Goal: Transaction & Acquisition: Purchase product/service

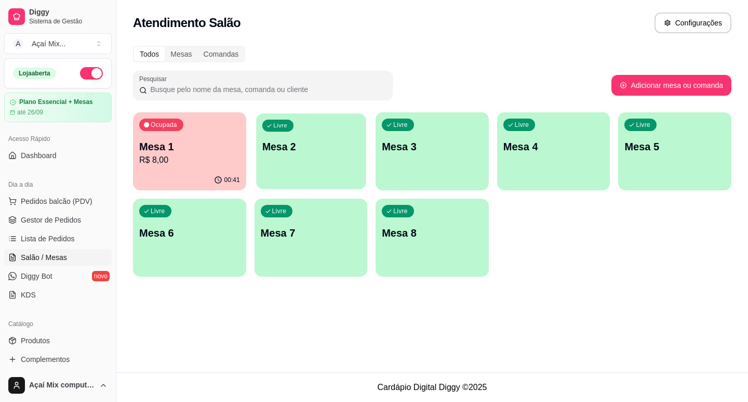
click at [339, 159] on div "Livre Mesa 2" at bounding box center [311, 144] width 110 height 63
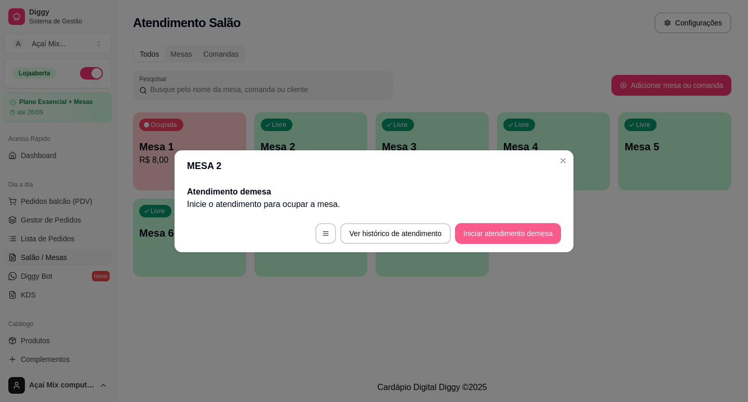
click at [537, 224] on button "Iniciar atendimento de mesa" at bounding box center [508, 233] width 106 height 21
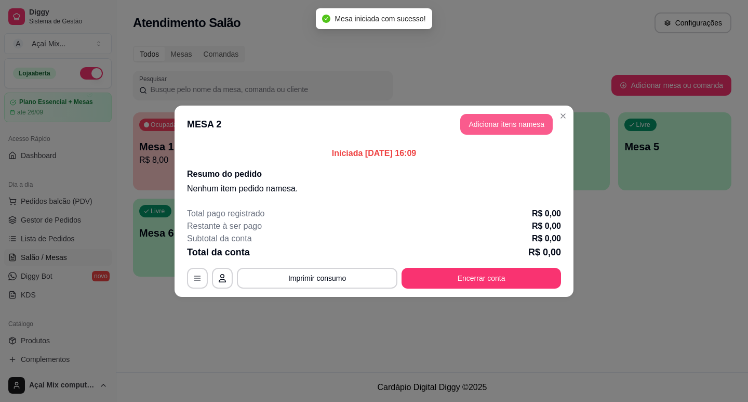
click at [538, 115] on button "Adicionar itens na mesa" at bounding box center [506, 124] width 92 height 21
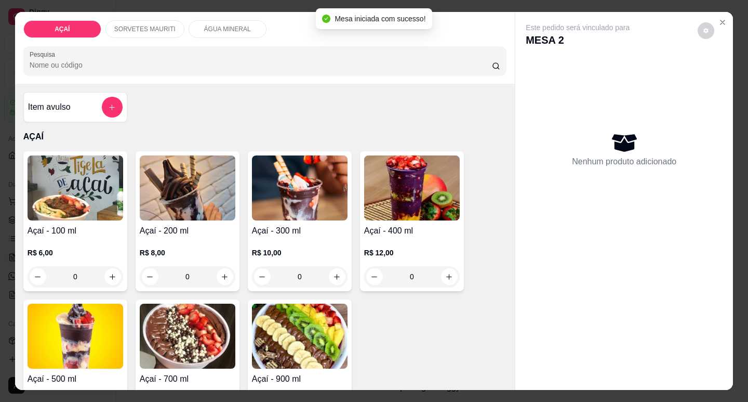
click at [224, 266] on div "0" at bounding box center [188, 276] width 96 height 21
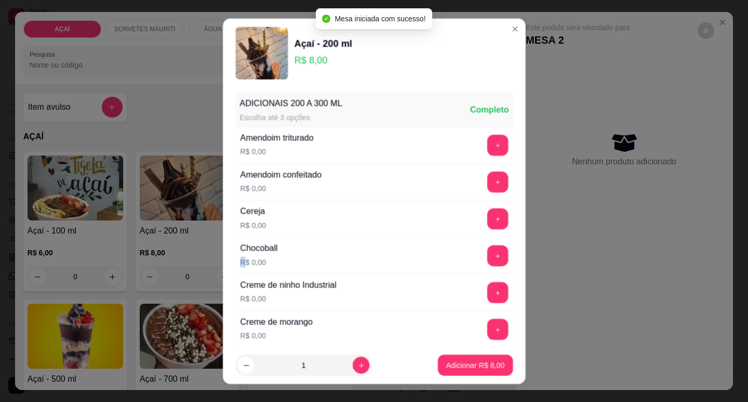
click at [224, 265] on div "ADICIONAIS 200 A 300 ML Escolha até 3 opções Completo Amendoim triturado R$ 0,0…" at bounding box center [374, 216] width 303 height 258
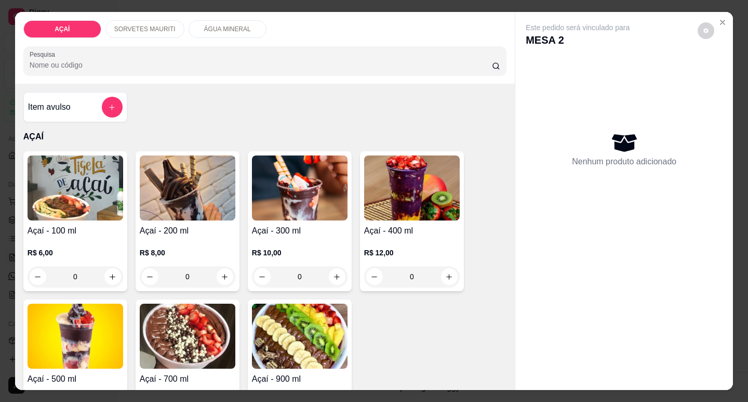
click at [218, 275] on div "0" at bounding box center [188, 276] width 96 height 21
click at [218, 275] on div "Açaí - 200 ml R$ 8,00 ADICIONAIS 200 A 300 ML Escolha até 3 opções Completo Ame…" at bounding box center [373, 200] width 753 height 404
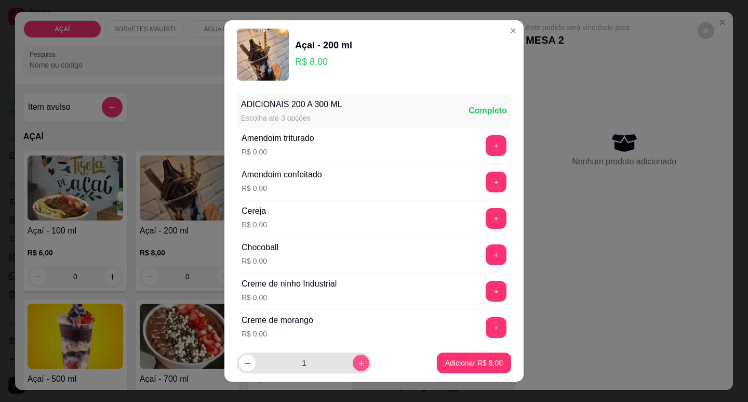
click at [357, 362] on icon "increase-product-quantity" at bounding box center [361, 363] width 8 height 8
type input "2"
click at [433, 364] on button "Adicionar R$ 16,00" at bounding box center [472, 362] width 78 height 21
type input "2"
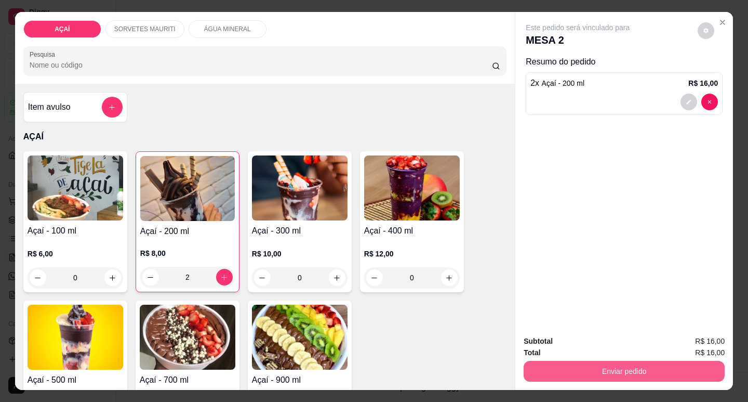
click at [545, 368] on button "Enviar pedido" at bounding box center [624, 370] width 201 height 21
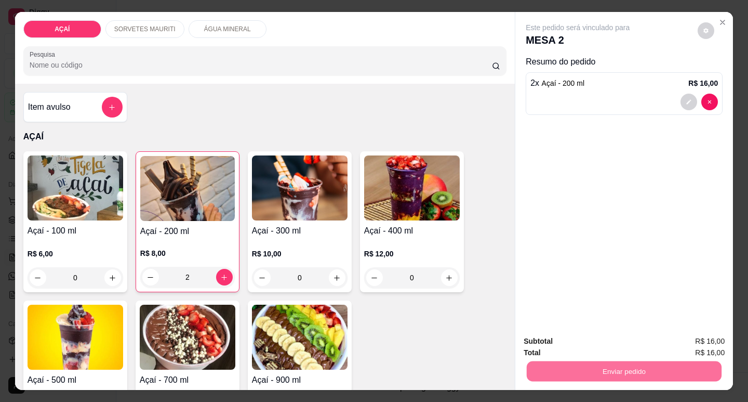
click at [721, 336] on button "Enviar pedido" at bounding box center [698, 341] width 59 height 20
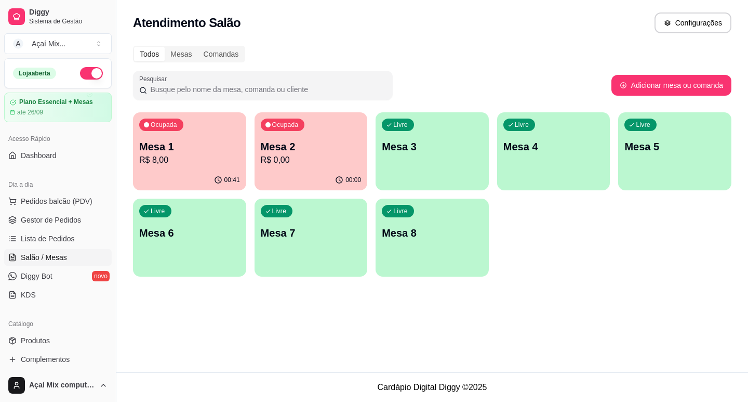
click at [421, 179] on div "button" at bounding box center [432, 184] width 113 height 12
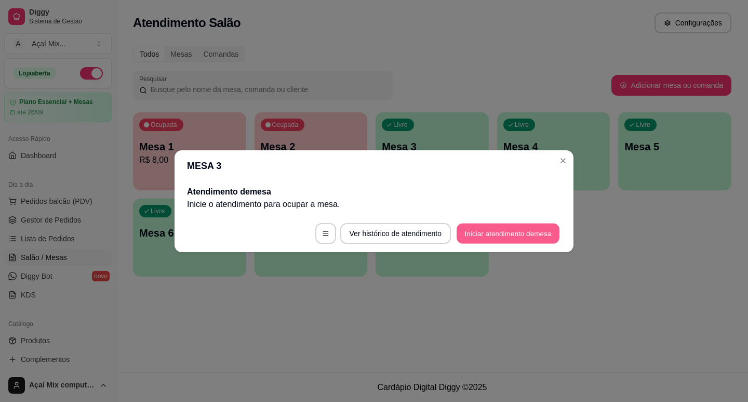
click at [529, 224] on button "Iniciar atendimento de mesa" at bounding box center [508, 233] width 103 height 20
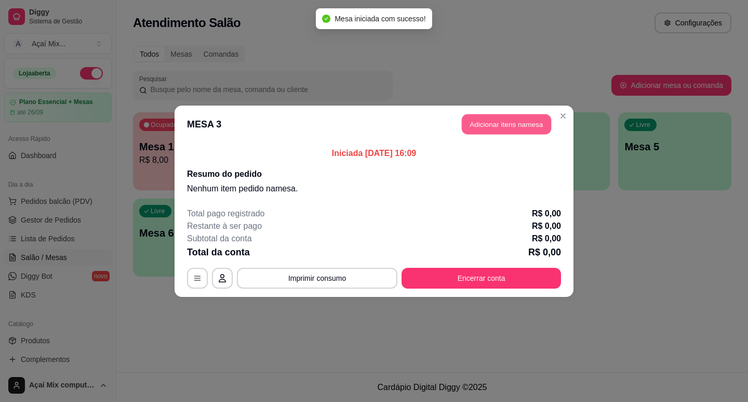
click at [510, 123] on button "Adicionar itens na mesa" at bounding box center [506, 124] width 89 height 20
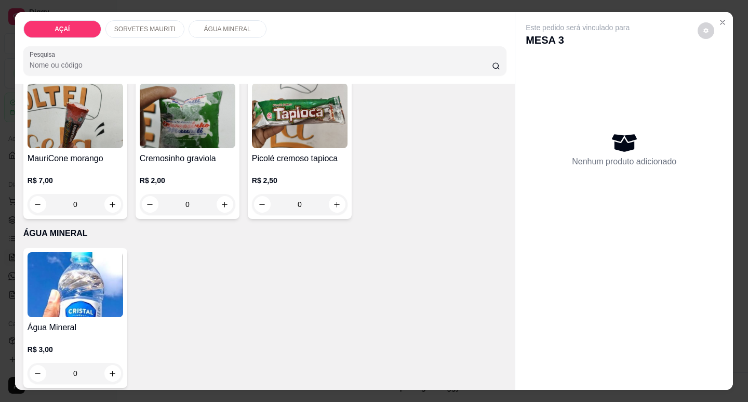
scroll to position [395, 0]
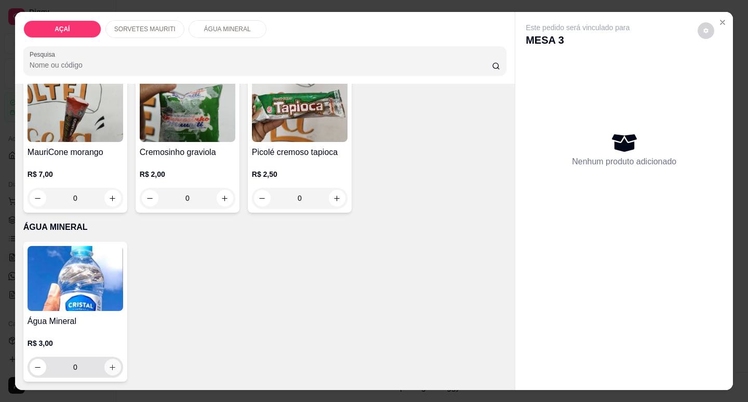
click at [105, 367] on button "increase-product-quantity" at bounding box center [112, 366] width 17 height 17
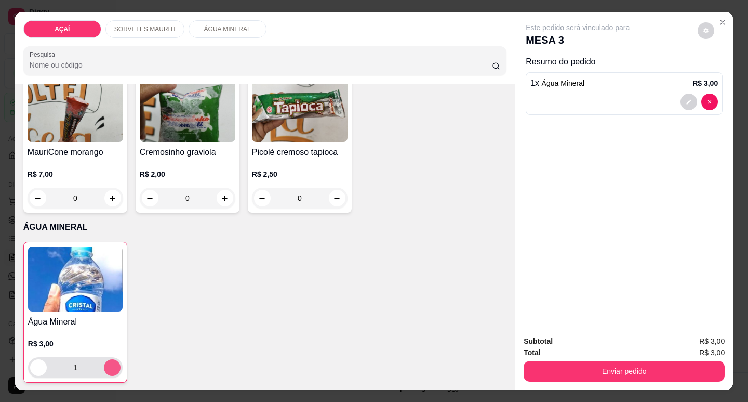
click at [108, 367] on icon "increase-product-quantity" at bounding box center [112, 368] width 8 height 8
type input "2"
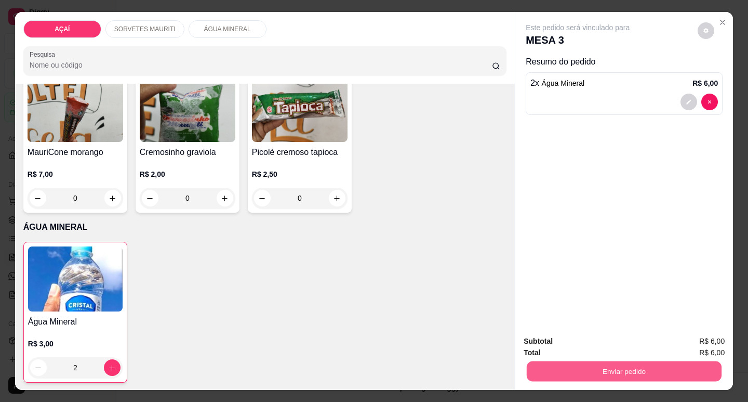
click at [541, 371] on button "Enviar pedido" at bounding box center [624, 370] width 195 height 20
click at [697, 340] on button "Enviar pedido" at bounding box center [697, 340] width 57 height 19
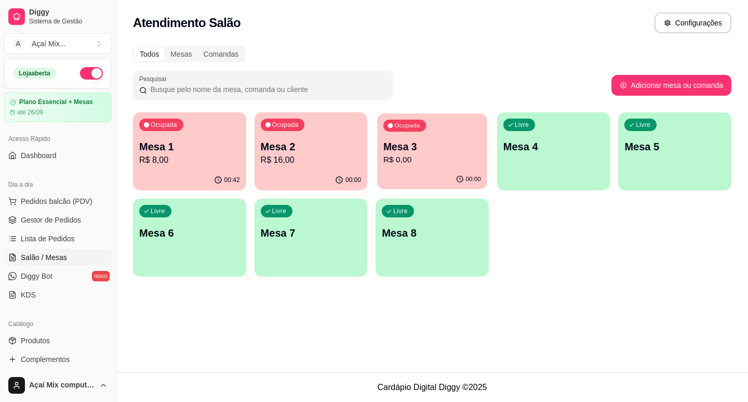
click at [387, 175] on div "00:00" at bounding box center [432, 179] width 110 height 20
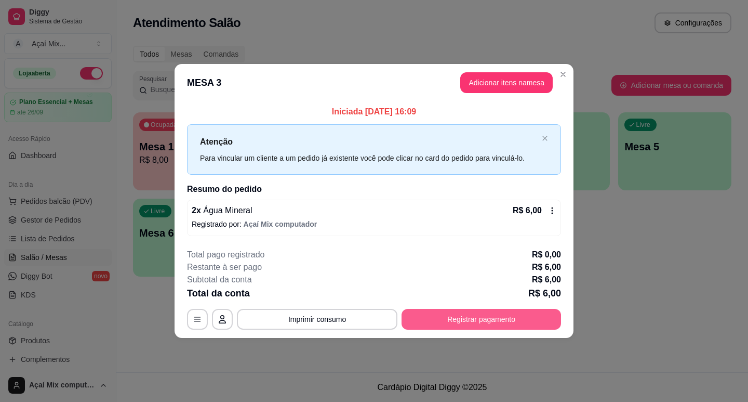
click at [529, 324] on button "Registrar pagamento" at bounding box center [481, 319] width 159 height 21
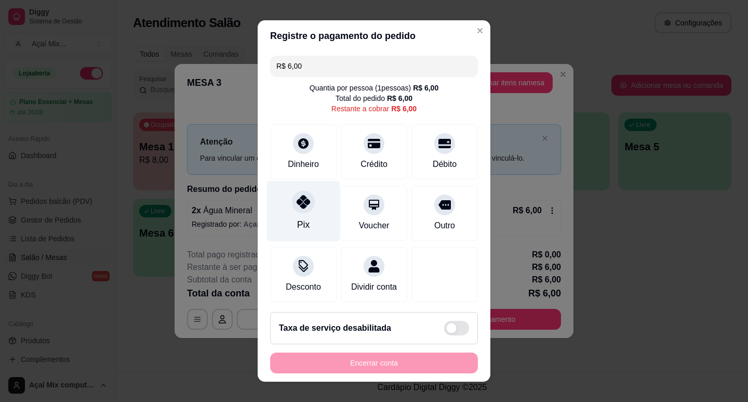
click at [297, 206] on icon at bounding box center [304, 202] width 14 height 14
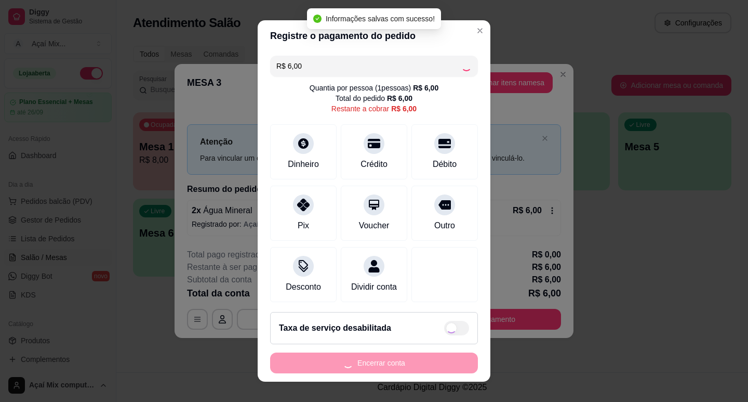
type input "R$ 0,00"
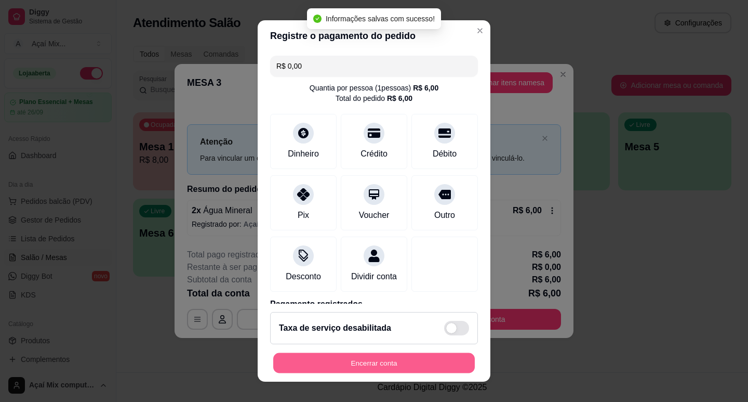
click at [347, 359] on button "Encerrar conta" at bounding box center [374, 363] width 202 height 20
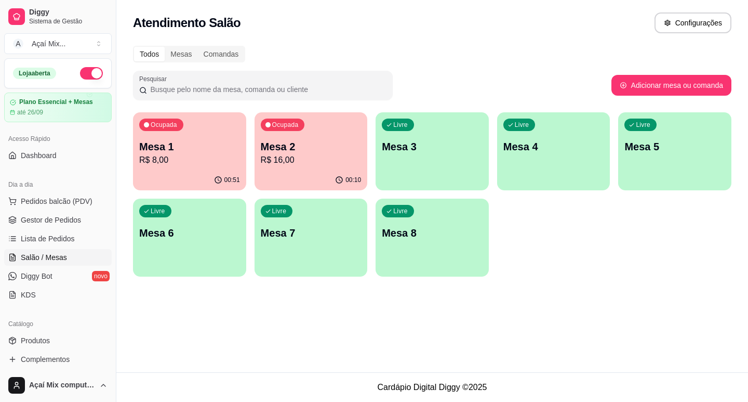
click at [346, 155] on p "R$ 16,00" at bounding box center [311, 160] width 101 height 12
click at [200, 127] on div "Ocupada Mesa 1 R$ 8,00" at bounding box center [189, 141] width 113 height 58
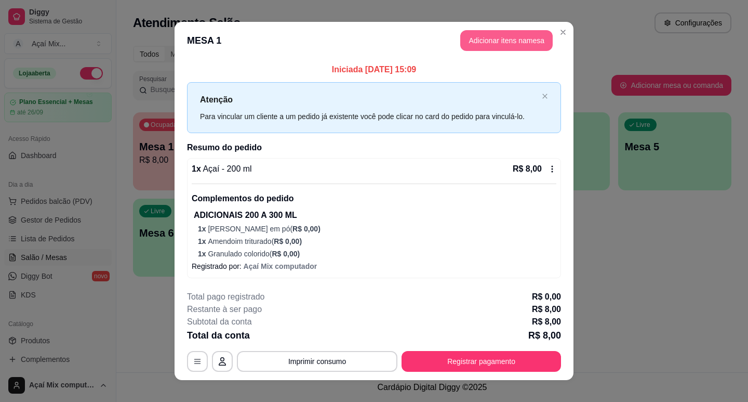
click at [517, 38] on button "Adicionar itens na mesa" at bounding box center [506, 40] width 92 height 21
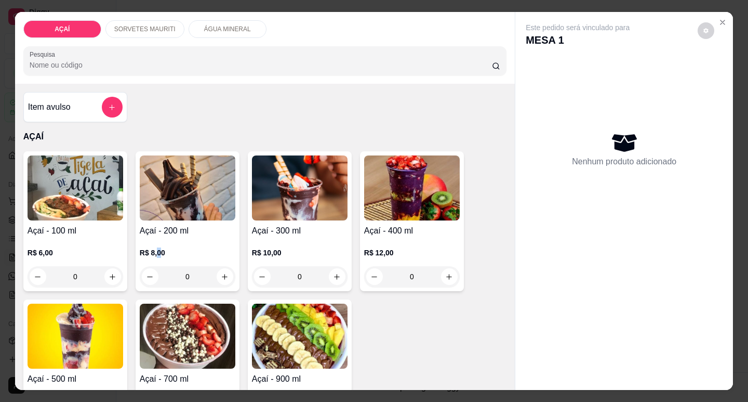
click at [157, 237] on div "R$ 8,00 0" at bounding box center [188, 262] width 96 height 50
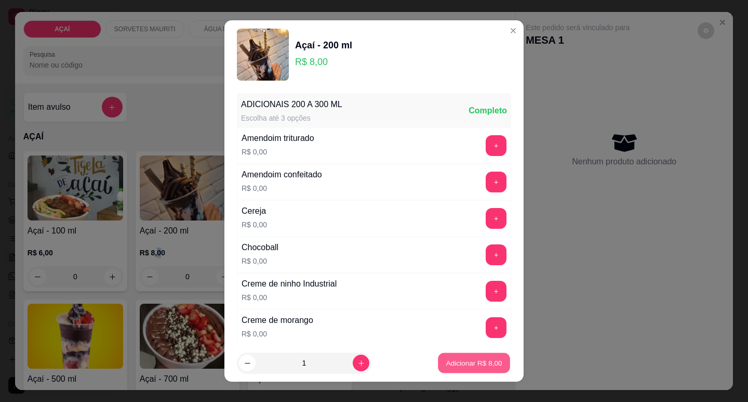
click at [469, 360] on p "Adicionar R$ 8,00" at bounding box center [474, 363] width 56 height 10
type input "1"
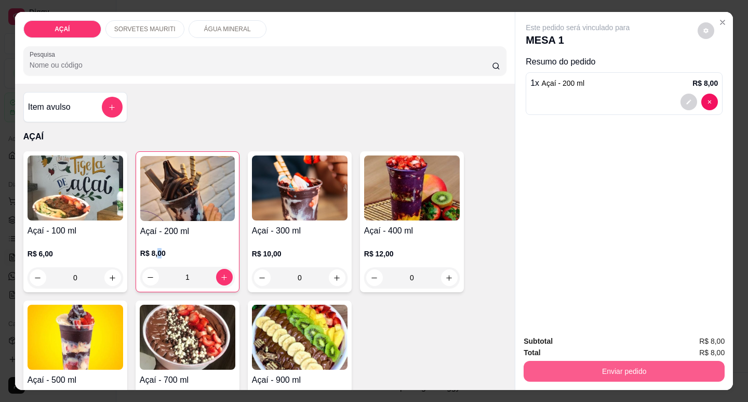
click at [601, 377] on div "Enviar pedido" at bounding box center [624, 369] width 201 height 23
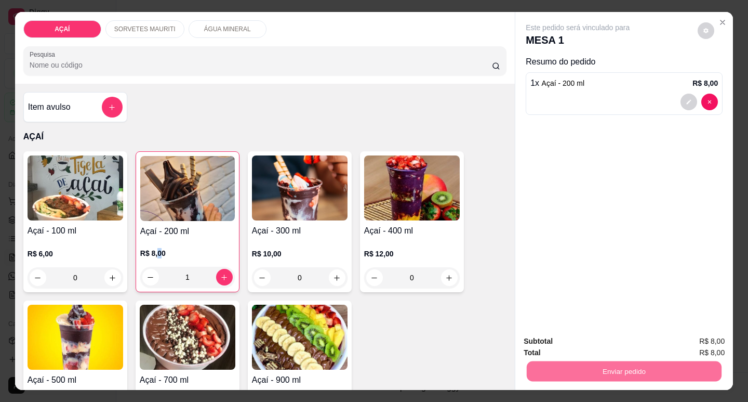
click at [691, 338] on button "Enviar pedido" at bounding box center [697, 340] width 57 height 19
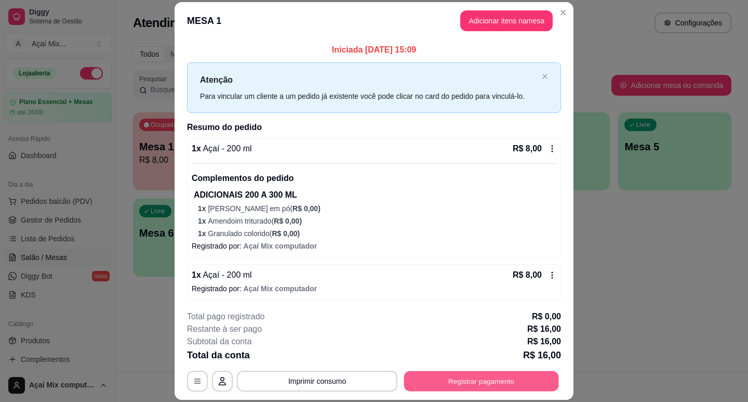
click at [411, 376] on button "Registrar pagamento" at bounding box center [481, 381] width 155 height 20
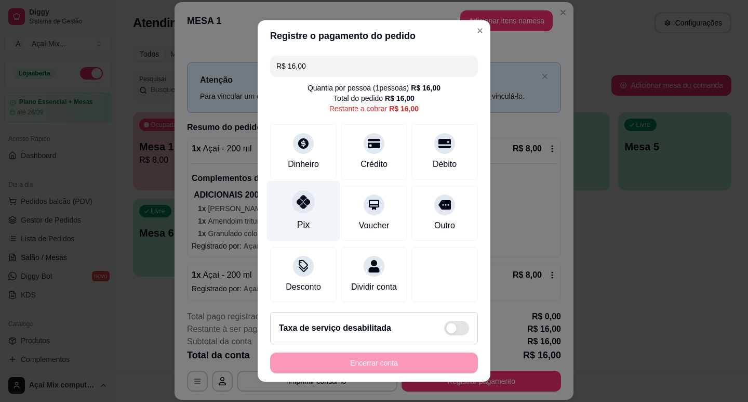
click at [311, 233] on div "Pix" at bounding box center [303, 210] width 73 height 61
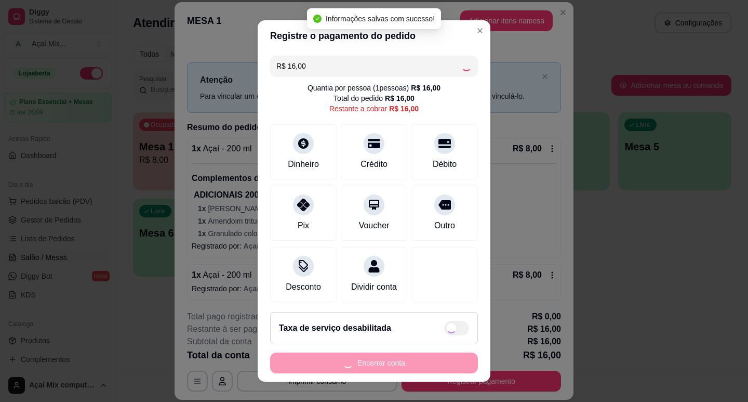
type input "R$ 0,00"
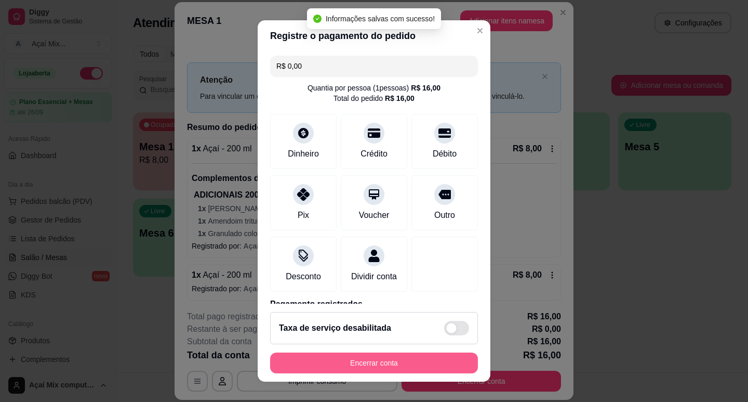
click at [404, 354] on button "Encerrar conta" at bounding box center [374, 362] width 208 height 21
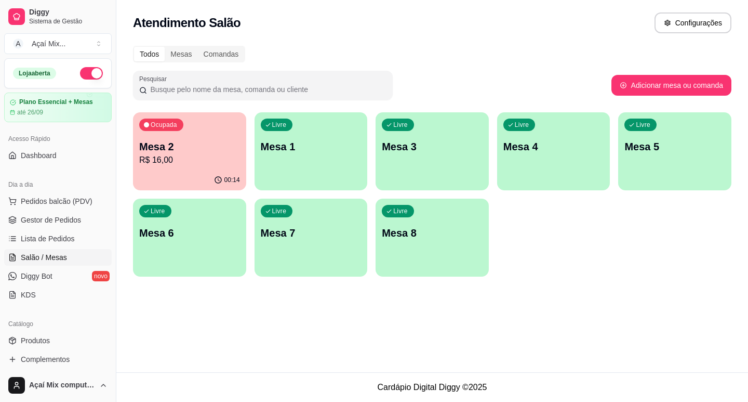
click at [283, 179] on div "button" at bounding box center [311, 184] width 113 height 12
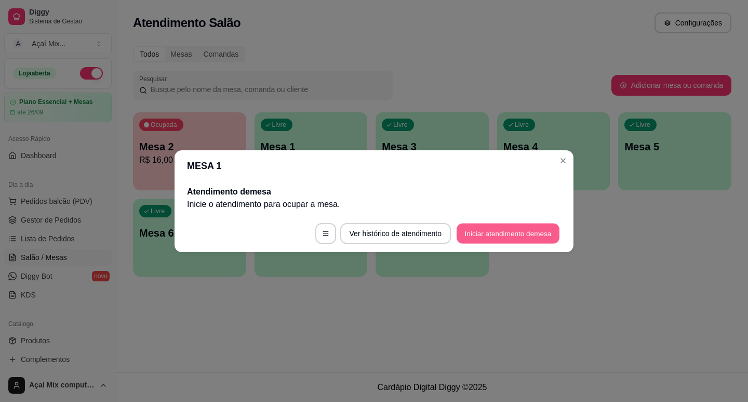
click at [486, 232] on button "Iniciar atendimento de mesa" at bounding box center [508, 233] width 103 height 20
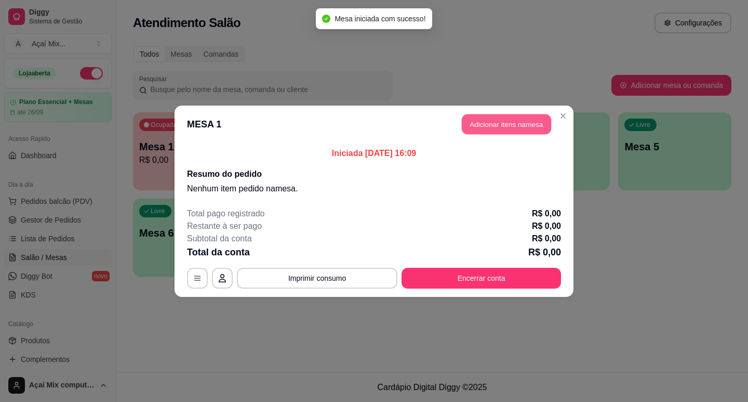
click at [507, 121] on button "Adicionar itens na mesa" at bounding box center [506, 124] width 89 height 20
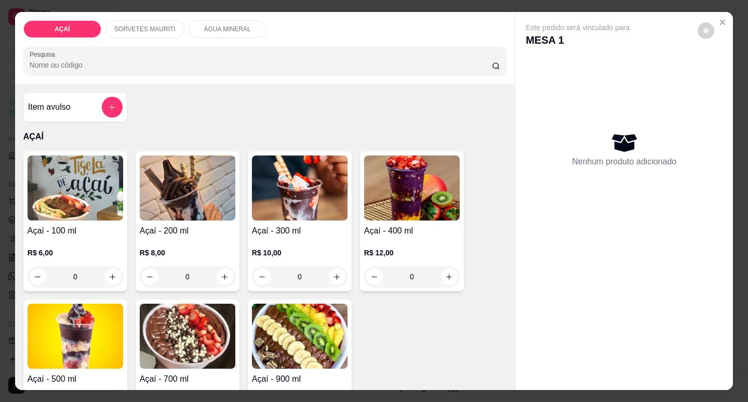
click at [417, 226] on h4 "Açaí - 400 ml" at bounding box center [412, 230] width 96 height 12
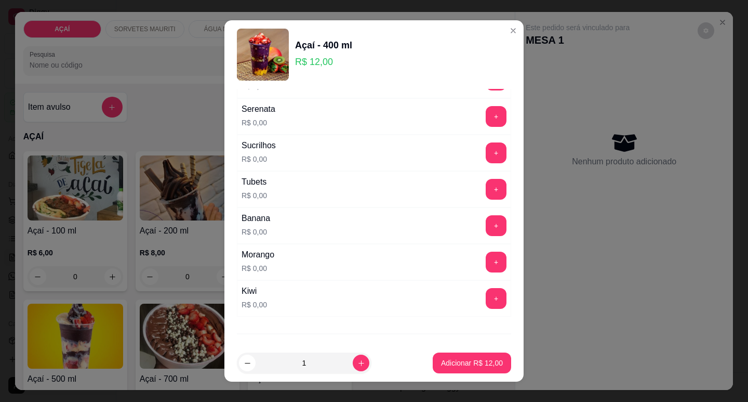
scroll to position [1242, 0]
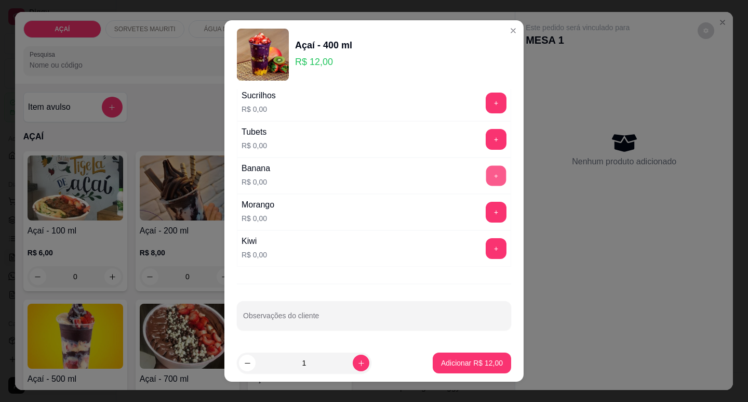
click at [486, 170] on button "+" at bounding box center [496, 175] width 20 height 20
click at [486, 212] on button "+" at bounding box center [496, 212] width 21 height 21
click at [486, 249] on button "+" at bounding box center [496, 248] width 21 height 21
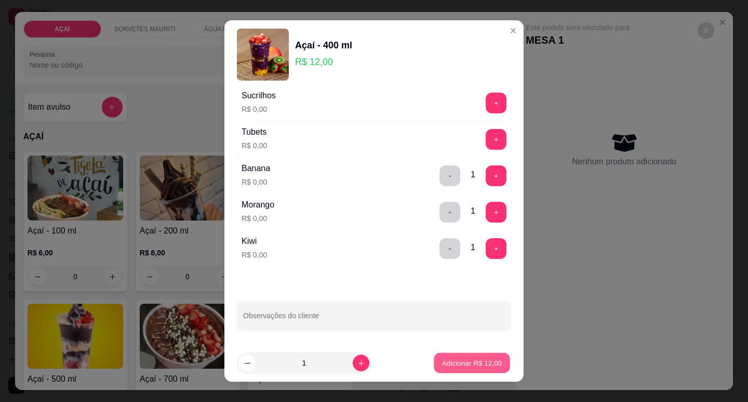
click at [473, 360] on p "Adicionar R$ 12,00" at bounding box center [472, 363] width 60 height 10
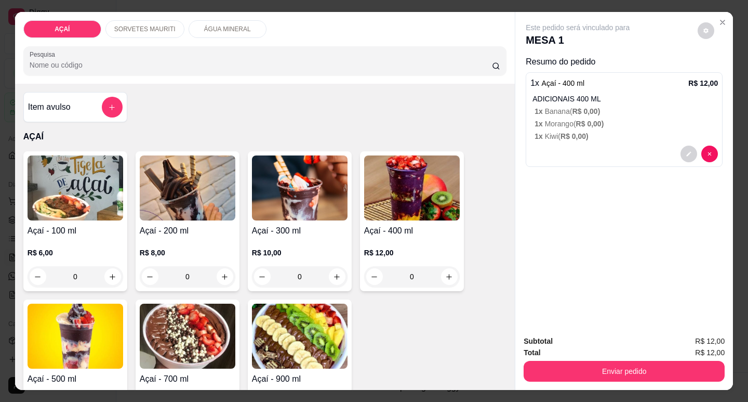
click at [612, 153] on div at bounding box center [624, 153] width 188 height 17
click at [420, 207] on img at bounding box center [412, 187] width 96 height 65
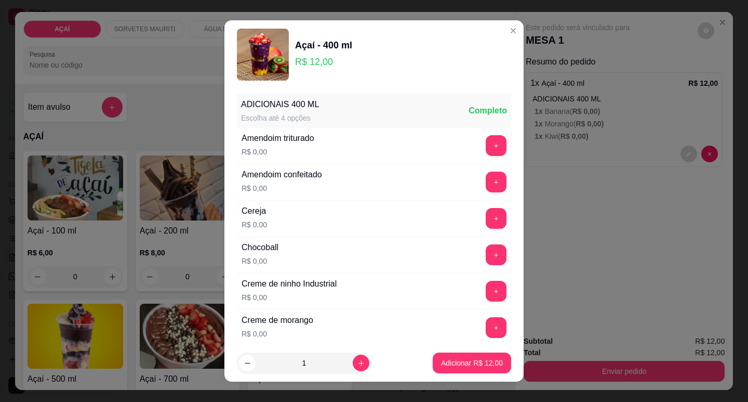
scroll to position [52, 0]
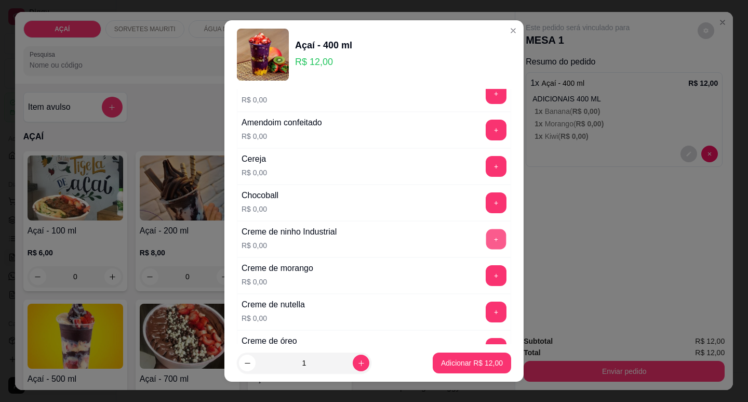
click at [486, 236] on button "+" at bounding box center [496, 239] width 20 height 20
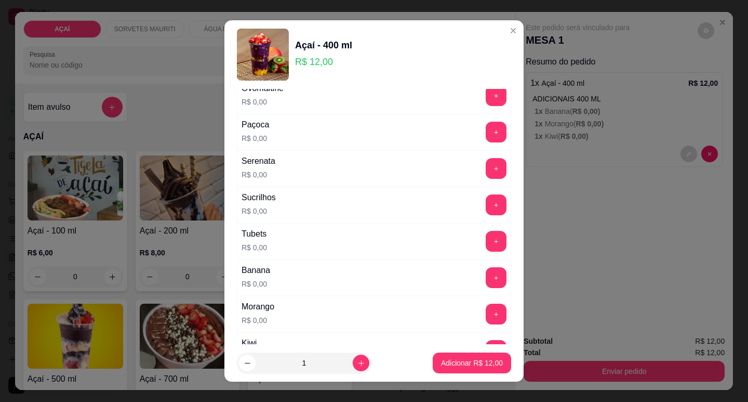
scroll to position [1242, 0]
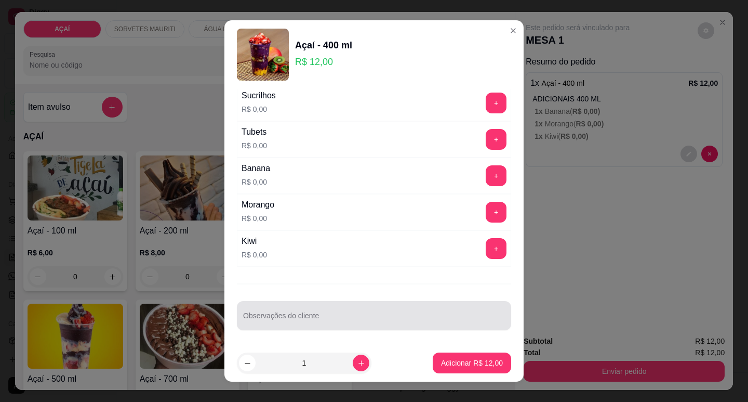
click at [444, 305] on div at bounding box center [374, 315] width 262 height 21
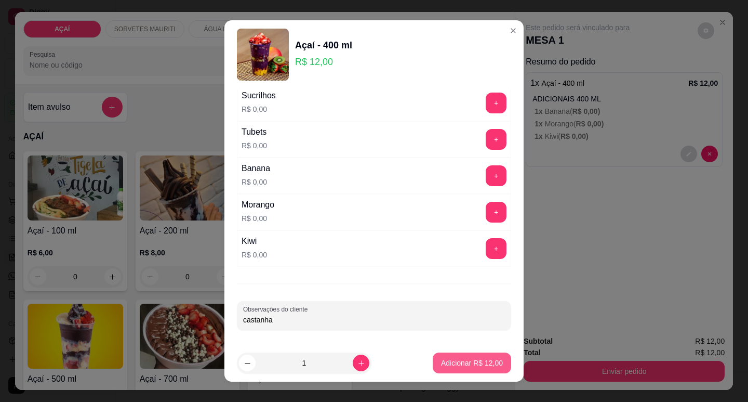
type input "castanha"
click at [490, 366] on p "Adicionar R$ 12,00" at bounding box center [472, 363] width 60 height 10
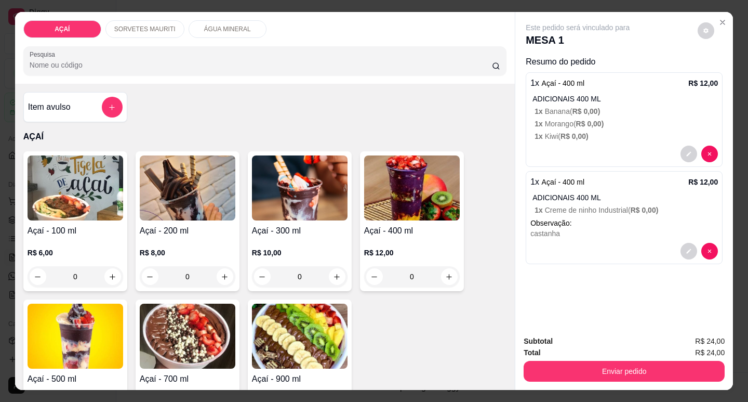
click at [608, 131] on p "1 x Kiwi ( R$ 0,00 )" at bounding box center [625, 136] width 183 height 10
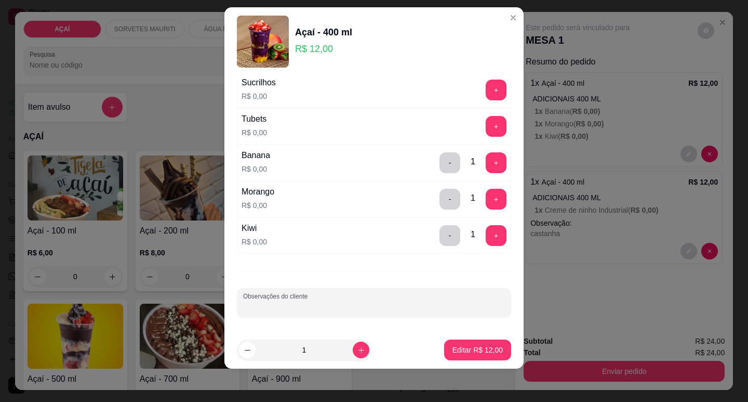
click at [325, 307] on input "Observações do cliente" at bounding box center [374, 306] width 262 height 10
type input "castanha"
click at [453, 351] on p "Editar R$ 12,00" at bounding box center [477, 350] width 49 height 10
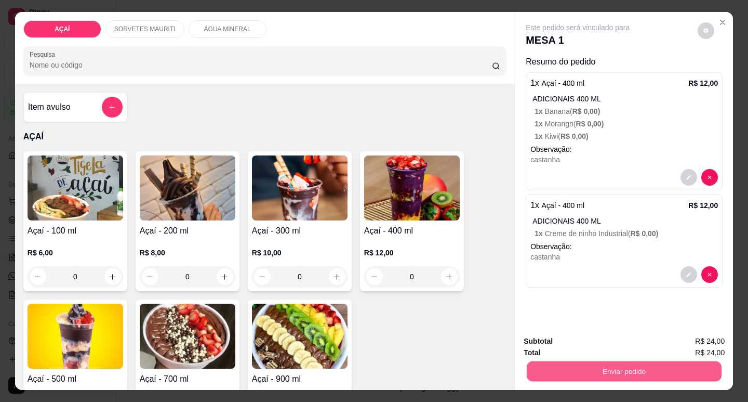
click at [686, 366] on button "Enviar pedido" at bounding box center [624, 370] width 195 height 20
click at [710, 336] on button "Enviar pedido" at bounding box center [698, 341] width 59 height 20
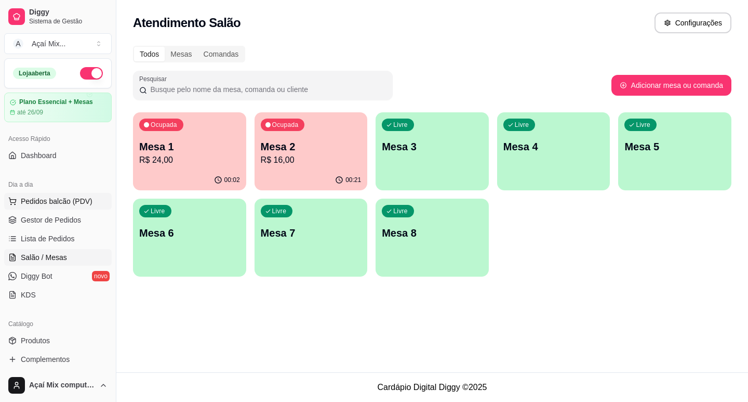
click at [77, 198] on span "Pedidos balcão (PDV)" at bounding box center [57, 201] width 72 height 10
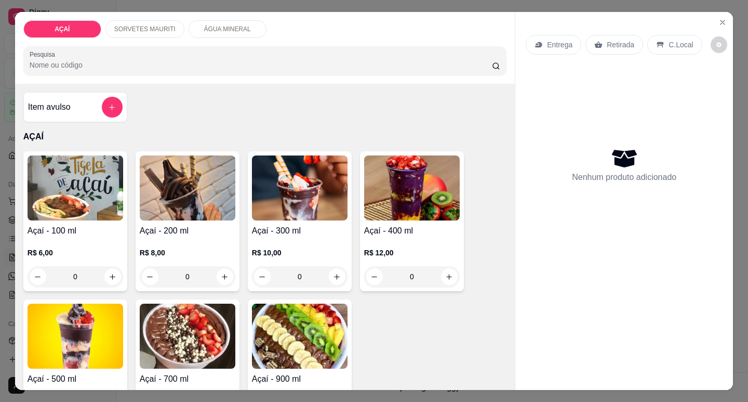
click at [231, 224] on h4 "Açaí - 200 ml" at bounding box center [188, 230] width 96 height 12
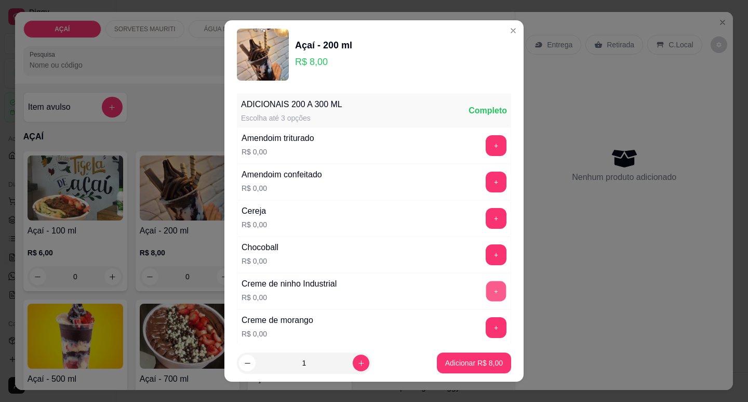
click at [486, 294] on button "+" at bounding box center [496, 290] width 20 height 20
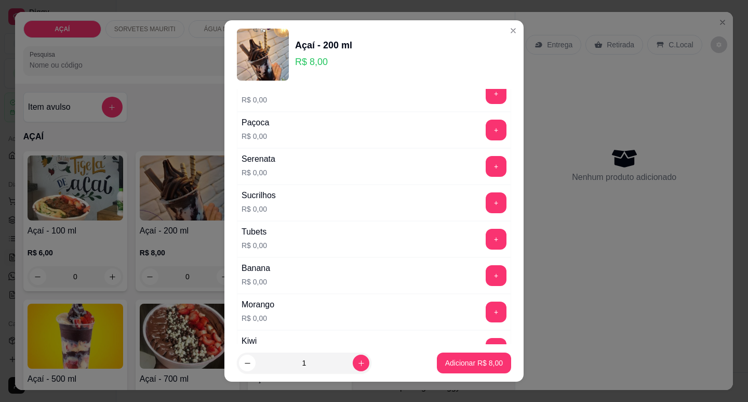
scroll to position [1242, 0]
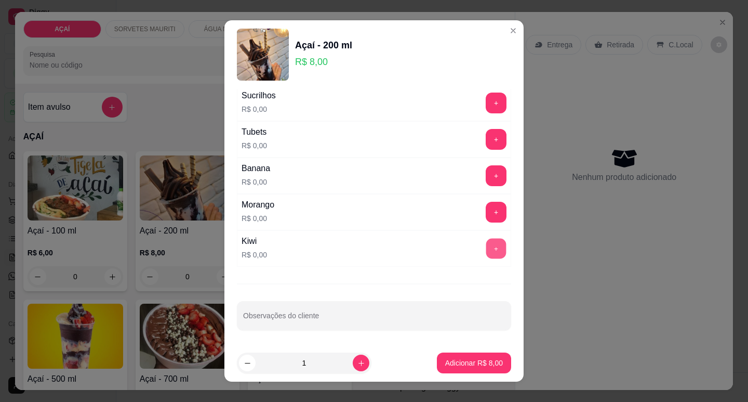
click at [486, 239] on button "+" at bounding box center [496, 248] width 20 height 20
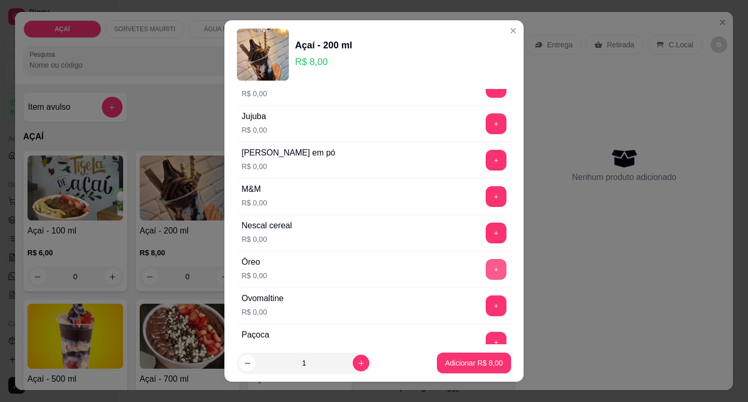
scroll to position [983, 0]
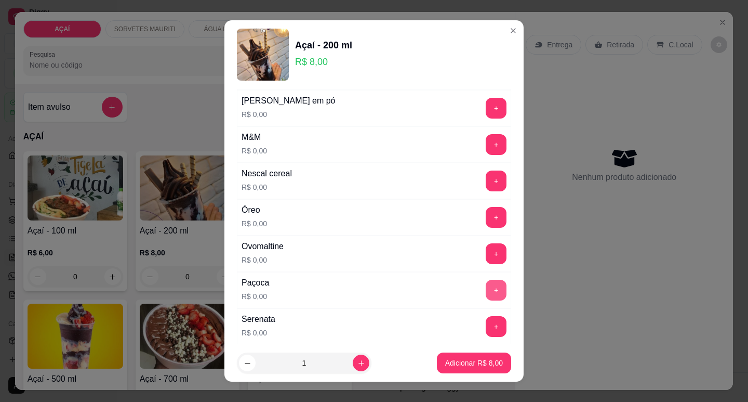
click at [486, 282] on button "+" at bounding box center [496, 289] width 21 height 21
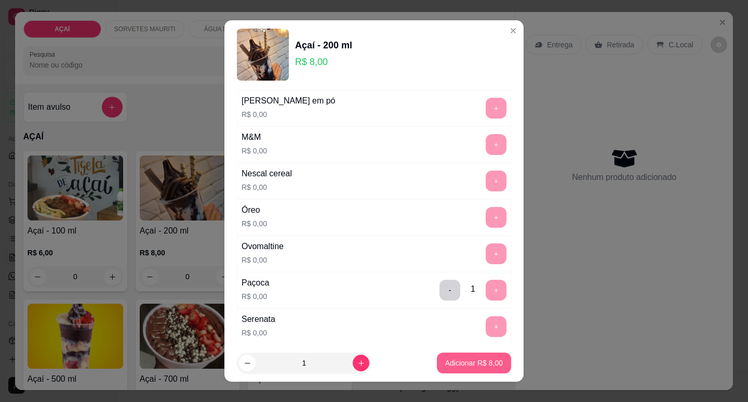
click at [451, 364] on p "Adicionar R$ 8,00" at bounding box center [474, 362] width 58 height 10
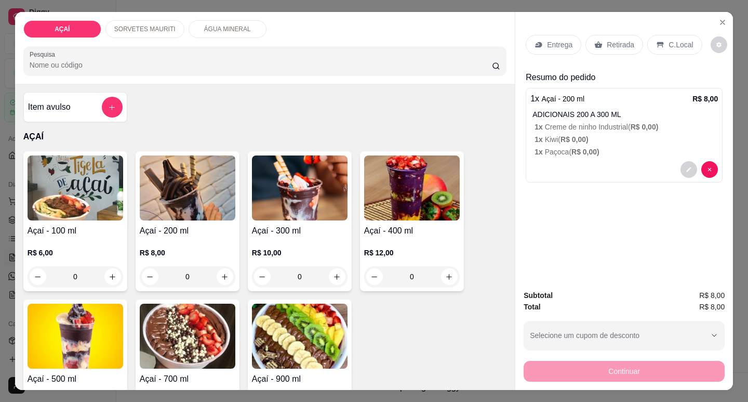
click at [225, 232] on h4 "Açaí - 200 ml" at bounding box center [188, 230] width 96 height 12
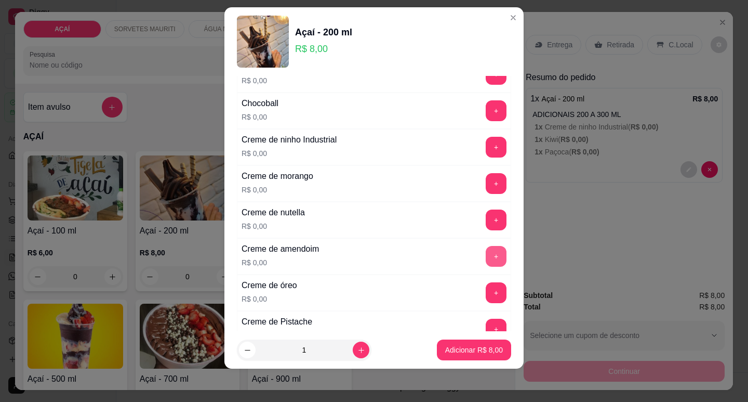
scroll to position [156, 0]
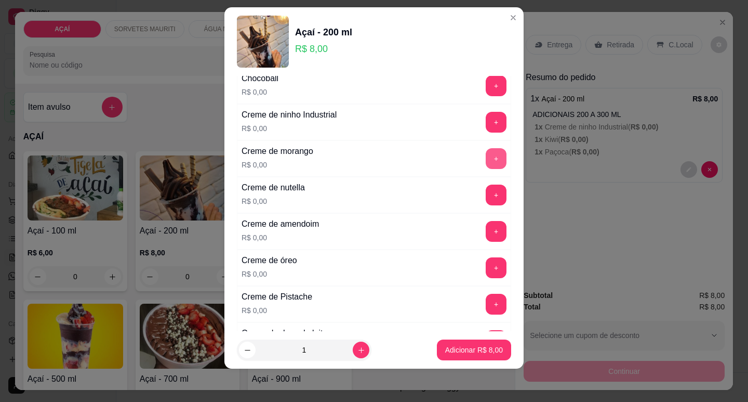
click at [486, 162] on button "+" at bounding box center [496, 158] width 21 height 21
click at [486, 190] on button "+" at bounding box center [496, 194] width 20 height 20
click at [440, 162] on button "-" at bounding box center [450, 158] width 20 height 20
click at [486, 273] on button "+" at bounding box center [496, 267] width 21 height 21
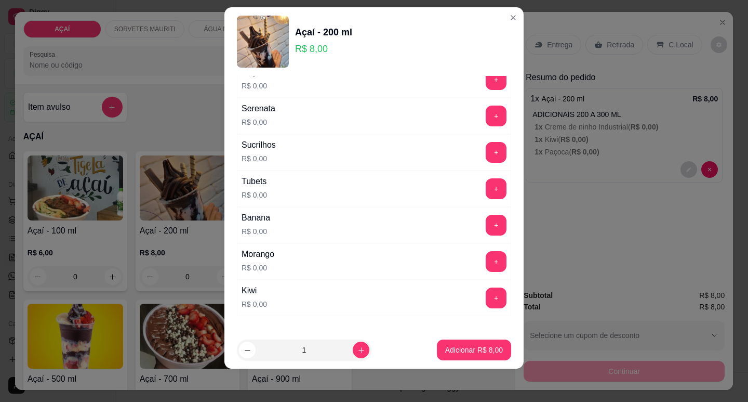
scroll to position [1242, 0]
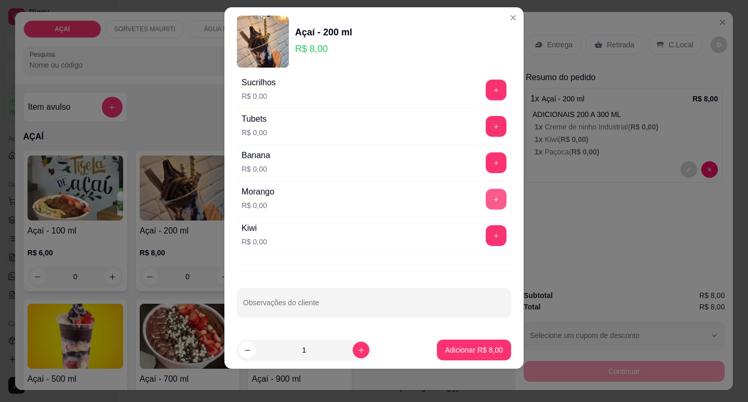
click at [486, 196] on button "+" at bounding box center [496, 199] width 21 height 21
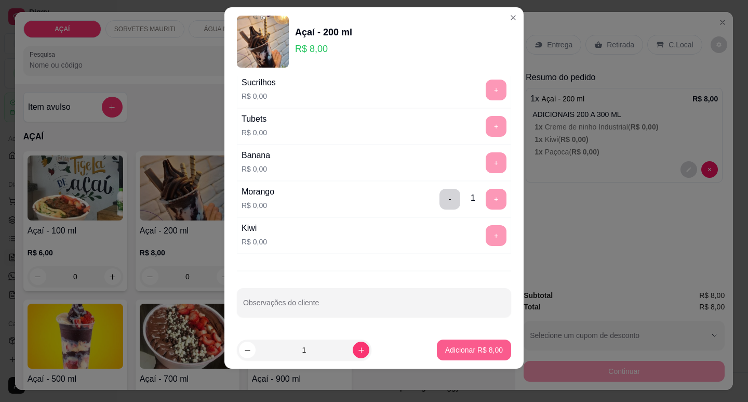
click at [479, 355] on button "Adicionar R$ 8,00" at bounding box center [474, 349] width 74 height 21
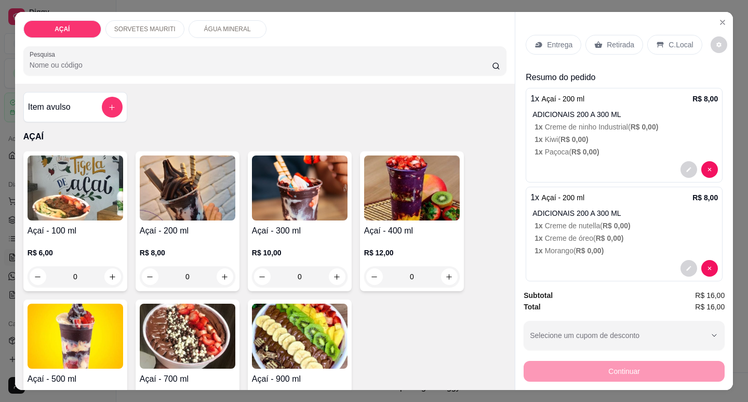
click at [161, 199] on img at bounding box center [188, 187] width 96 height 65
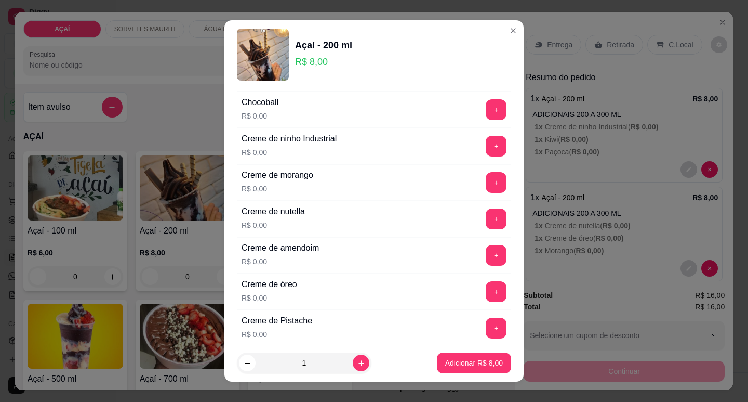
scroll to position [156, 0]
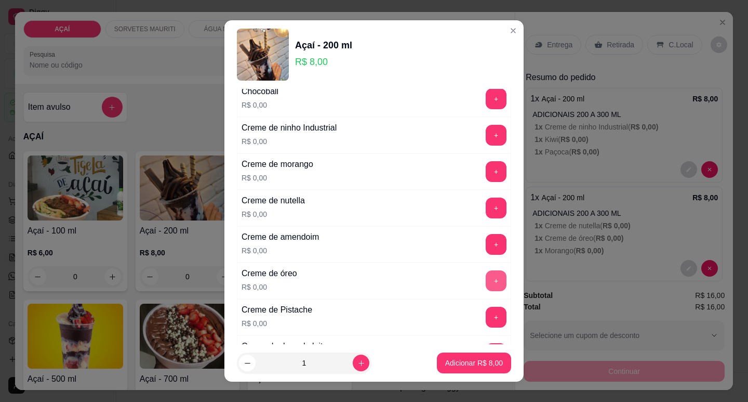
click at [486, 275] on button "+" at bounding box center [496, 280] width 21 height 21
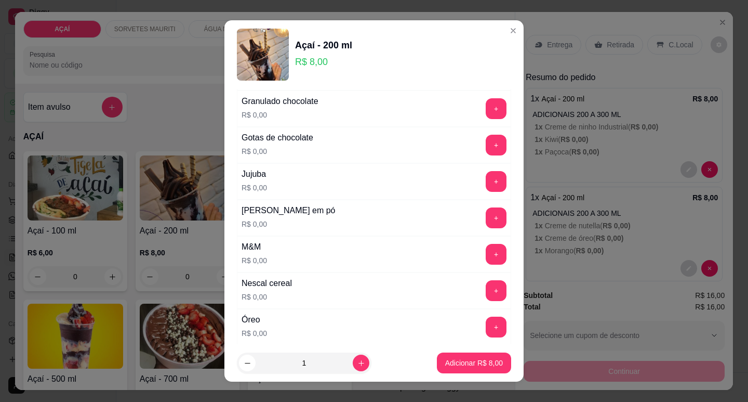
scroll to position [883, 0]
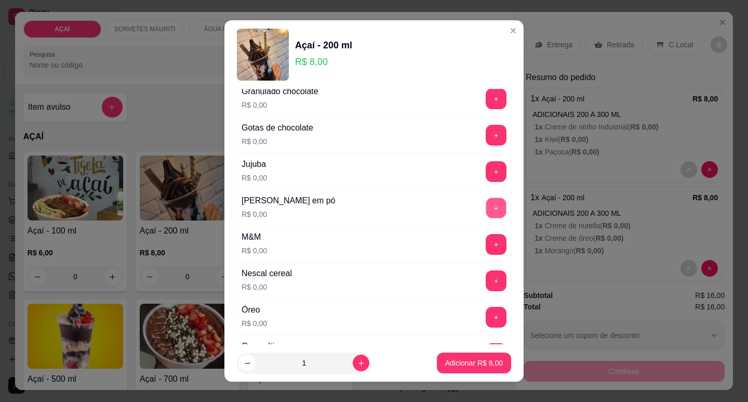
click at [486, 214] on button "+" at bounding box center [496, 207] width 20 height 20
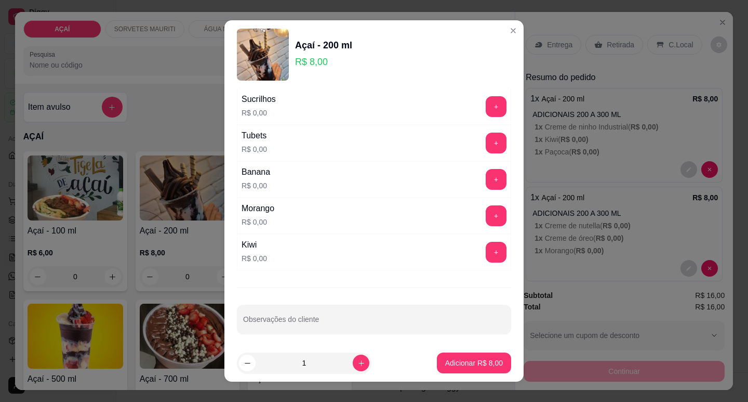
scroll to position [1242, 0]
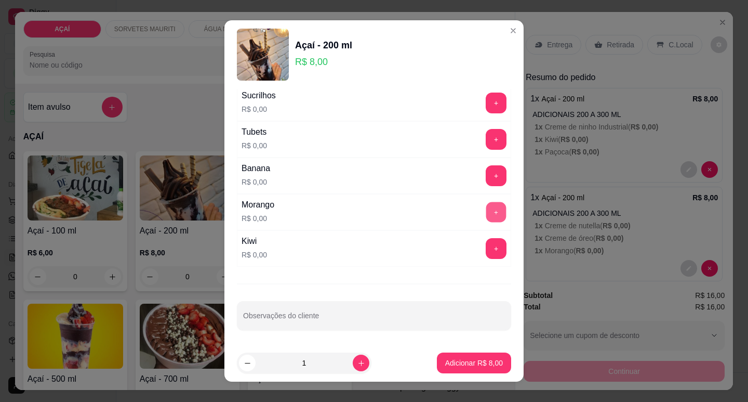
click at [486, 212] on button "+" at bounding box center [496, 212] width 20 height 20
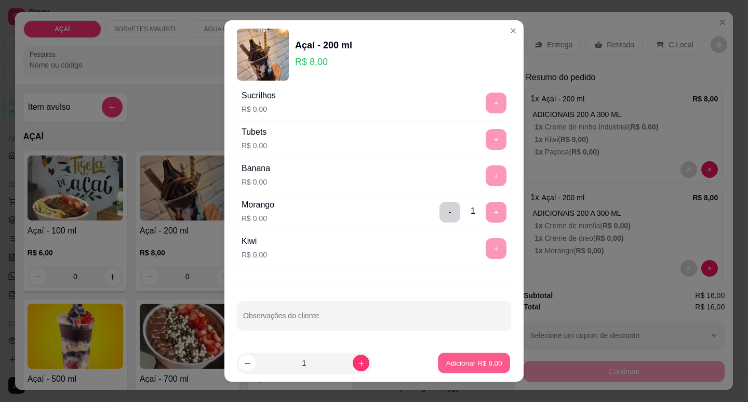
click at [451, 372] on button "Adicionar R$ 8,00" at bounding box center [474, 363] width 72 height 20
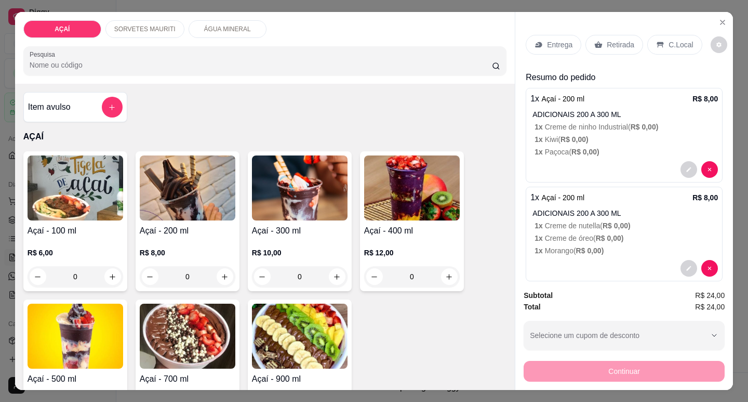
click at [549, 42] on p "Entrega" at bounding box center [559, 44] width 25 height 10
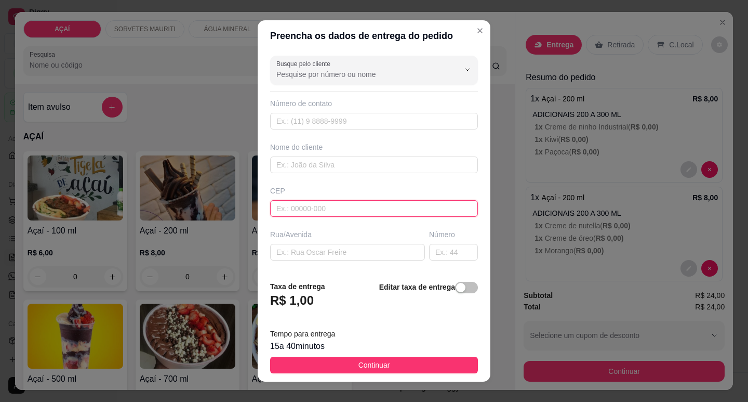
click at [367, 210] on input "text" at bounding box center [374, 208] width 208 height 17
type input "5752000000"
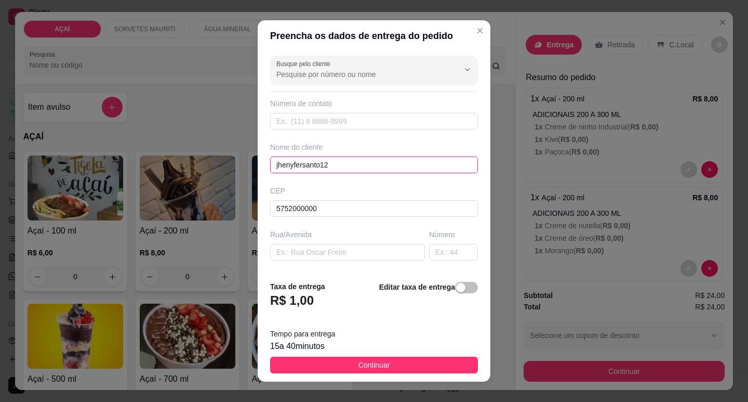
type input "jhenyfersanto12"
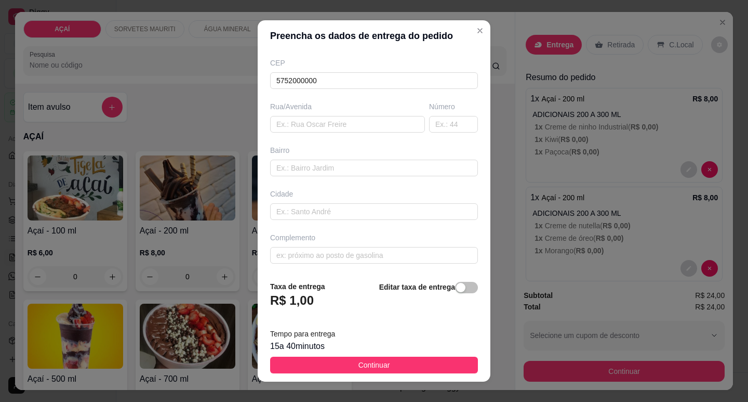
scroll to position [129, 0]
type input "8232-9642"
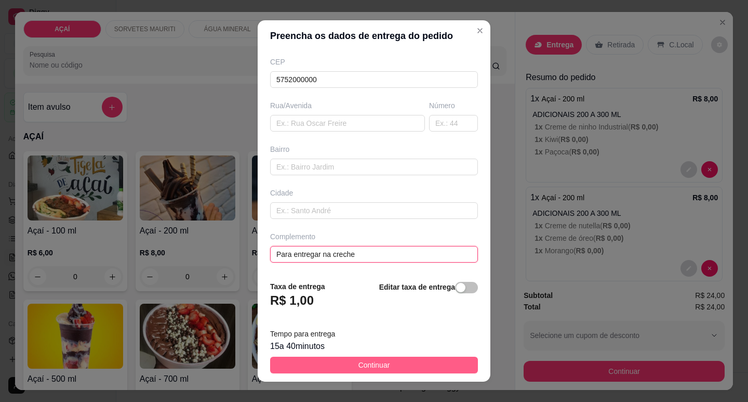
type input "Para entregar na creche"
click at [350, 367] on button "Continuar" at bounding box center [374, 364] width 208 height 17
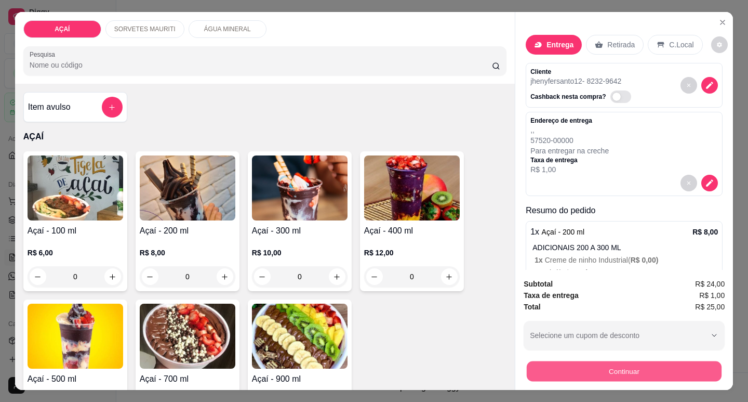
click at [580, 370] on button "Continuar" at bounding box center [624, 370] width 195 height 20
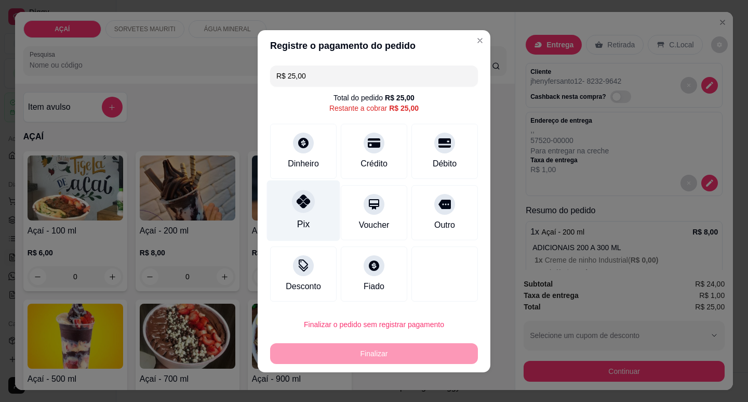
click at [297, 230] on div "Pix" at bounding box center [303, 224] width 12 height 14
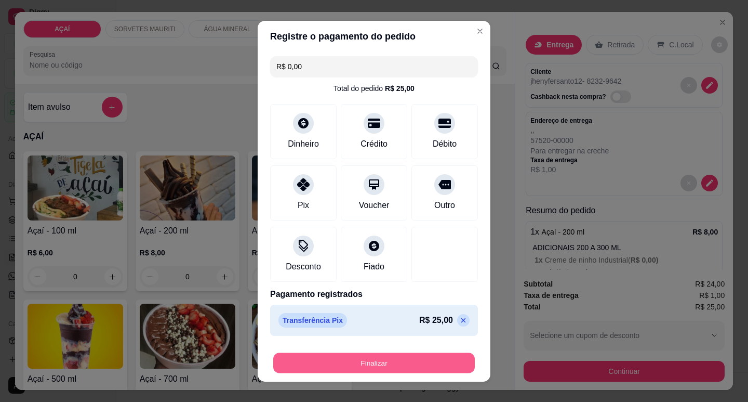
click at [413, 352] on button "Finalizar" at bounding box center [374, 362] width 202 height 20
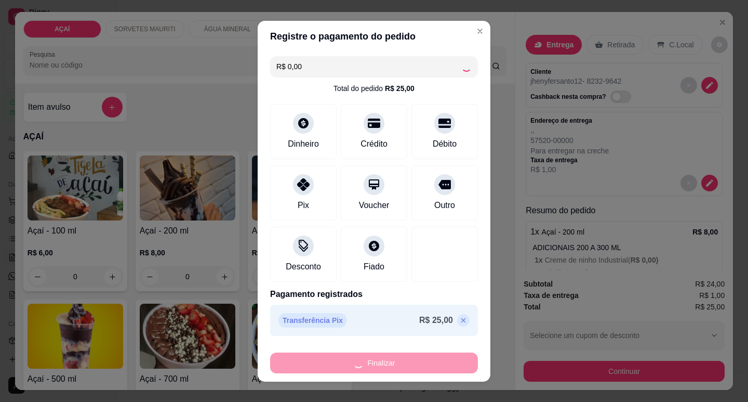
type input "-R$ 25,00"
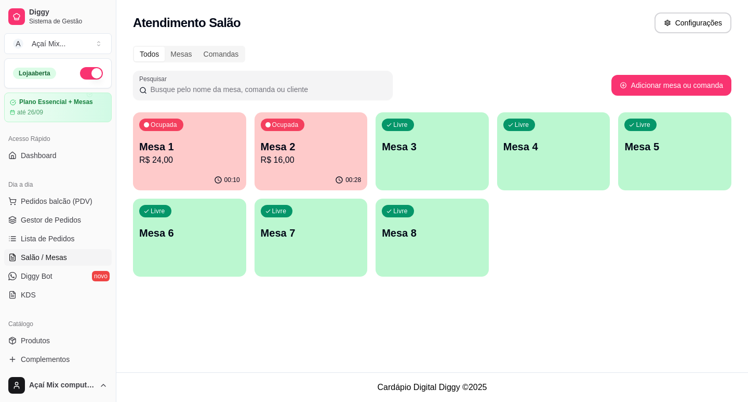
click at [181, 150] on p "Mesa 1" at bounding box center [189, 146] width 101 height 15
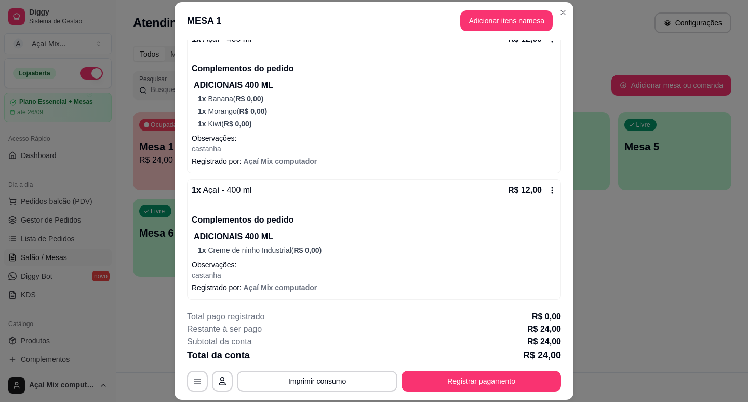
scroll to position [111, 0]
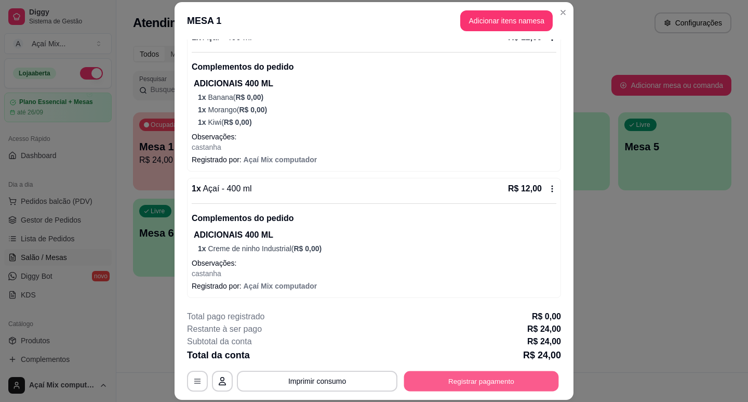
click at [473, 385] on button "Registrar pagamento" at bounding box center [481, 381] width 155 height 20
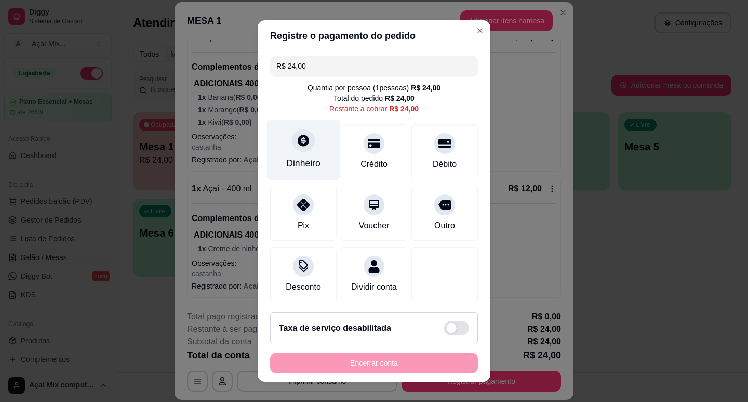
click at [309, 150] on div "Dinheiro" at bounding box center [303, 149] width 73 height 61
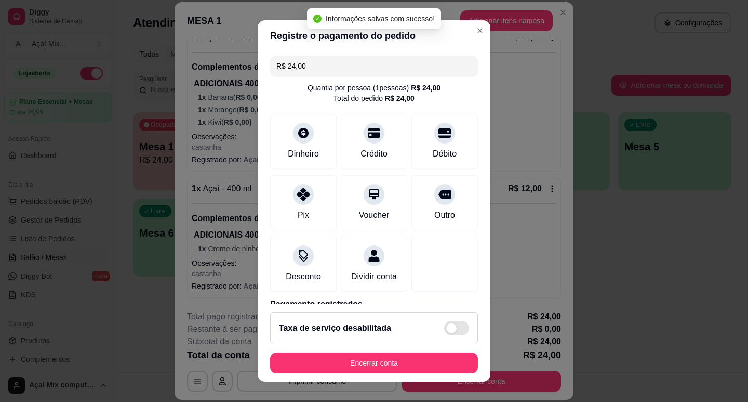
type input "R$ 0,00"
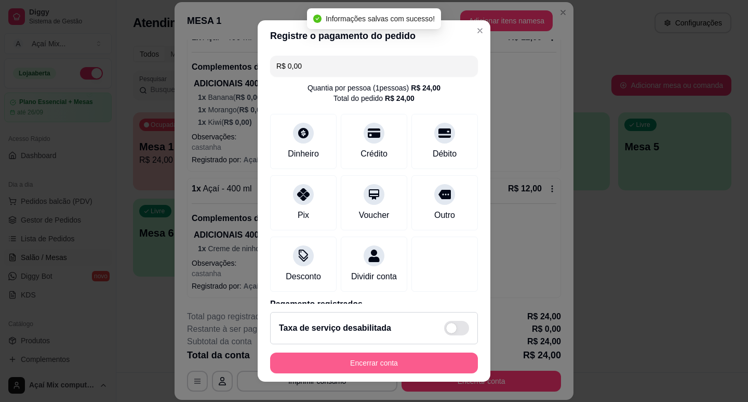
click at [381, 367] on button "Encerrar conta" at bounding box center [374, 362] width 208 height 21
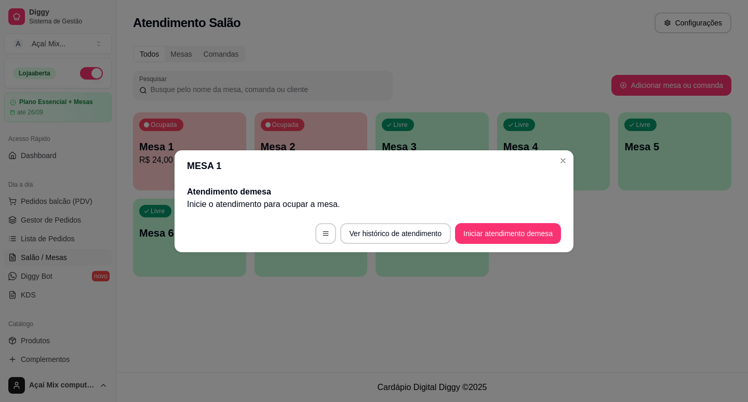
scroll to position [0, 0]
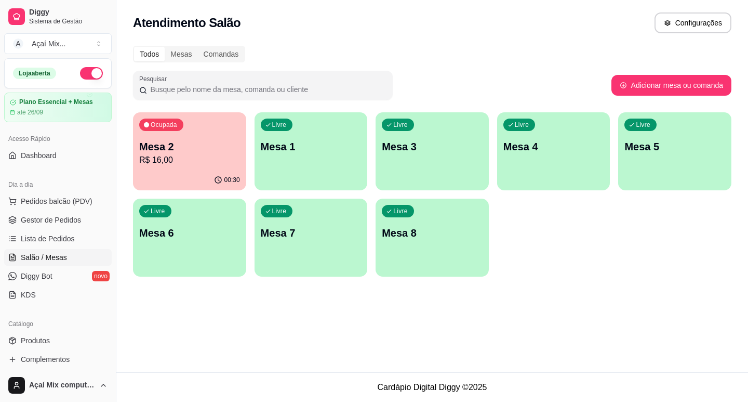
click at [303, 135] on div "Livre Mesa 1" at bounding box center [311, 144] width 113 height 65
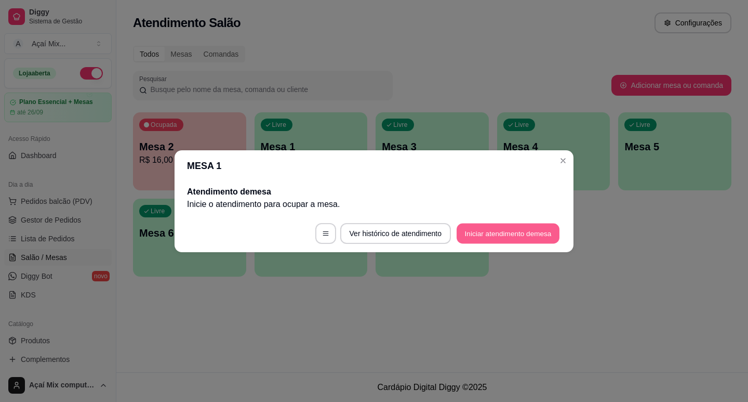
click at [465, 227] on button "Iniciar atendimento de mesa" at bounding box center [508, 233] width 103 height 20
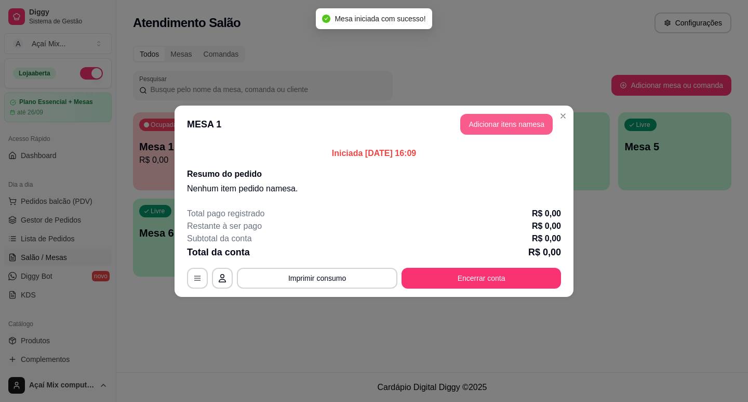
click at [485, 128] on button "Adicionar itens na mesa" at bounding box center [506, 124] width 92 height 21
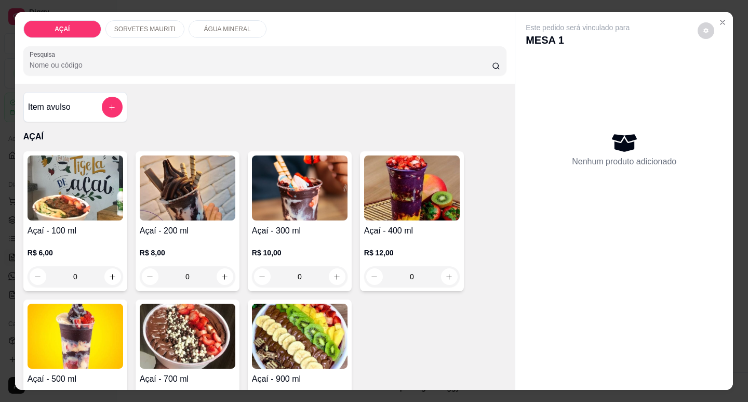
click at [306, 194] on img at bounding box center [300, 187] width 96 height 65
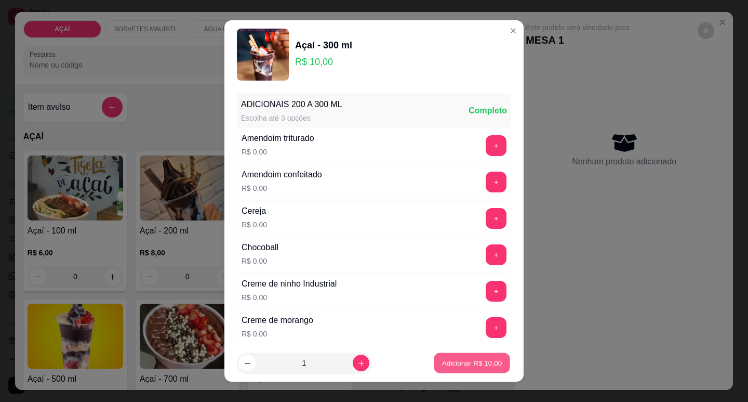
click at [474, 360] on p "Adicionar R$ 10,00" at bounding box center [472, 363] width 60 height 10
type input "1"
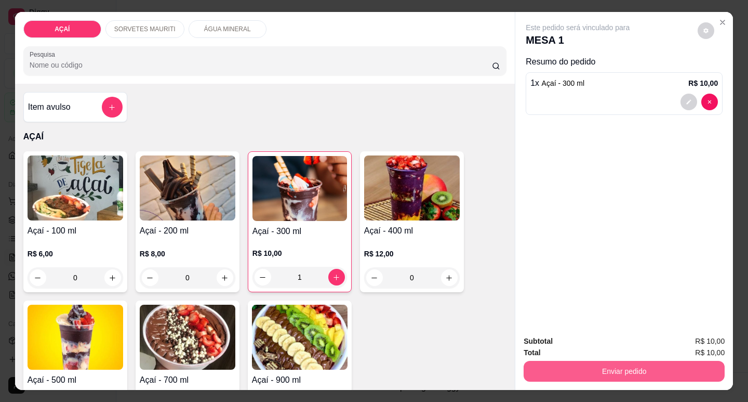
click at [595, 364] on button "Enviar pedido" at bounding box center [624, 370] width 201 height 21
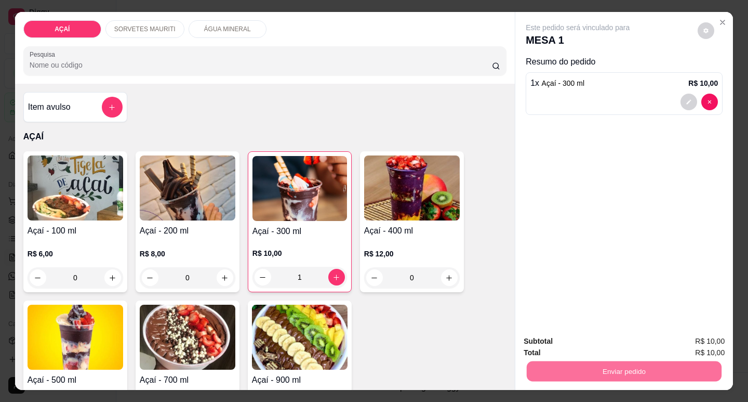
click at [692, 342] on button "Enviar pedido" at bounding box center [698, 341] width 59 height 20
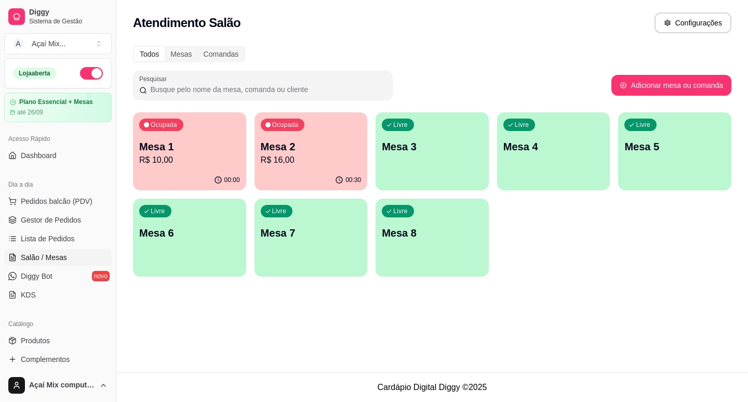
click at [186, 142] on p "Mesa 1" at bounding box center [189, 146] width 101 height 15
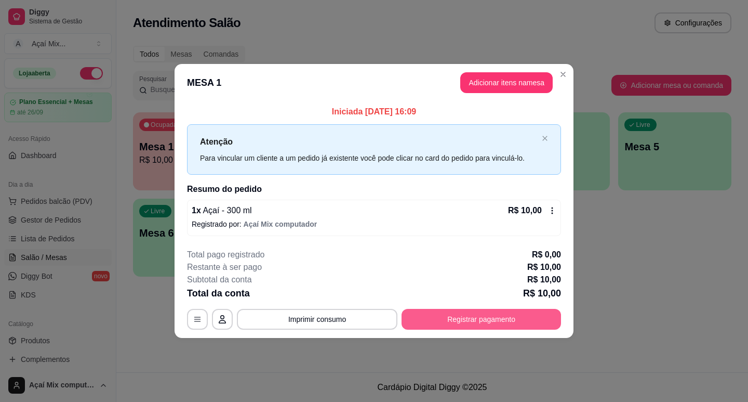
click at [456, 317] on button "Registrar pagamento" at bounding box center [481, 319] width 159 height 21
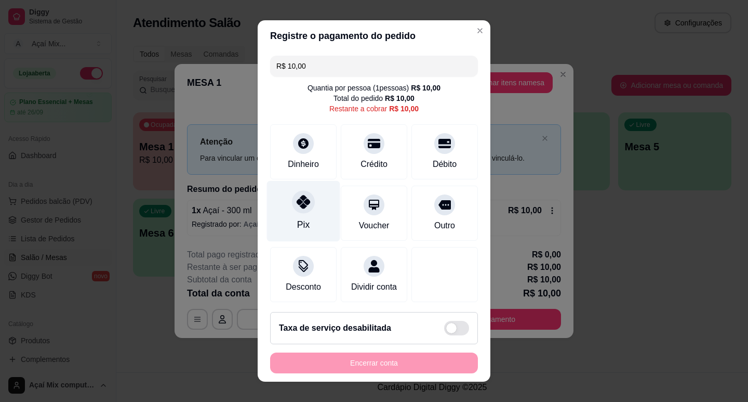
click at [299, 199] on icon at bounding box center [304, 202] width 14 height 14
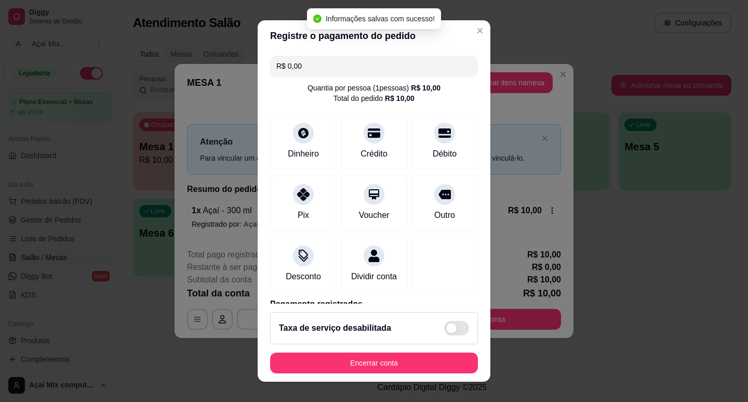
type input "R$ 0,00"
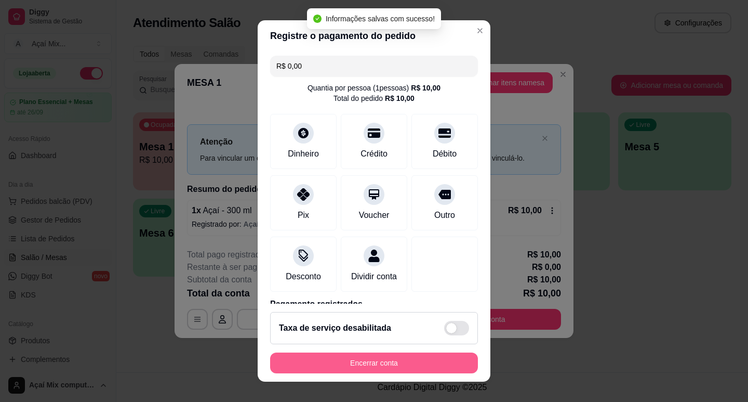
click at [366, 363] on button "Encerrar conta" at bounding box center [374, 362] width 208 height 21
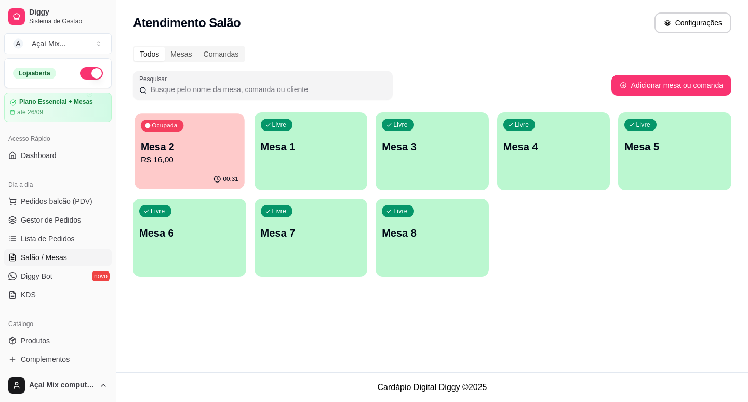
click at [211, 167] on div "Ocupada Mesa 2 R$ 16,00" at bounding box center [190, 141] width 110 height 56
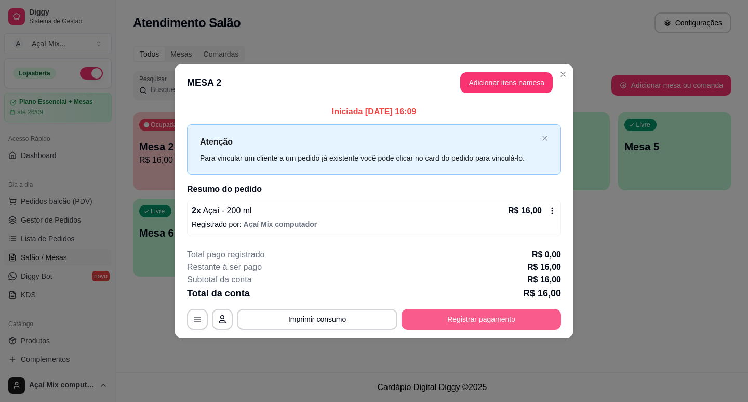
click at [463, 323] on button "Registrar pagamento" at bounding box center [481, 319] width 159 height 21
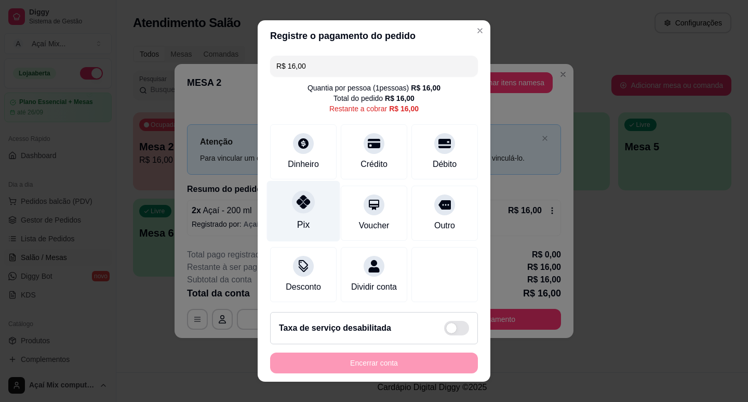
click at [297, 215] on div "Pix" at bounding box center [303, 210] width 73 height 61
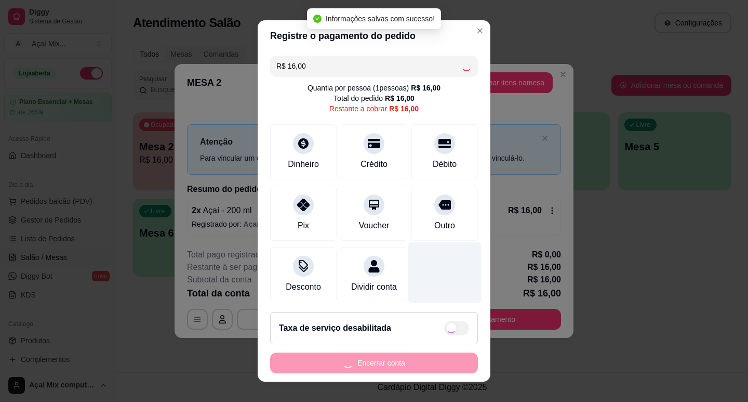
type input "R$ 0,00"
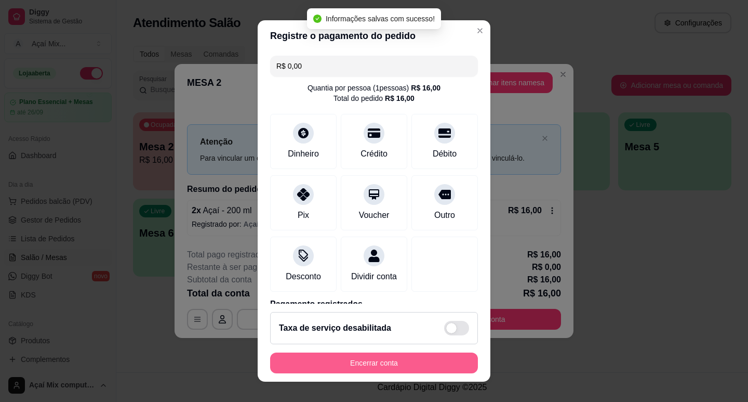
click at [378, 366] on button "Encerrar conta" at bounding box center [374, 362] width 208 height 21
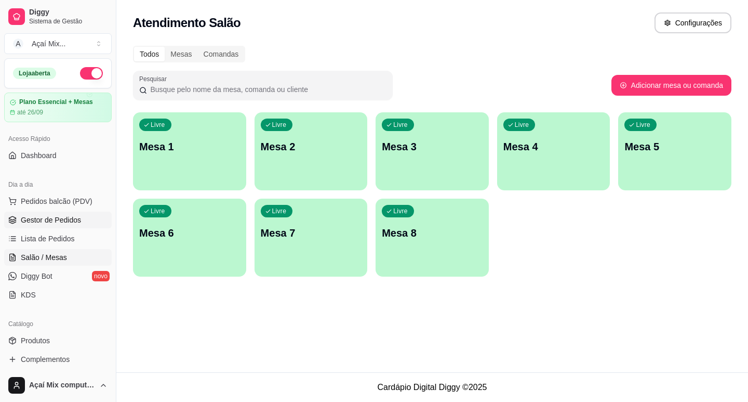
click at [59, 222] on span "Gestor de Pedidos" at bounding box center [51, 220] width 60 height 10
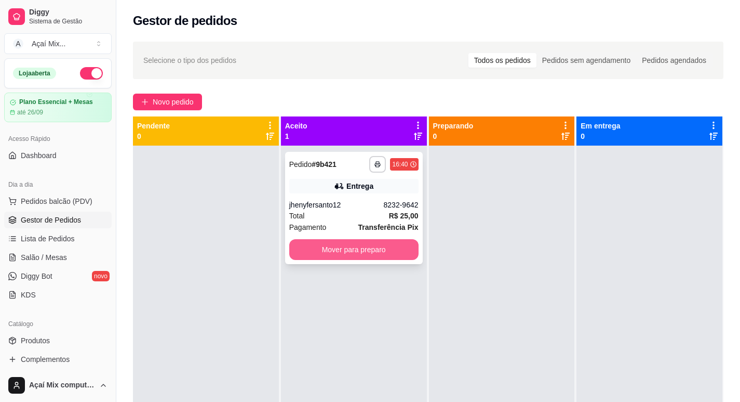
click at [333, 244] on button "Mover para preparo" at bounding box center [353, 249] width 129 height 21
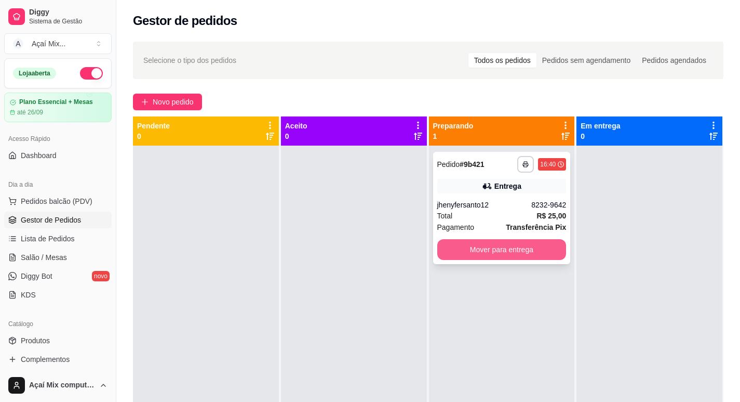
click at [487, 251] on button "Mover para entrega" at bounding box center [501, 249] width 129 height 21
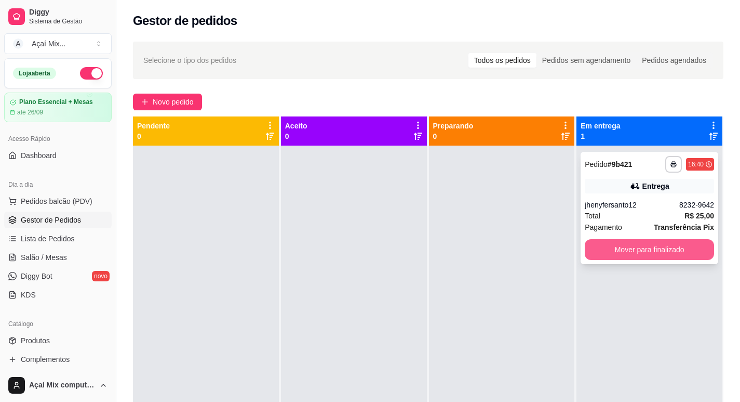
click at [626, 256] on button "Mover para finalizado" at bounding box center [649, 249] width 129 height 21
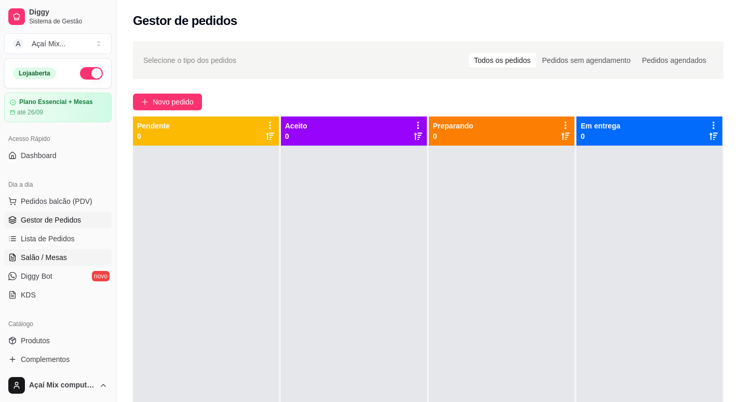
click at [62, 260] on span "Salão / Mesas" at bounding box center [44, 257] width 46 height 10
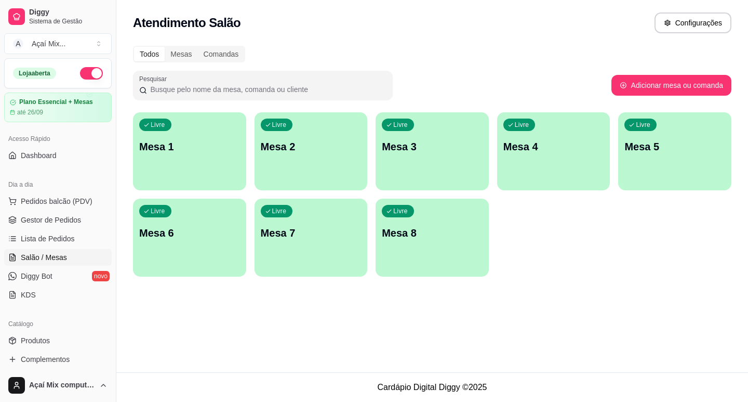
click at [198, 153] on p "Mesa 1" at bounding box center [189, 146] width 101 height 15
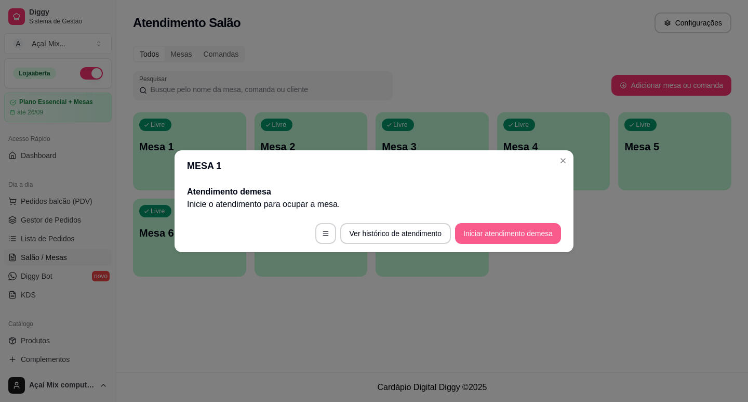
click at [483, 230] on button "Iniciar atendimento de mesa" at bounding box center [508, 233] width 106 height 21
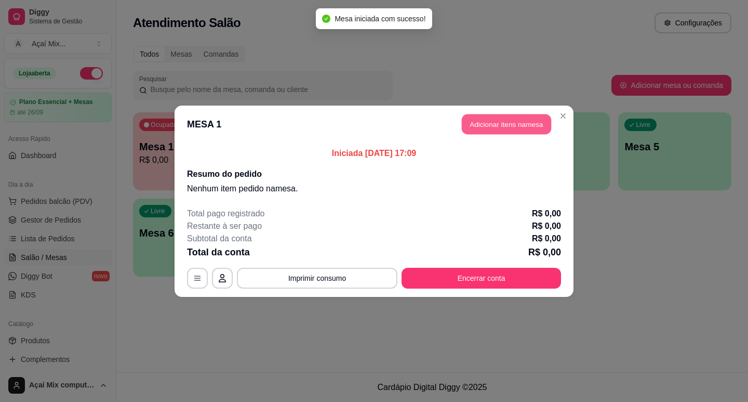
click at [511, 116] on button "Adicionar itens na mesa" at bounding box center [506, 124] width 89 height 20
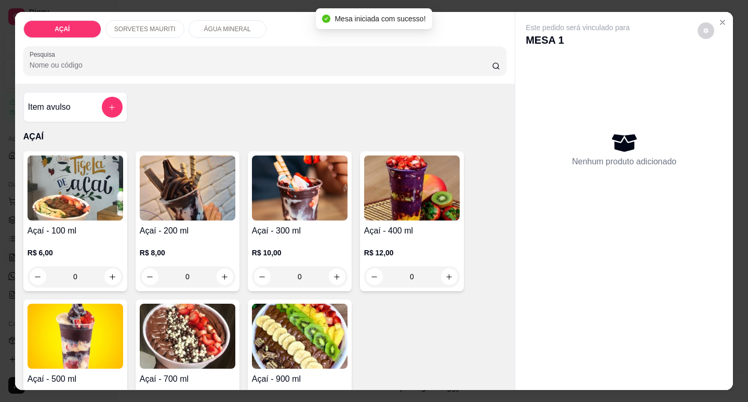
click at [391, 203] on img at bounding box center [412, 187] width 96 height 65
click at [395, 212] on img at bounding box center [412, 187] width 96 height 65
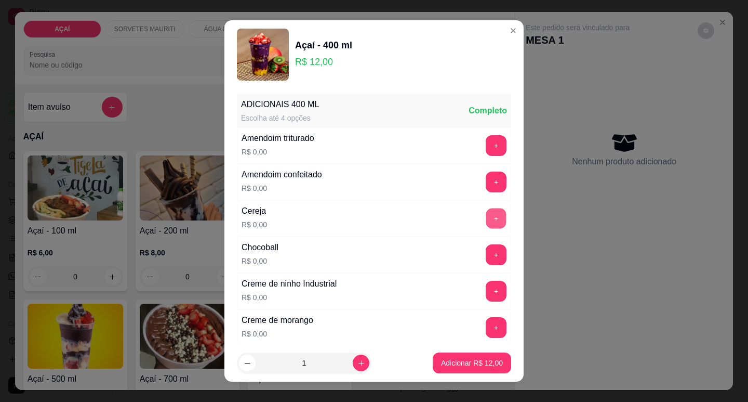
click at [486, 216] on button "+" at bounding box center [496, 218] width 20 height 20
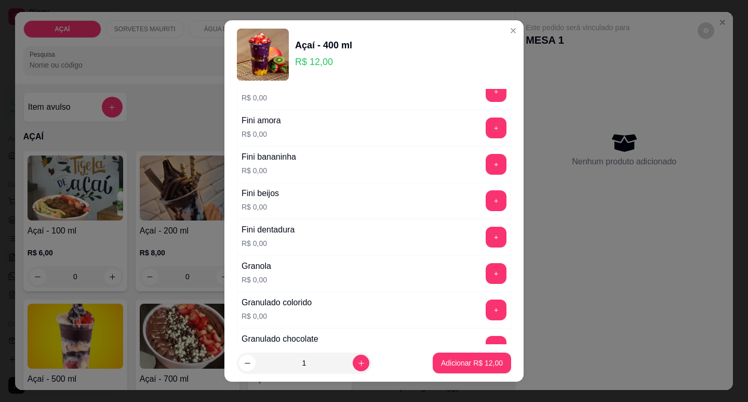
scroll to position [644, 0]
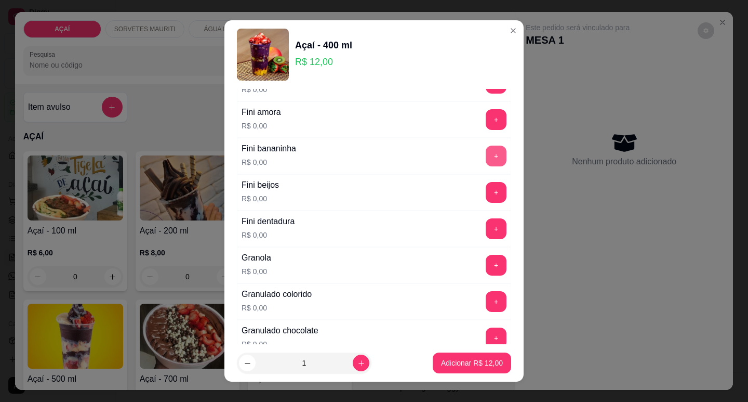
click at [486, 158] on button "+" at bounding box center [496, 155] width 21 height 21
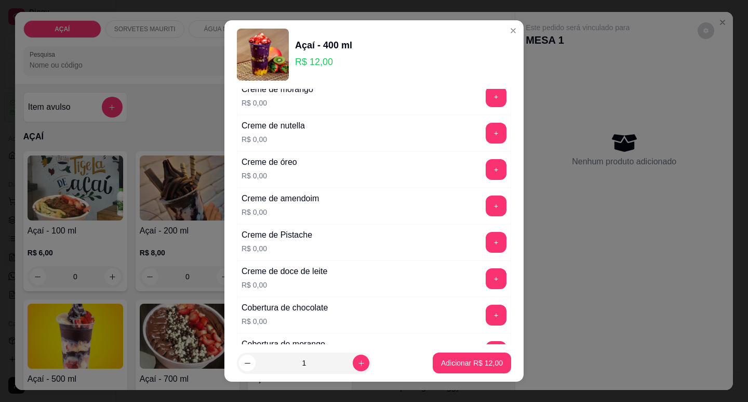
scroll to position [229, 0]
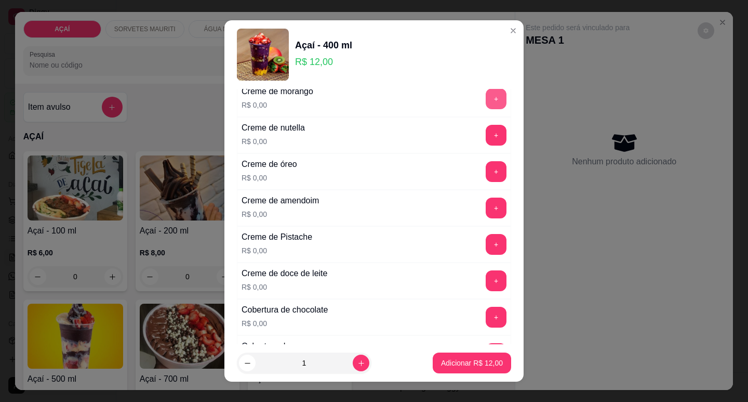
click at [486, 96] on button "+" at bounding box center [496, 98] width 21 height 21
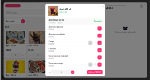
scroll to position [0, 0]
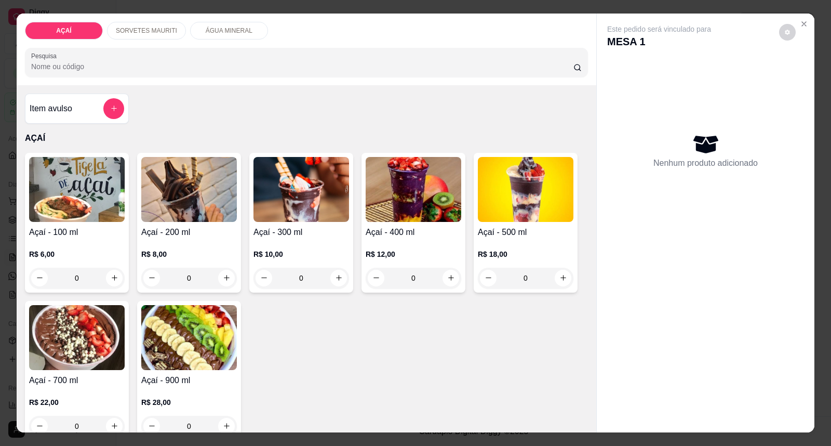
drag, startPoint x: 539, startPoint y: 174, endPoint x: 479, endPoint y: 154, distance: 62.9
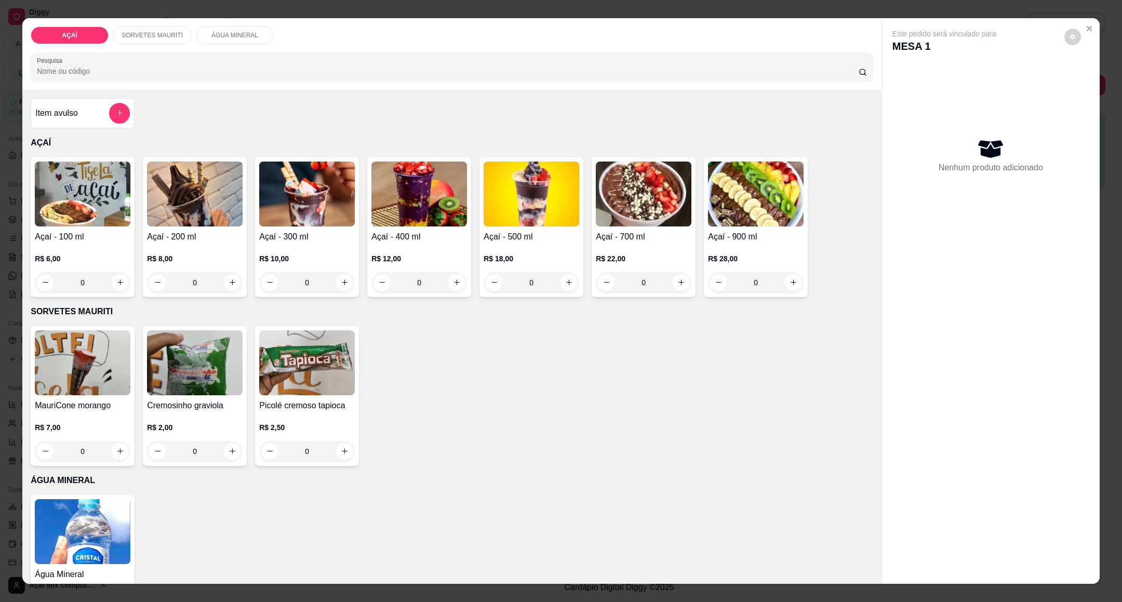
click at [423, 234] on h4 "Açaí - 400 ml" at bounding box center [419, 237] width 96 height 12
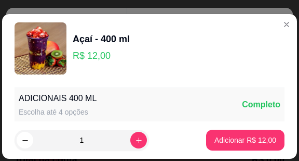
drag, startPoint x: 1264, startPoint y: 567, endPoint x: 84, endPoint y: 37, distance: 1293.1
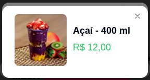
click at [84, 37] on div "Açaí - 400 ml" at bounding box center [101, 30] width 57 height 15
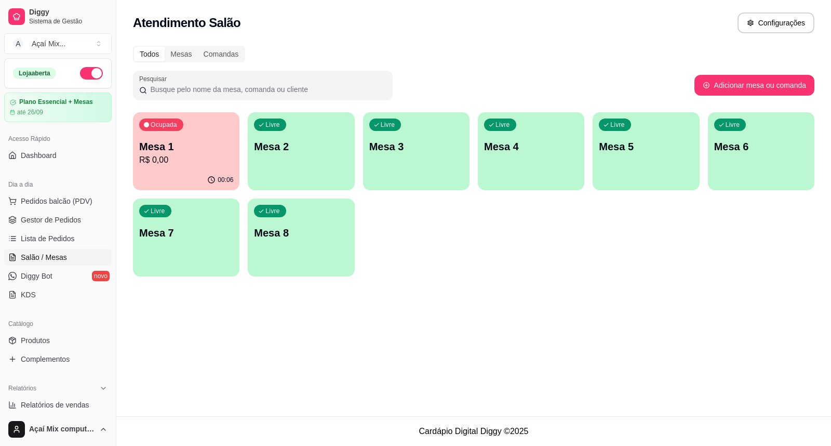
click at [190, 128] on div "Ocupada Mesa 1 R$ 0,00" at bounding box center [186, 141] width 106 height 58
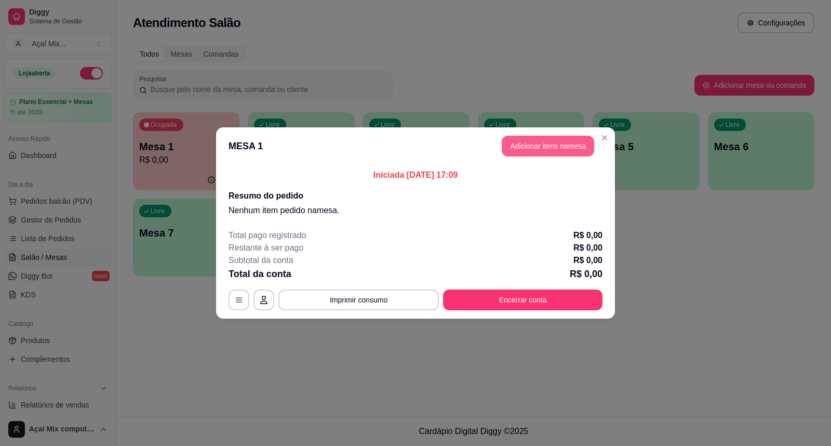
click at [547, 152] on button "Adicionar itens na mesa" at bounding box center [548, 146] width 92 height 21
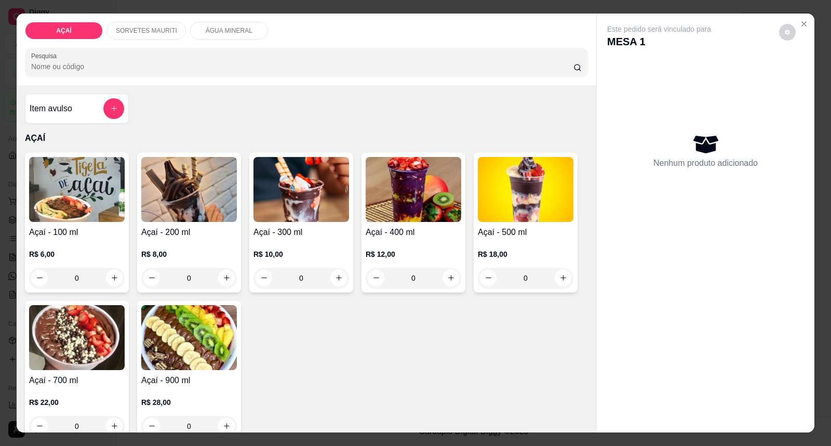
click at [418, 208] on img at bounding box center [414, 189] width 96 height 65
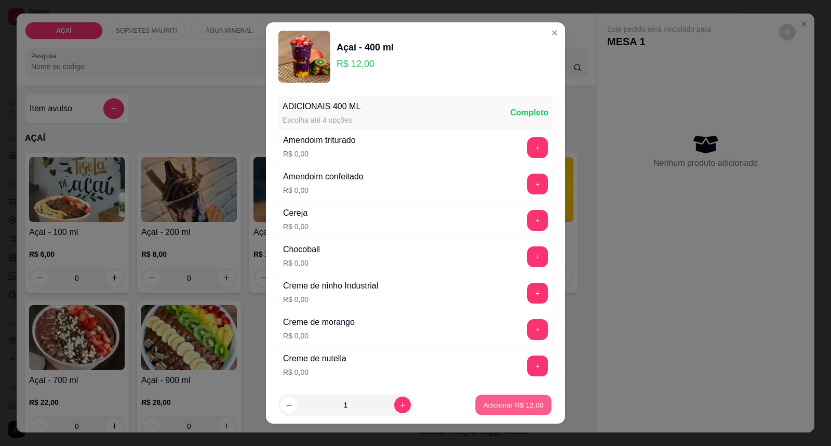
click at [494, 406] on p "Adicionar R$ 12,00" at bounding box center [514, 404] width 60 height 10
type input "1"
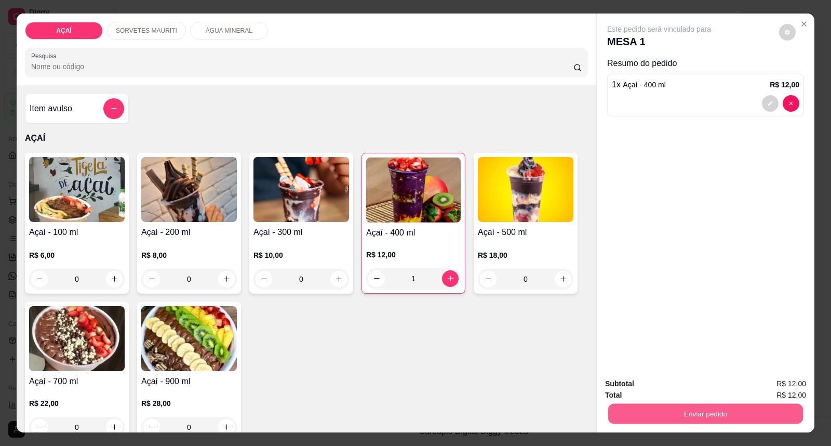
click at [700, 407] on button "Enviar pedido" at bounding box center [705, 414] width 195 height 20
click at [771, 383] on button "Enviar pedido" at bounding box center [778, 388] width 57 height 19
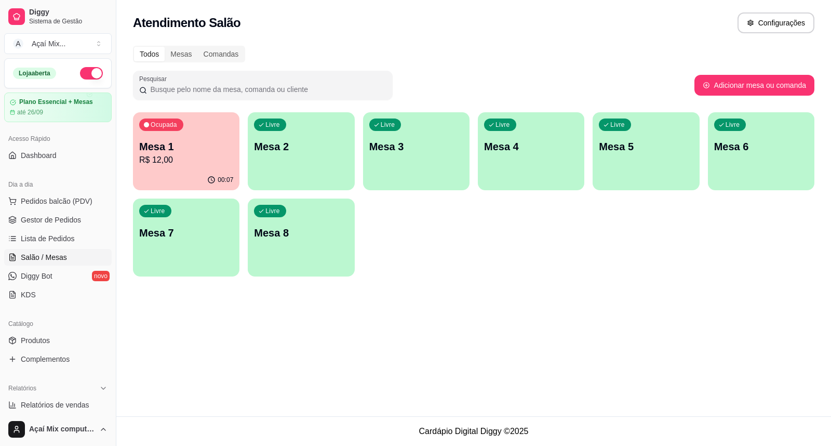
click at [201, 84] on input "Pesquisar" at bounding box center [266, 89] width 239 height 10
click at [185, 177] on div "00:07" at bounding box center [186, 180] width 106 height 20
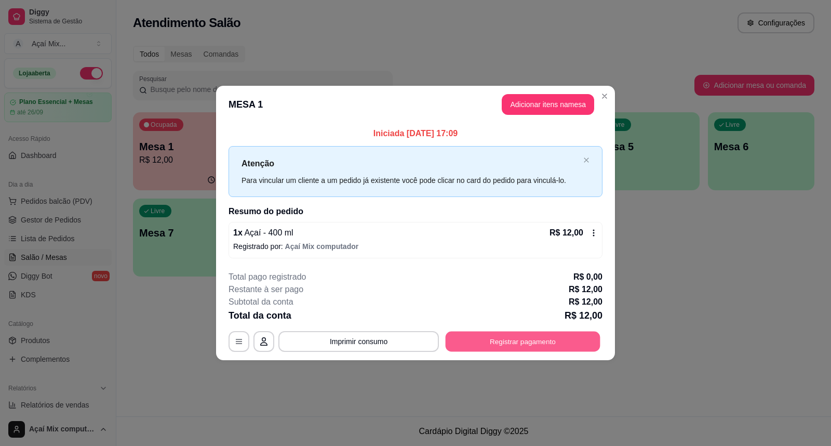
click at [510, 350] on button "Registrar pagamento" at bounding box center [523, 341] width 155 height 20
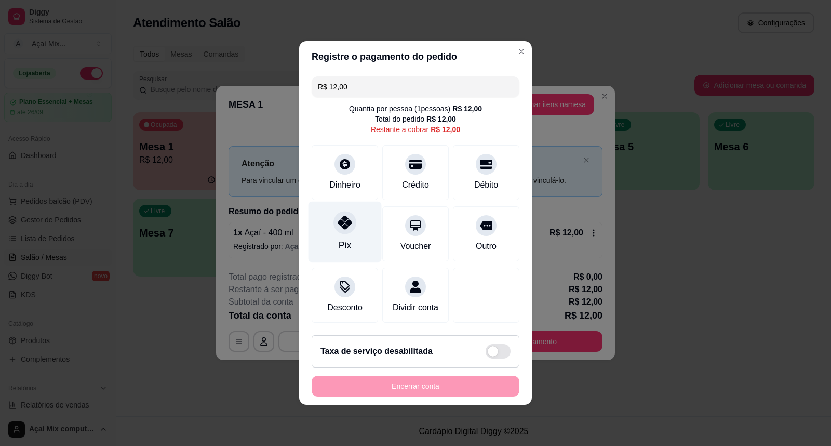
click at [356, 217] on div "Pix" at bounding box center [345, 232] width 73 height 61
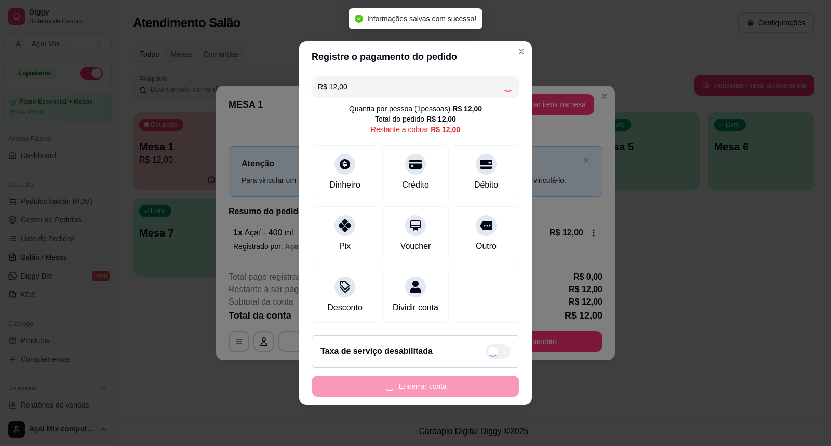
type input "R$ 0,00"
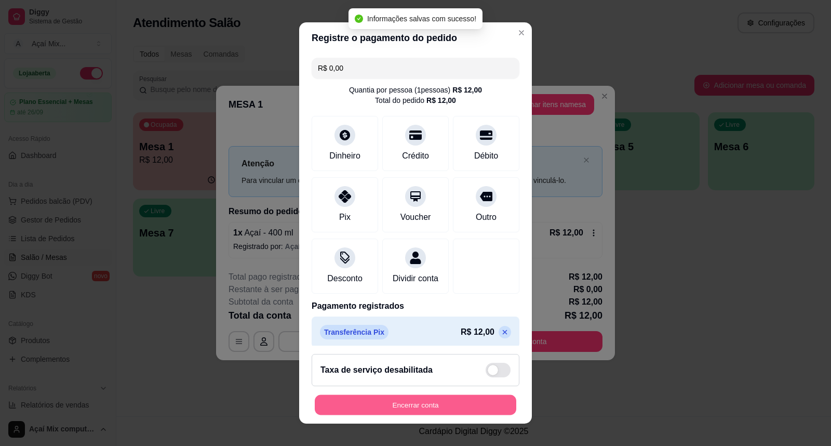
click at [416, 396] on button "Encerrar conta" at bounding box center [416, 405] width 202 height 20
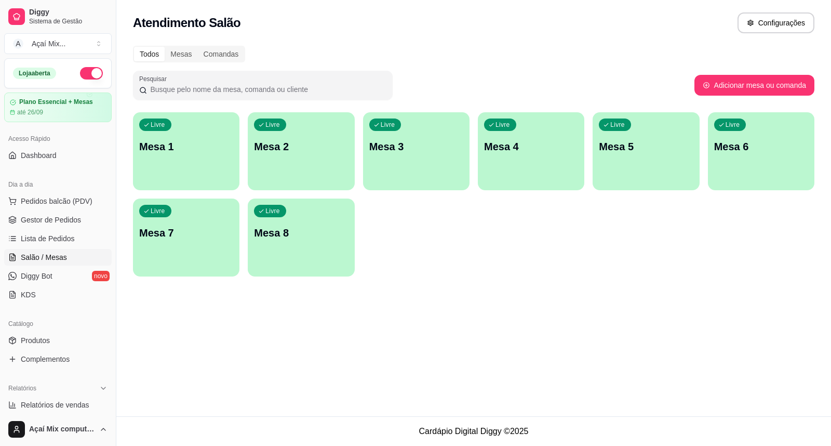
click at [61, 260] on span "Salão / Mesas" at bounding box center [44, 257] width 46 height 10
click at [54, 222] on span "Gestor de Pedidos" at bounding box center [51, 220] width 60 height 10
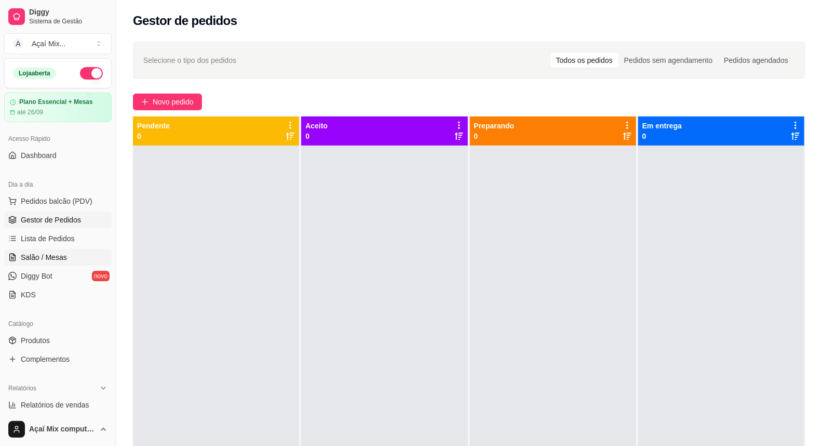
click at [24, 257] on span "Salão / Mesas" at bounding box center [44, 257] width 46 height 10
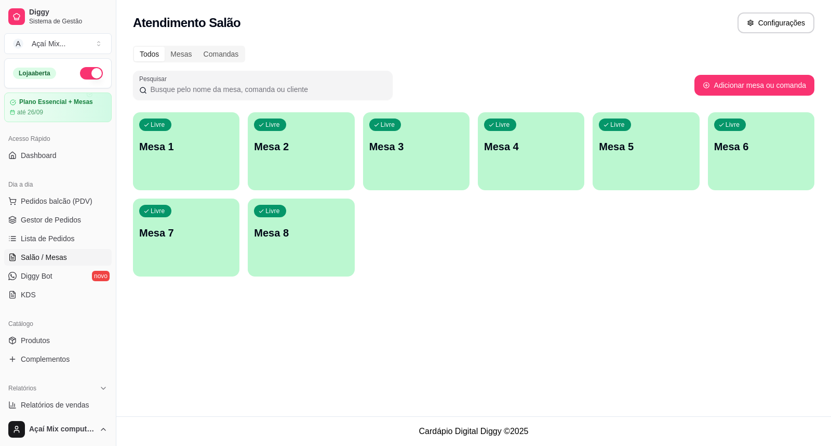
click at [200, 122] on div "Livre Mesa 1" at bounding box center [186, 144] width 106 height 65
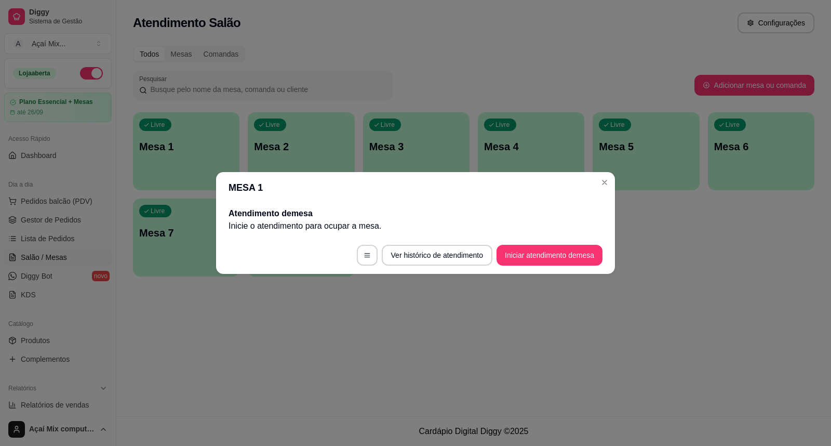
click at [598, 266] on footer "Ver histórico de atendimento Iniciar atendimento de mesa" at bounding box center [415, 254] width 399 height 37
click at [581, 256] on button "Iniciar atendimento de mesa" at bounding box center [549, 255] width 103 height 20
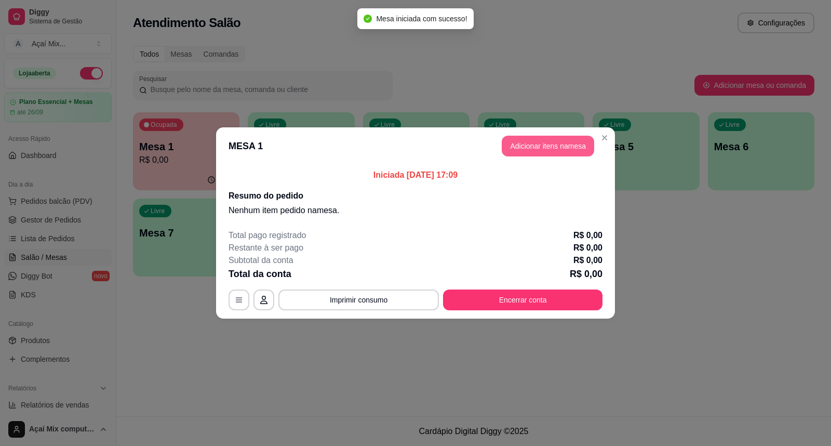
click at [558, 145] on button "Adicionar itens na mesa" at bounding box center [548, 146] width 92 height 21
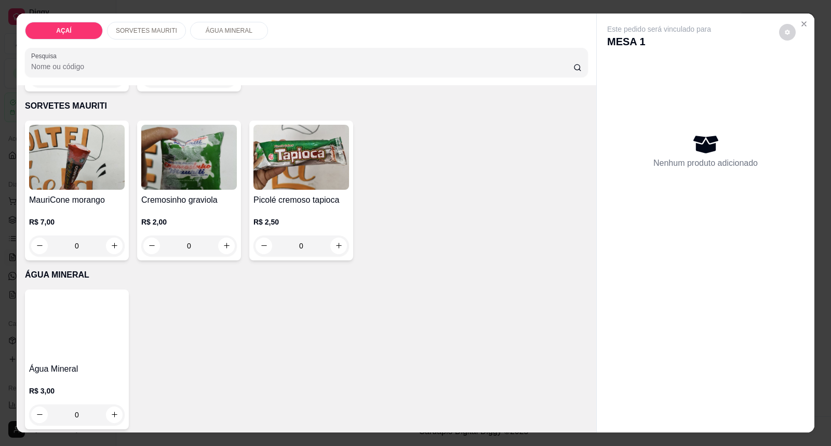
scroll to position [353, 0]
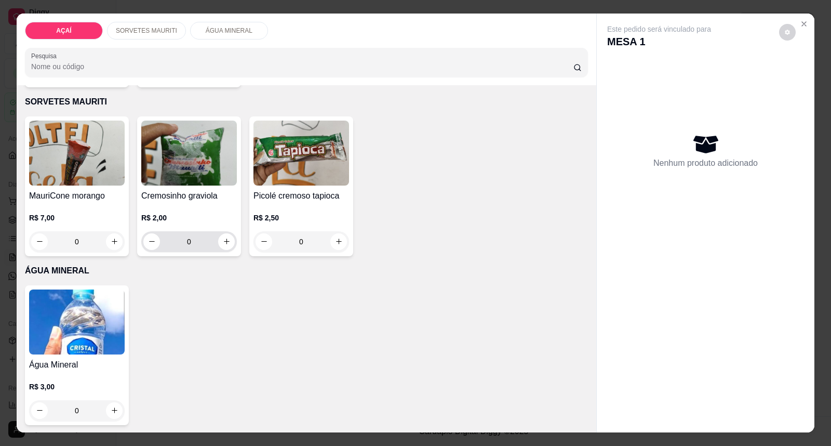
click at [218, 247] on button "increase-product-quantity" at bounding box center [226, 241] width 17 height 17
type input "1"
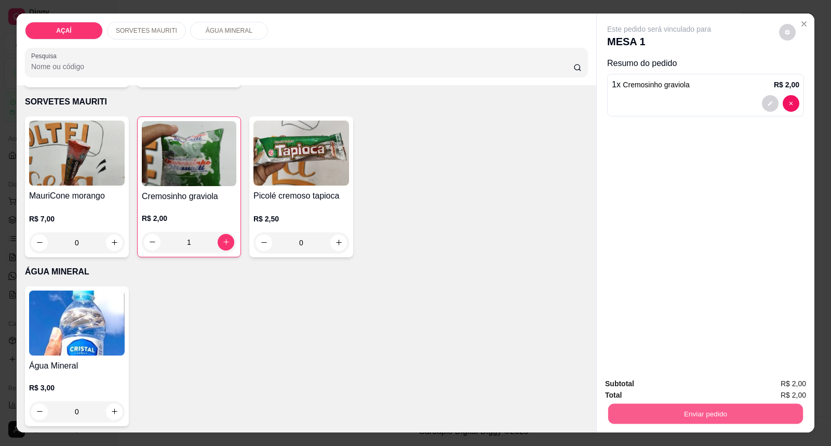
click at [748, 406] on button "Enviar pedido" at bounding box center [705, 414] width 195 height 20
click at [719, 389] on button "Registrar cliente" at bounding box center [709, 389] width 69 height 20
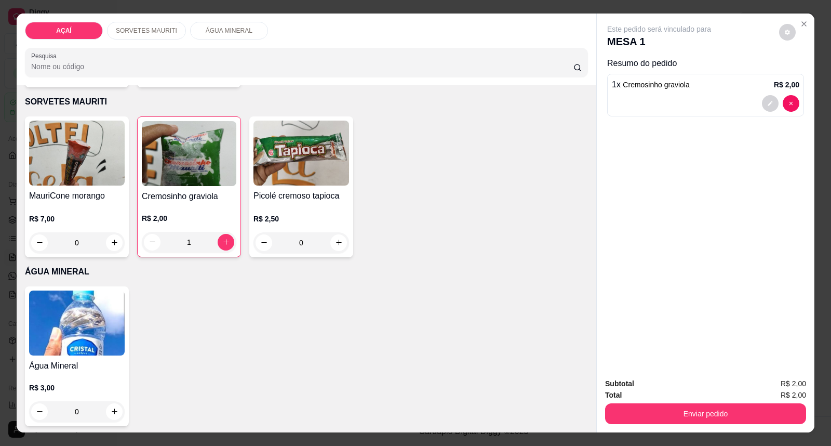
drag, startPoint x: 766, startPoint y: 437, endPoint x: 797, endPoint y: 404, distance: 45.6
click at [764, 436] on div "AÇAÍ SORVETES MAURITI ÁGUA MINERAL Pesquisa Item avulso AÇAÍ Açaí - 100 ml R$ 6…" at bounding box center [415, 223] width 831 height 446
click at [797, 404] on button "Enviar pedido" at bounding box center [705, 413] width 201 height 21
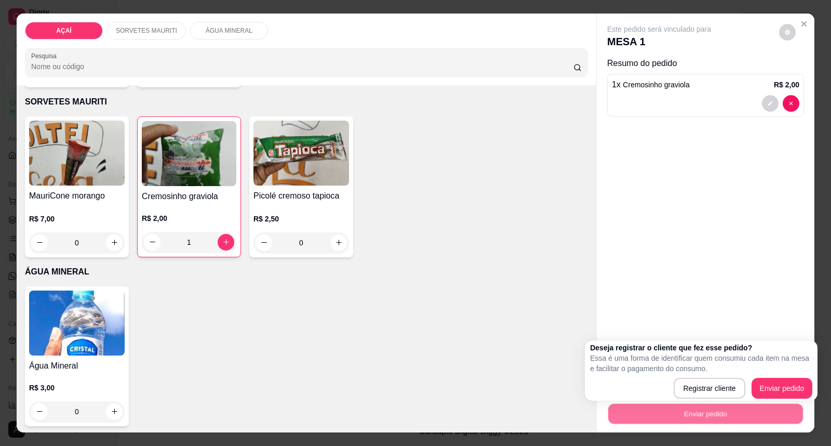
click at [792, 377] on div "Deseja registrar o cliente que fez esse pedido? Essa é uma forma de identificar…" at bounding box center [701, 370] width 222 height 56
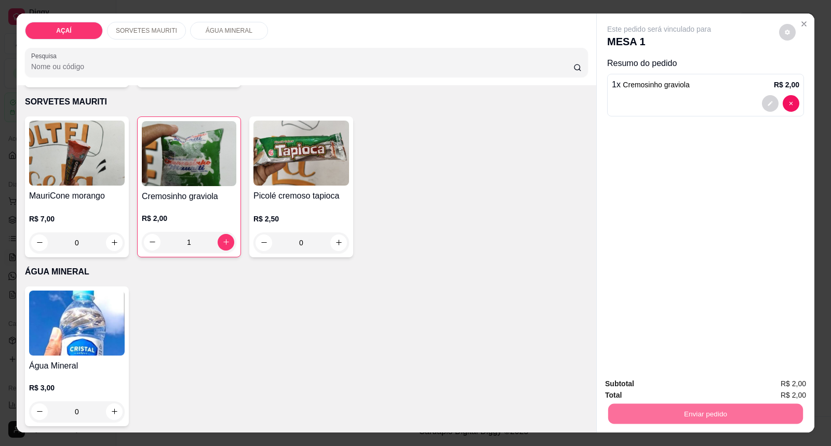
click at [799, 385] on button "Enviar pedido" at bounding box center [778, 388] width 57 height 19
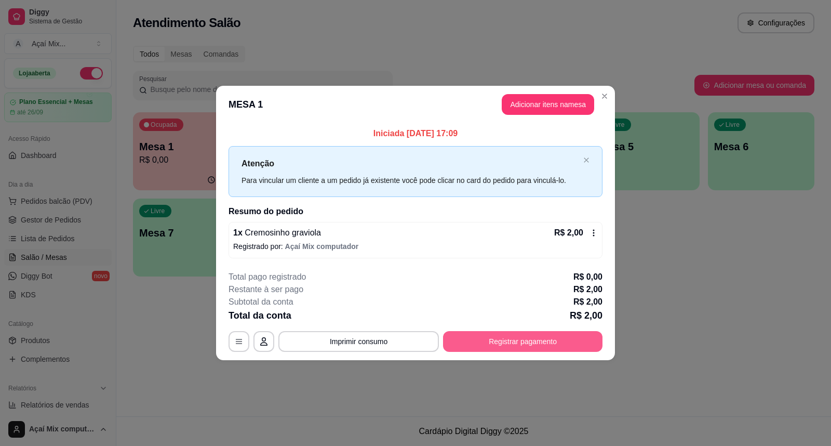
click at [547, 333] on button "Registrar pagamento" at bounding box center [522, 341] width 159 height 21
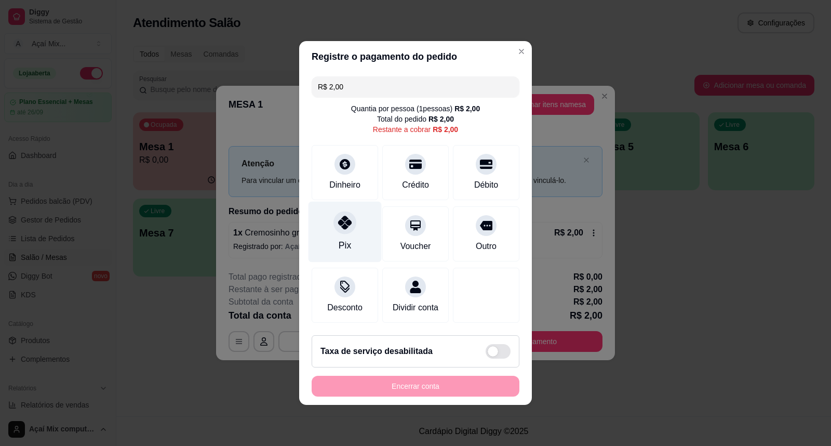
click at [354, 227] on div "Pix" at bounding box center [345, 232] width 73 height 61
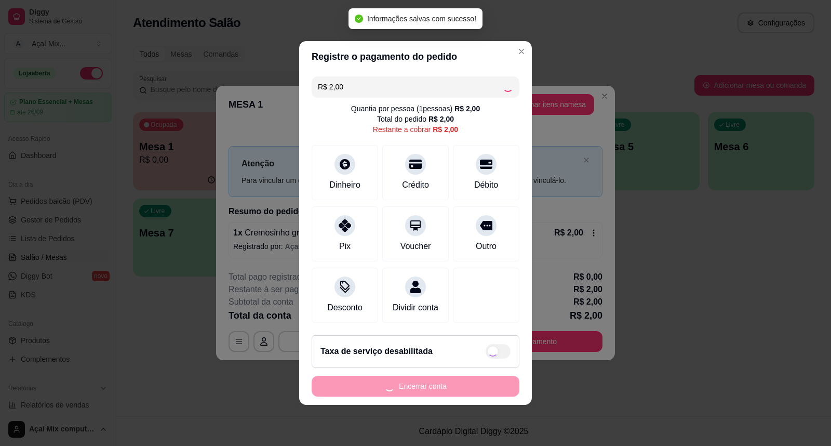
type input "R$ 0,00"
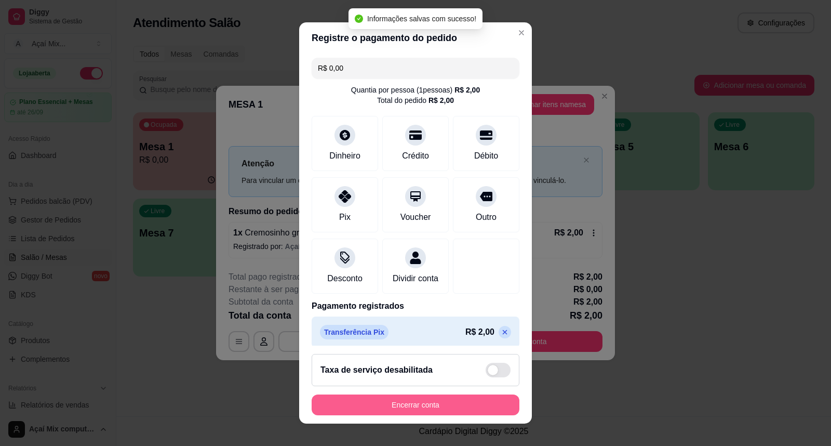
click at [357, 399] on button "Encerrar conta" at bounding box center [416, 404] width 208 height 21
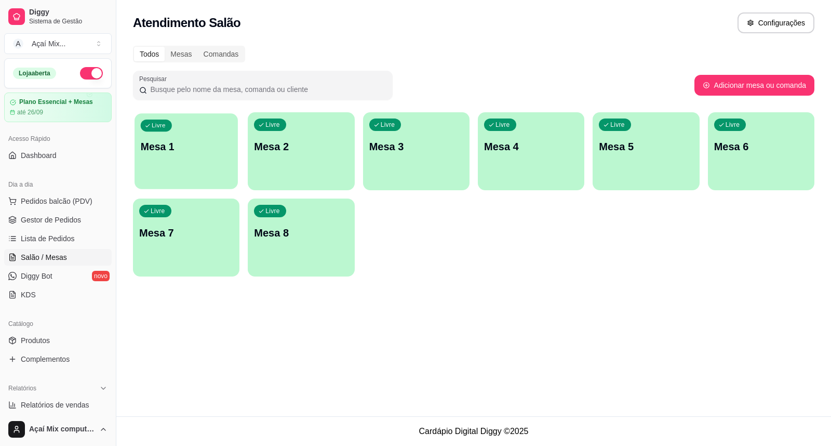
click at [172, 168] on div "Livre Mesa 1" at bounding box center [186, 144] width 103 height 63
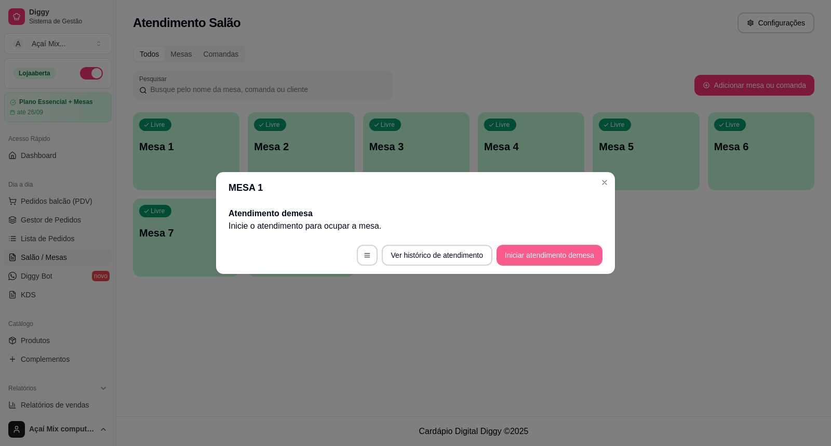
click at [537, 249] on button "Iniciar atendimento de mesa" at bounding box center [550, 255] width 106 height 21
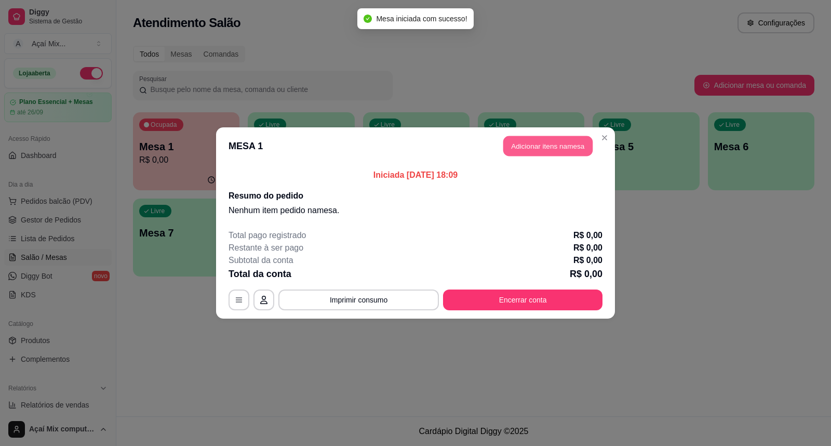
click at [525, 147] on button "Adicionar itens na mesa" at bounding box center [547, 146] width 89 height 20
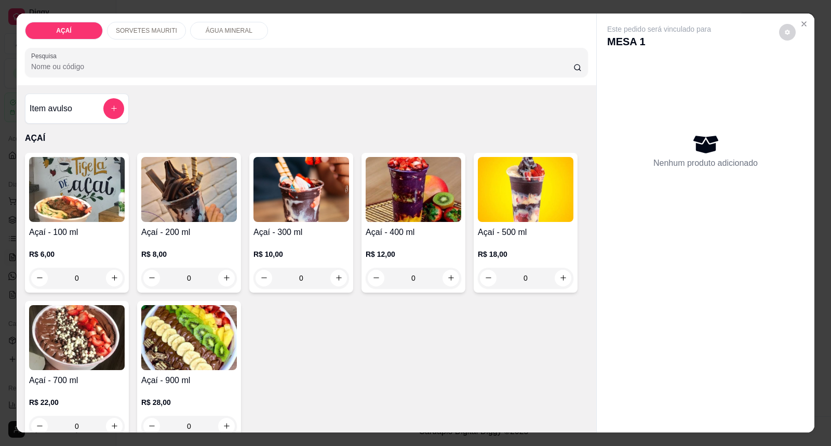
click at [98, 179] on img at bounding box center [77, 189] width 96 height 65
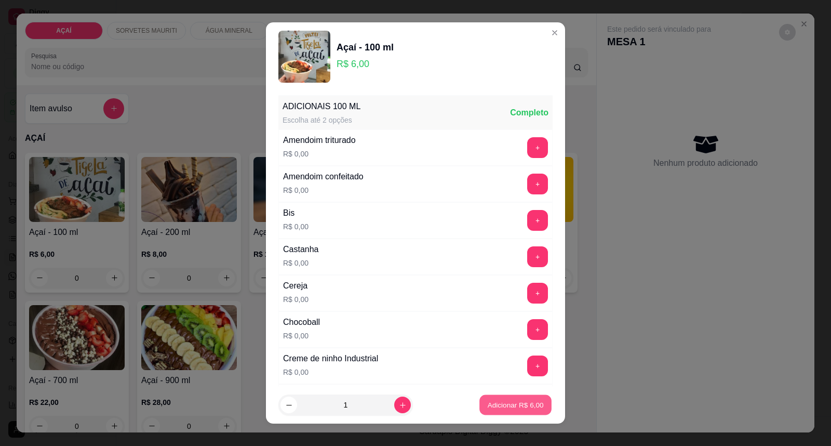
click at [537, 404] on button "Adicionar R$ 6,00" at bounding box center [515, 405] width 72 height 20
type input "1"
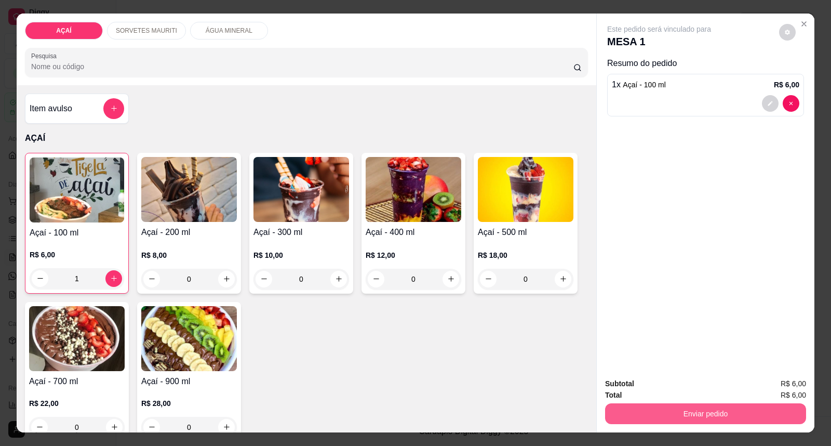
click at [656, 415] on button "Enviar pedido" at bounding box center [705, 413] width 201 height 21
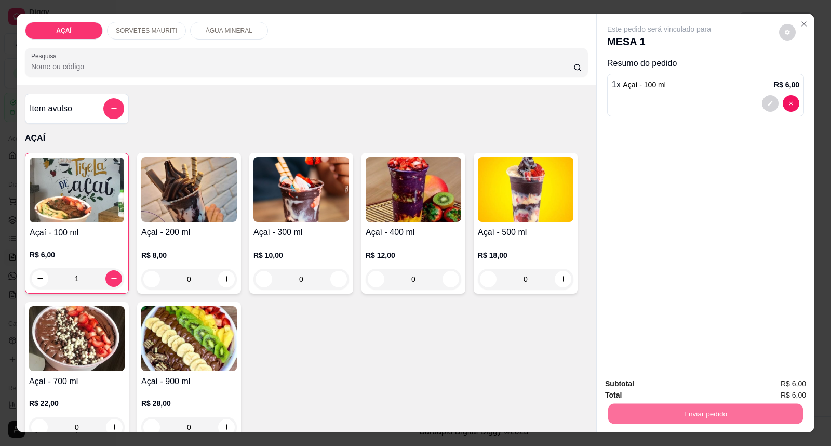
click at [770, 392] on button "Enviar pedido" at bounding box center [779, 389] width 59 height 20
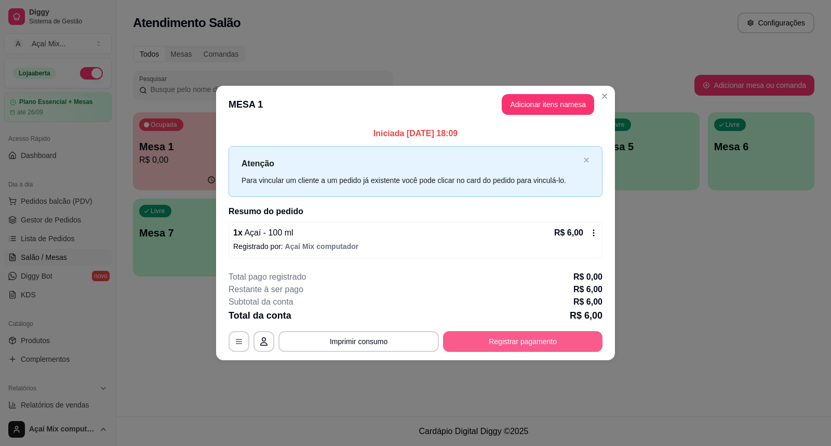
click at [528, 336] on button "Registrar pagamento" at bounding box center [522, 341] width 159 height 21
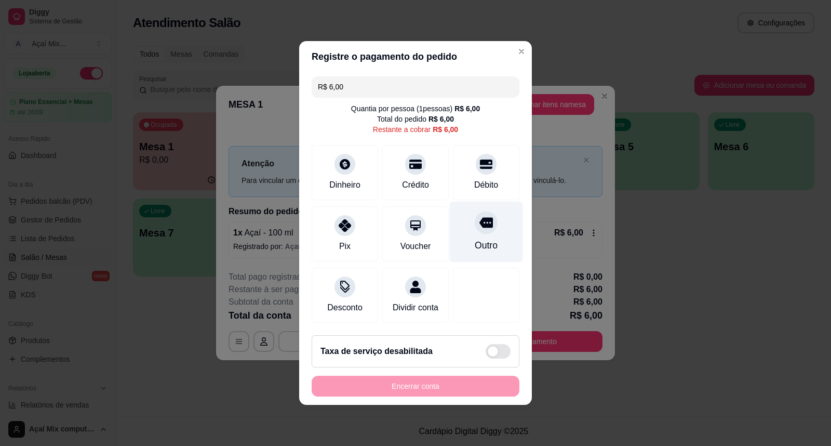
click at [492, 219] on div "Outro" at bounding box center [486, 232] width 73 height 61
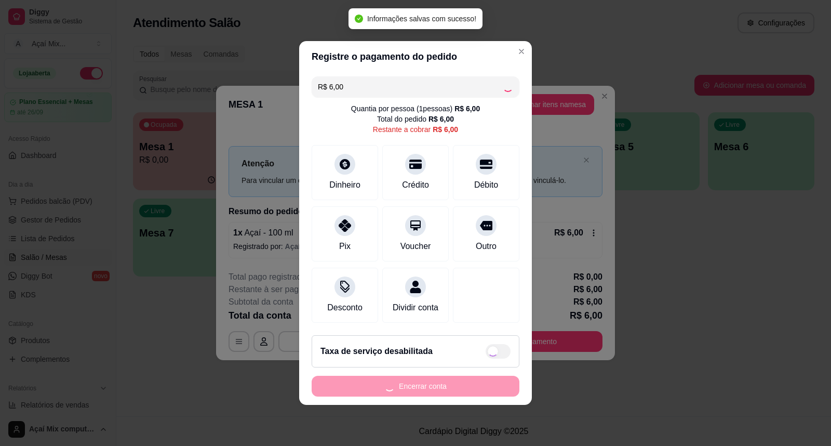
type input "R$ 0,00"
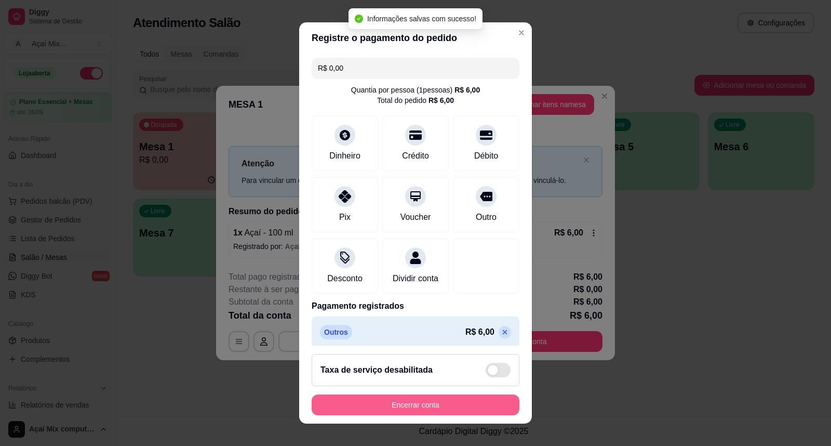
click at [418, 404] on button "Encerrar conta" at bounding box center [416, 404] width 208 height 21
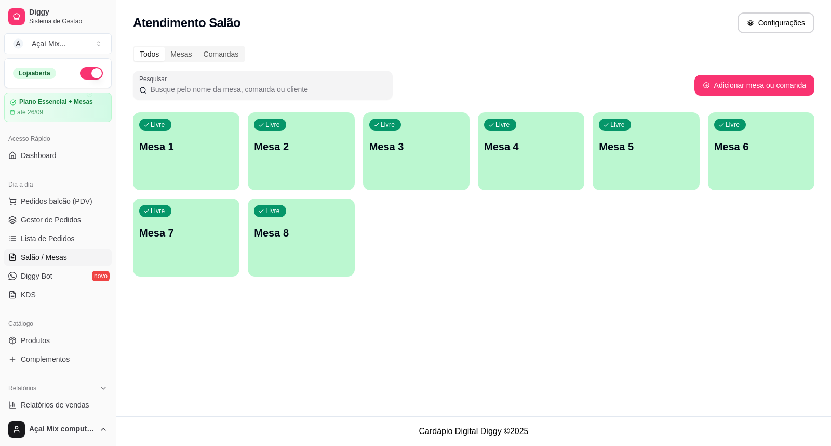
click at [184, 162] on div "Livre Mesa 1" at bounding box center [186, 144] width 106 height 65
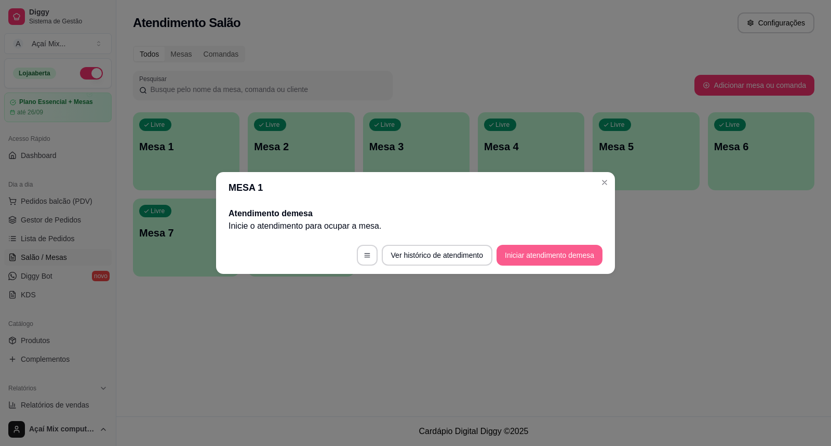
click at [555, 256] on button "Iniciar atendimento de mesa" at bounding box center [550, 255] width 106 height 21
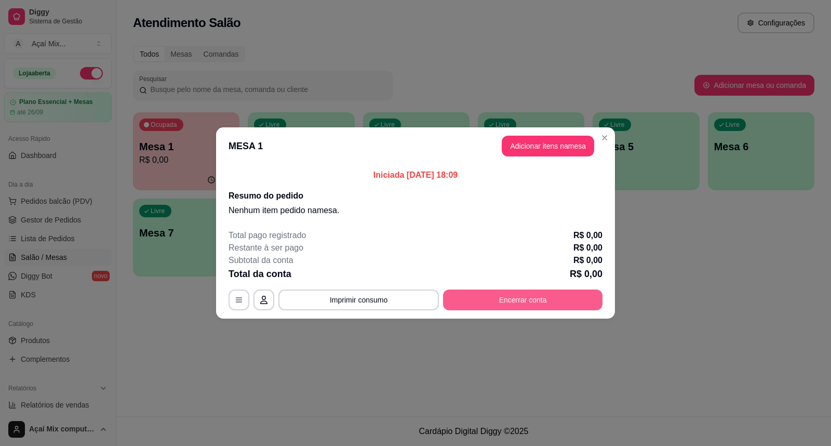
click at [547, 304] on button "Encerrar conta" at bounding box center [522, 299] width 159 height 21
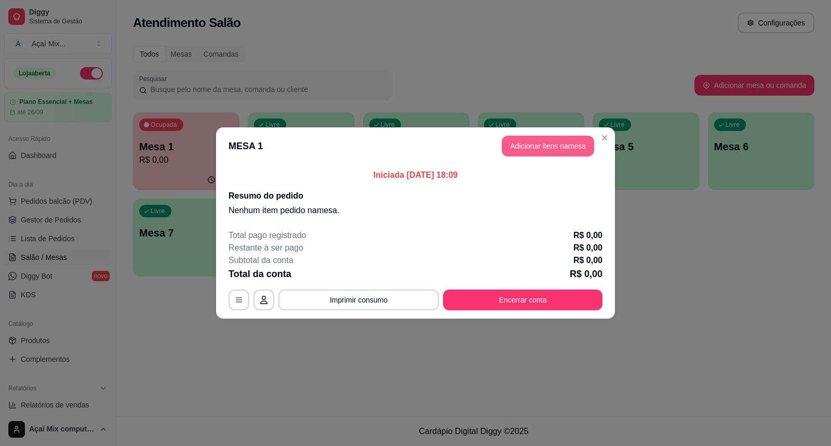
click at [568, 154] on button "Adicionar itens na mesa" at bounding box center [548, 146] width 92 height 21
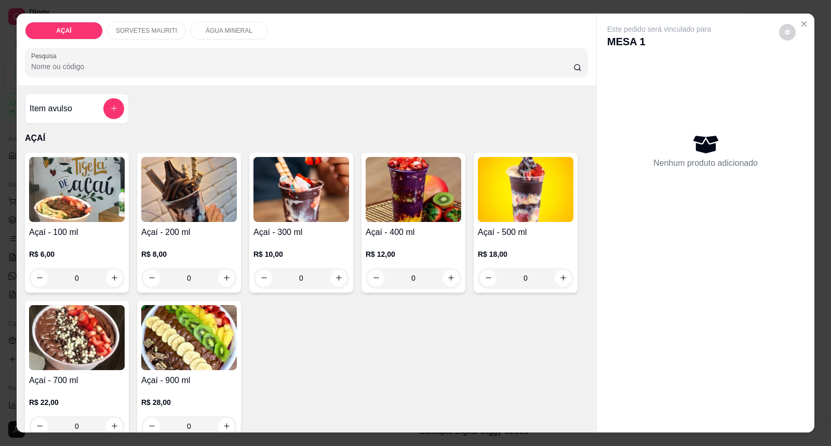
click at [324, 184] on img at bounding box center [301, 189] width 96 height 65
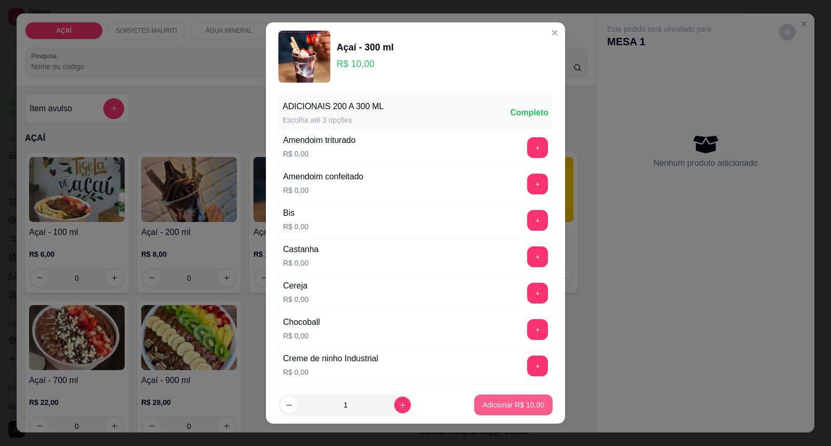
click at [523, 402] on p "Adicionar R$ 10,00" at bounding box center [514, 404] width 62 height 10
type input "1"
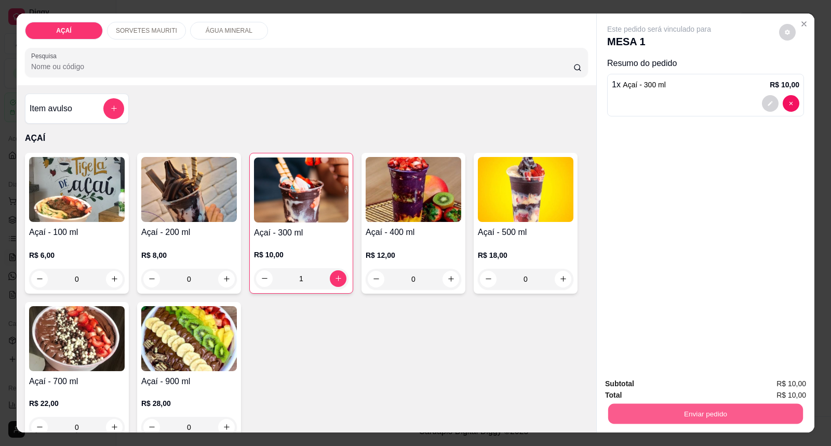
click at [654, 421] on button "Enviar pedido" at bounding box center [705, 414] width 195 height 20
click at [772, 382] on button "Enviar pedido" at bounding box center [782, 388] width 61 height 21
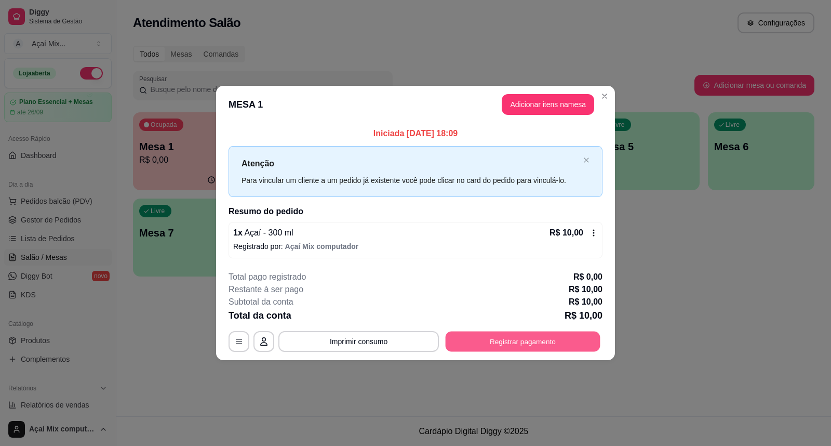
click at [490, 338] on button "Registrar pagamento" at bounding box center [523, 341] width 155 height 20
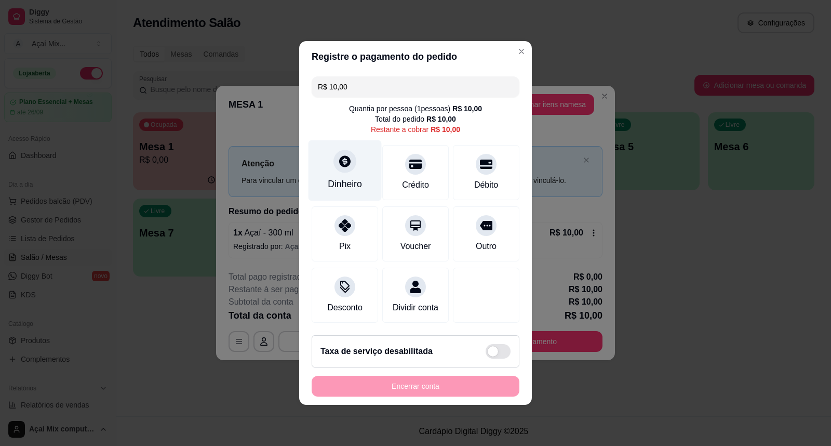
click at [358, 170] on div "Dinheiro" at bounding box center [345, 170] width 73 height 61
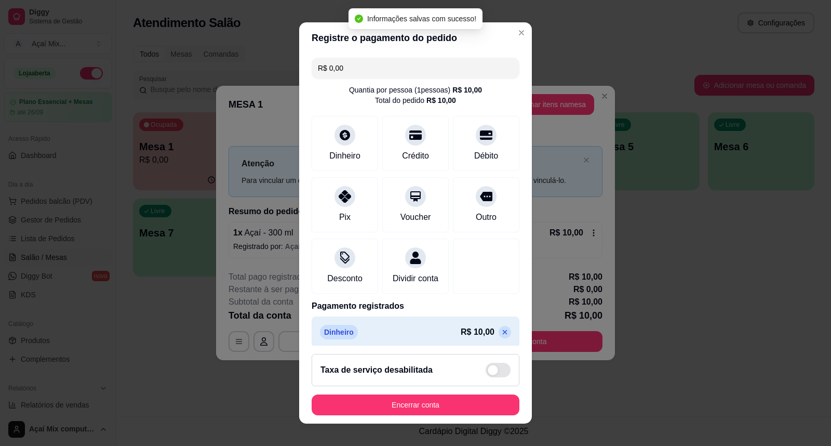
type input "R$ 0,00"
click at [428, 398] on button "Encerrar conta" at bounding box center [416, 404] width 208 height 21
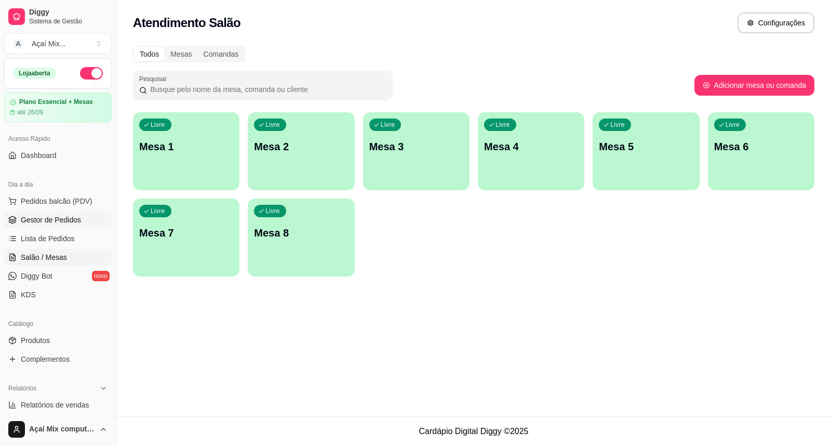
click at [53, 224] on span "Gestor de Pedidos" at bounding box center [51, 220] width 60 height 10
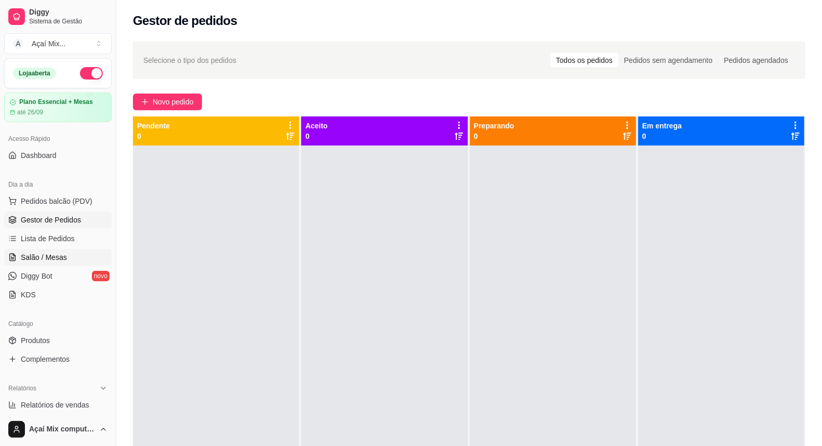
click at [42, 252] on span "Salão / Mesas" at bounding box center [44, 257] width 46 height 10
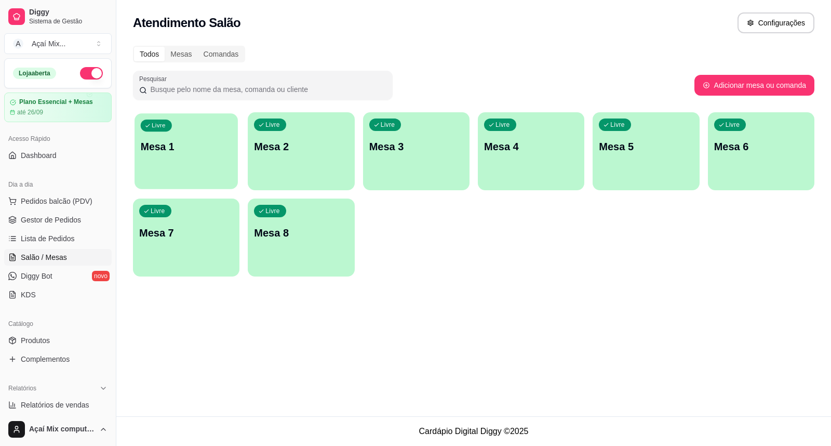
click at [159, 151] on p "Mesa 1" at bounding box center [186, 147] width 91 height 14
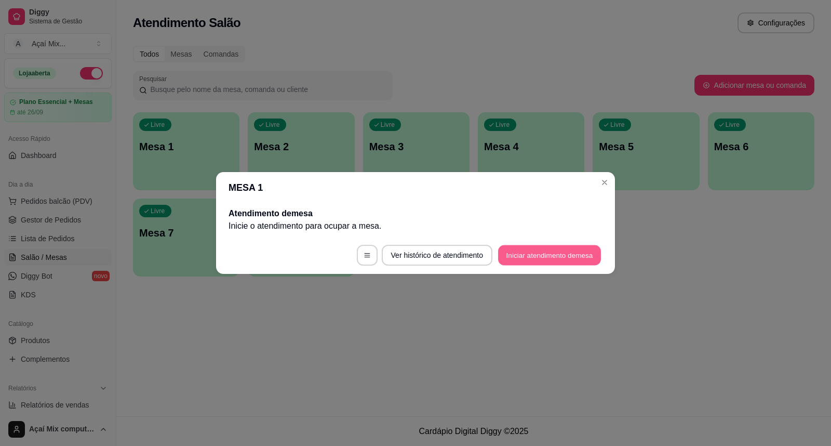
click at [562, 252] on button "Iniciar atendimento de mesa" at bounding box center [549, 255] width 103 height 20
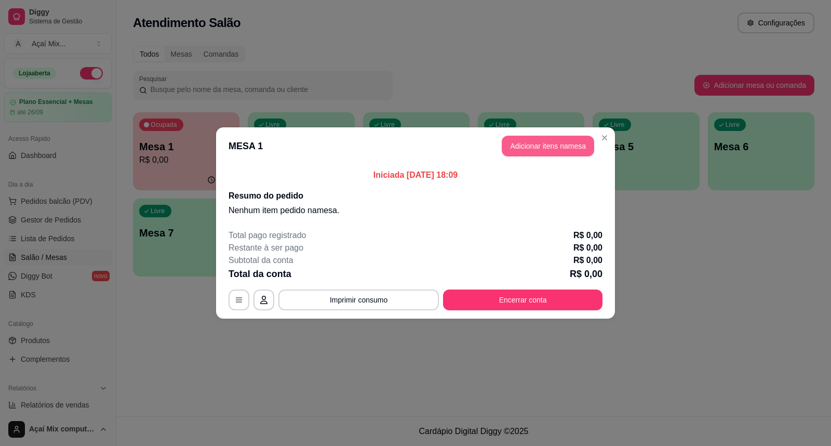
click at [546, 143] on button "Adicionar itens na mesa" at bounding box center [548, 146] width 92 height 21
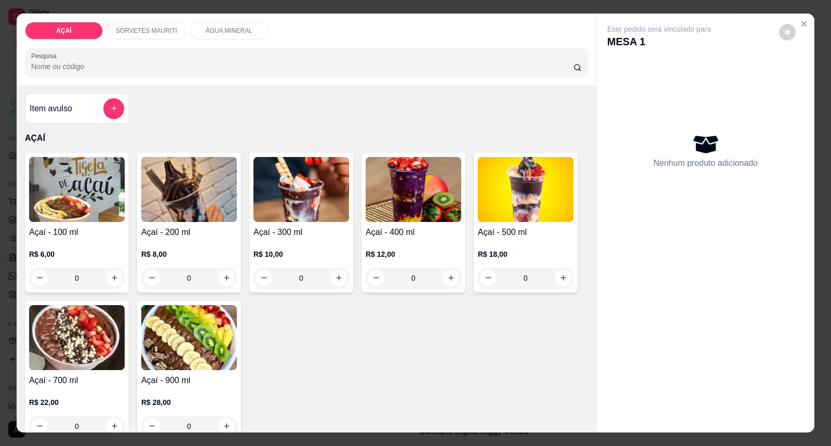
click at [272, 191] on img at bounding box center [301, 189] width 96 height 65
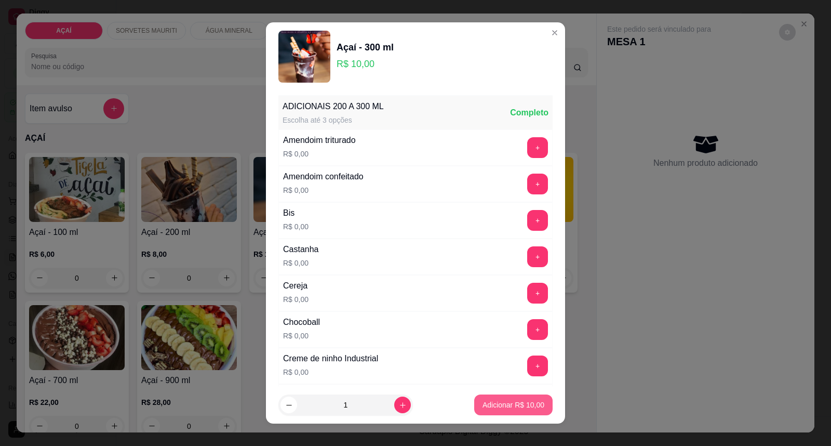
click at [507, 410] on button "Adicionar R$ 10,00" at bounding box center [513, 404] width 78 height 21
type input "1"
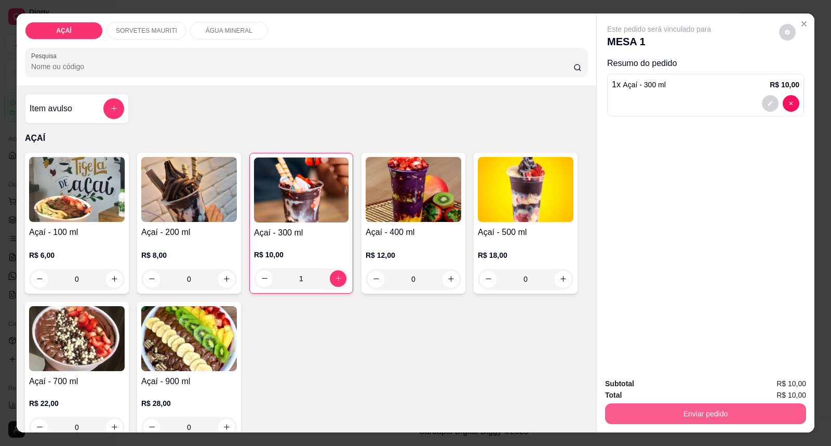
click at [722, 412] on button "Enviar pedido" at bounding box center [705, 413] width 201 height 21
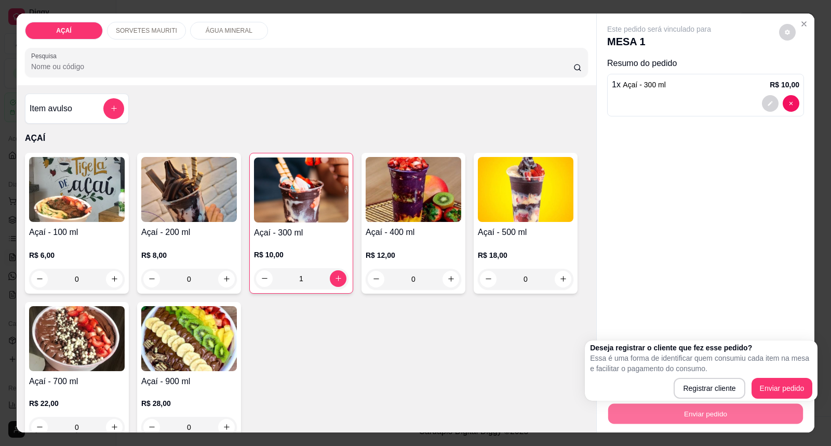
click at [808, 377] on div "Deseja registrar o cliente que fez esse pedido? Essa é uma forma de identificar…" at bounding box center [701, 370] width 222 height 56
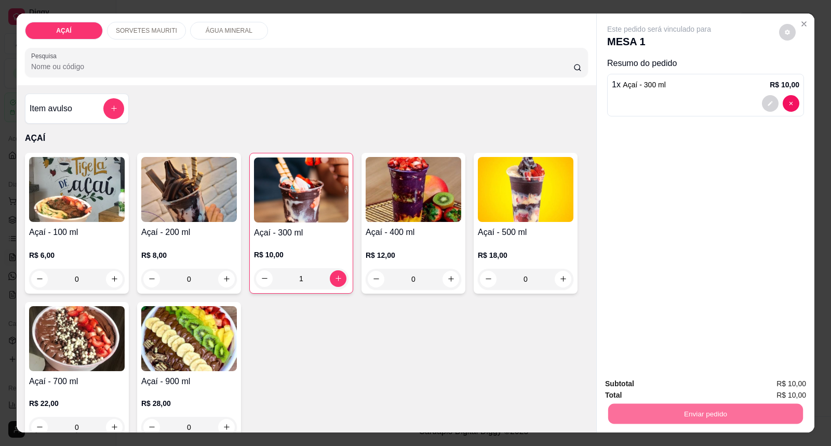
click at [797, 382] on button "Enviar pedido" at bounding box center [779, 389] width 59 height 20
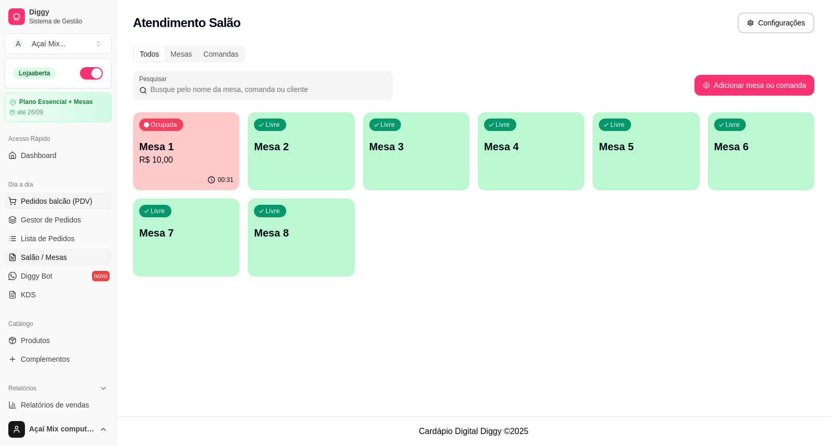
click at [64, 196] on span "Pedidos balcão (PDV)" at bounding box center [57, 201] width 72 height 10
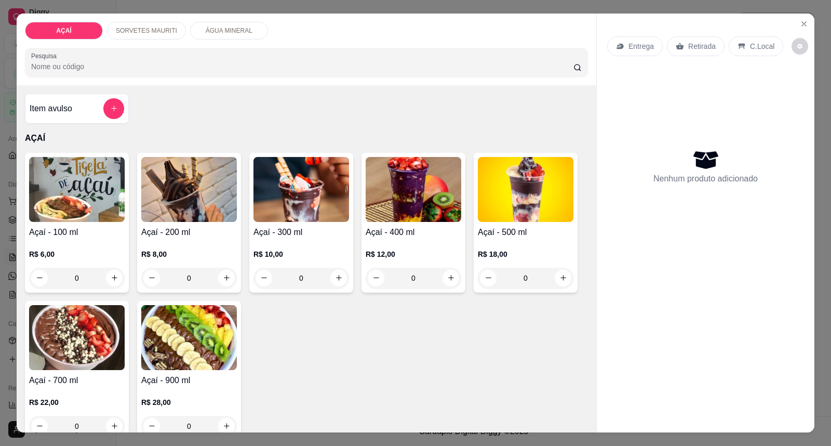
click at [49, 219] on img at bounding box center [77, 189] width 96 height 65
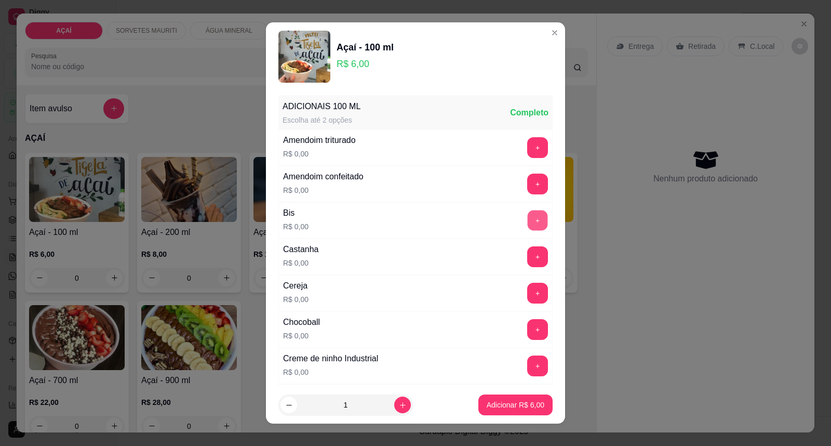
click at [528, 212] on button "+" at bounding box center [538, 220] width 20 height 20
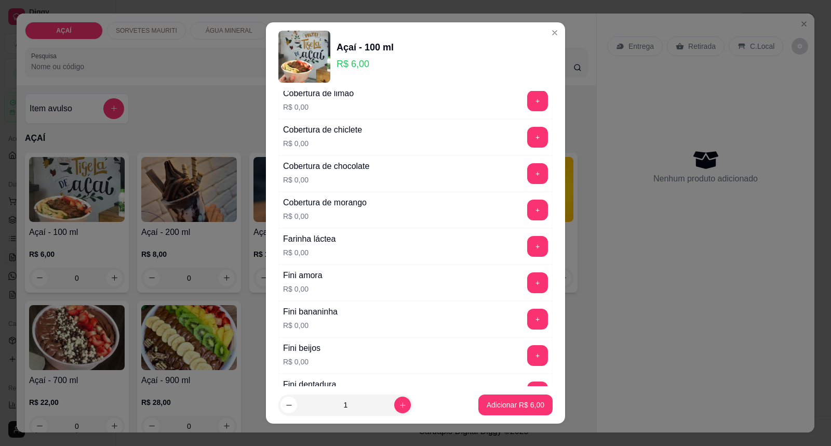
scroll to position [577, 0]
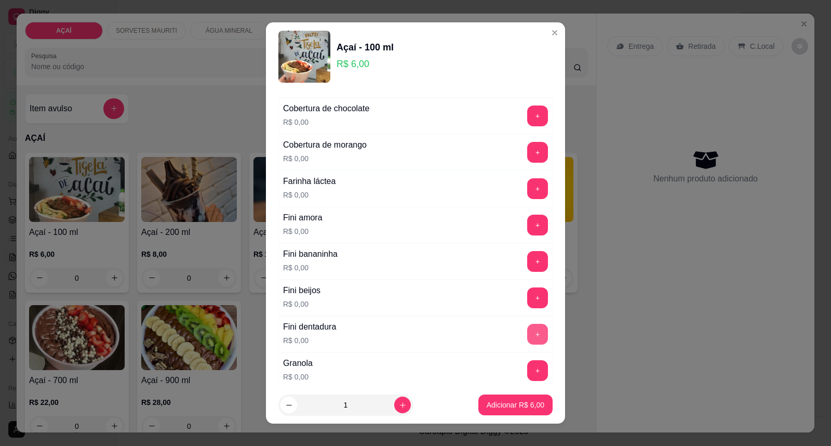
click at [527, 329] on button "+" at bounding box center [537, 334] width 21 height 21
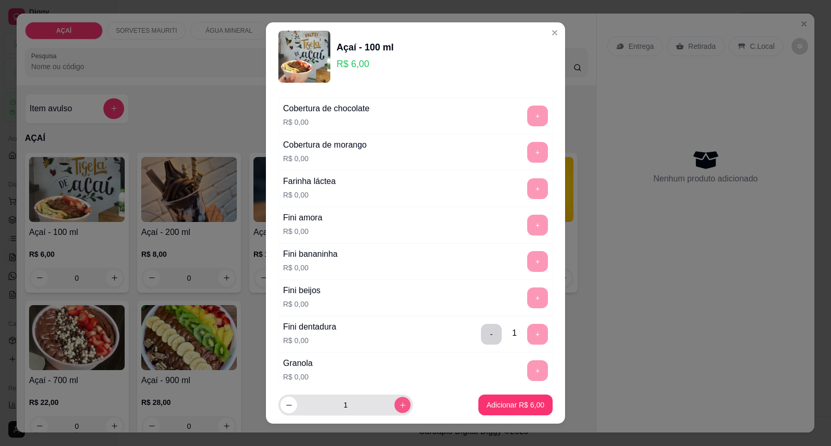
click at [394, 409] on button "increase-product-quantity" at bounding box center [402, 405] width 16 height 16
type input "2"
click at [530, 393] on footer "2 Adicionar R$ 12,00" at bounding box center [415, 404] width 299 height 37
click at [528, 410] on button "Adicionar R$ 12,00" at bounding box center [513, 404] width 78 height 21
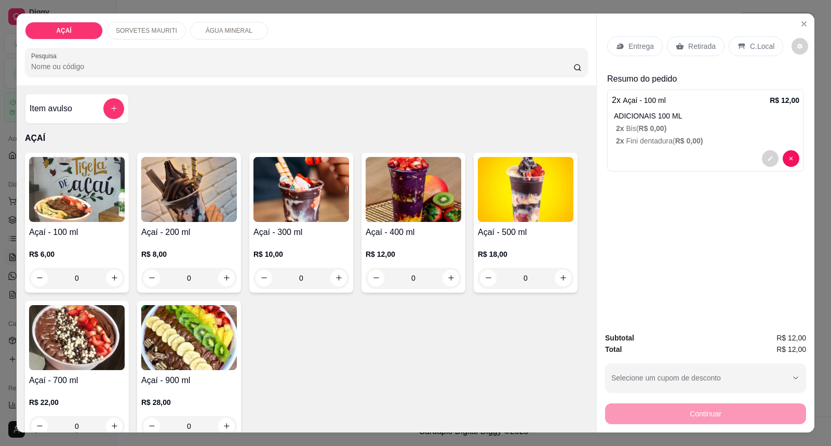
click at [635, 55] on div "Entrega" at bounding box center [635, 46] width 56 height 20
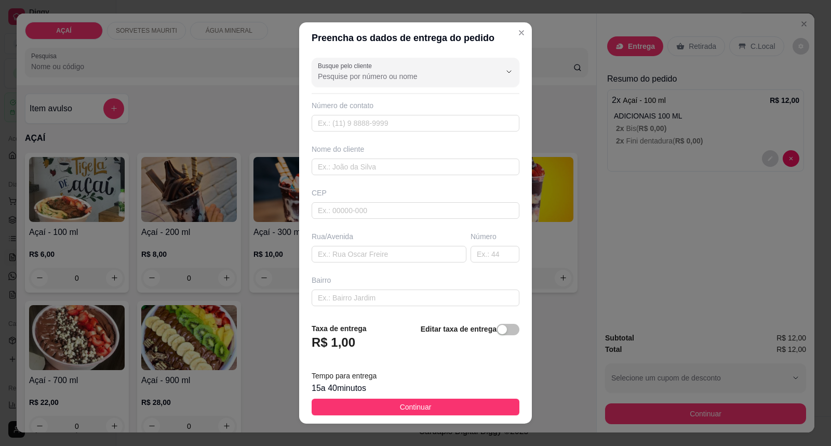
type input "[PERSON_NAME]"
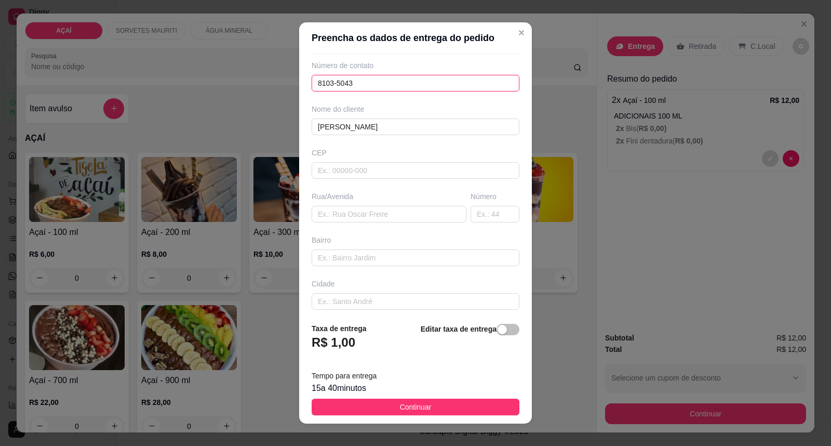
scroll to position [89, 0]
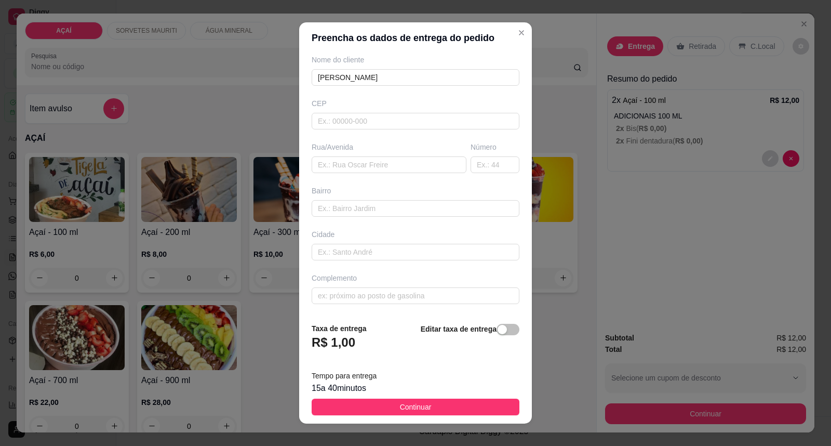
type input "8103-5043"
click at [359, 117] on input "text" at bounding box center [416, 121] width 208 height 17
type input "575200000"
type input "[PERSON_NAME] 386"
drag, startPoint x: 422, startPoint y: 388, endPoint x: 432, endPoint y: 394, distance: 11.0
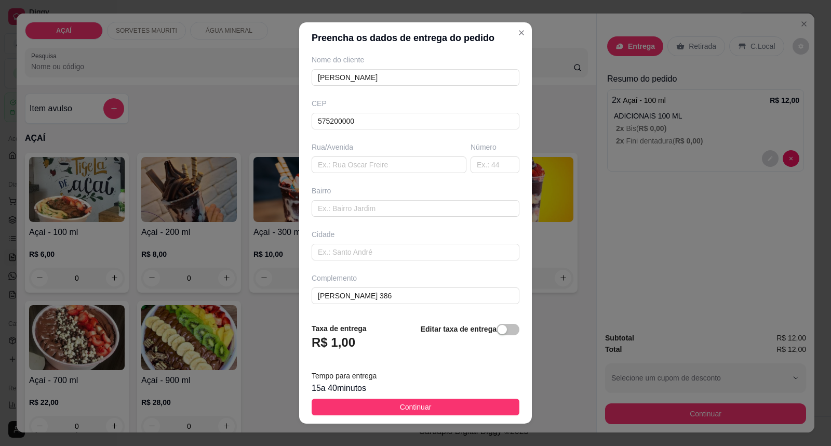
click at [423, 387] on div "15 a 40 minutos" at bounding box center [416, 388] width 208 height 12
click at [435, 409] on button "Continuar" at bounding box center [416, 406] width 208 height 17
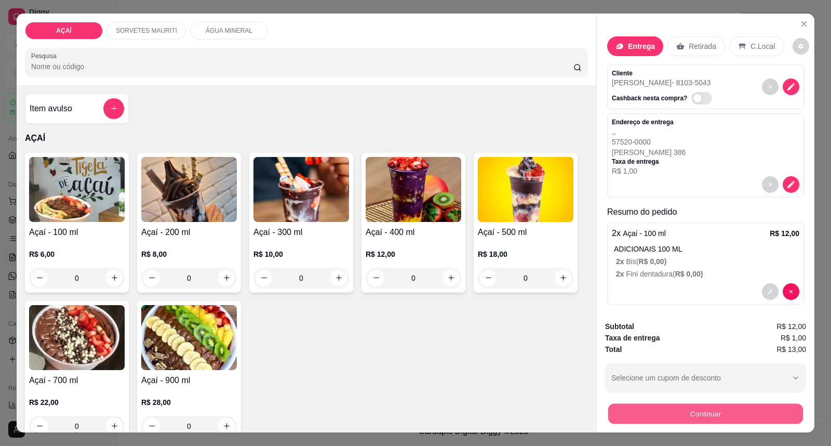
click at [640, 407] on button "Continuar" at bounding box center [705, 414] width 195 height 20
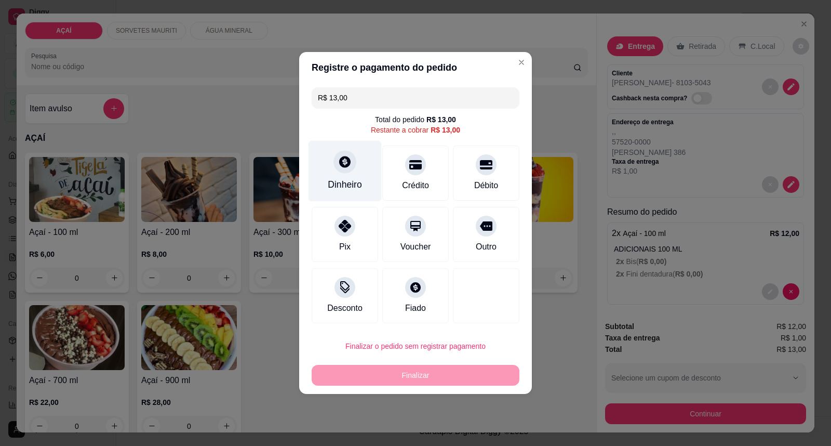
click at [347, 182] on div "Dinheiro" at bounding box center [345, 185] width 34 height 14
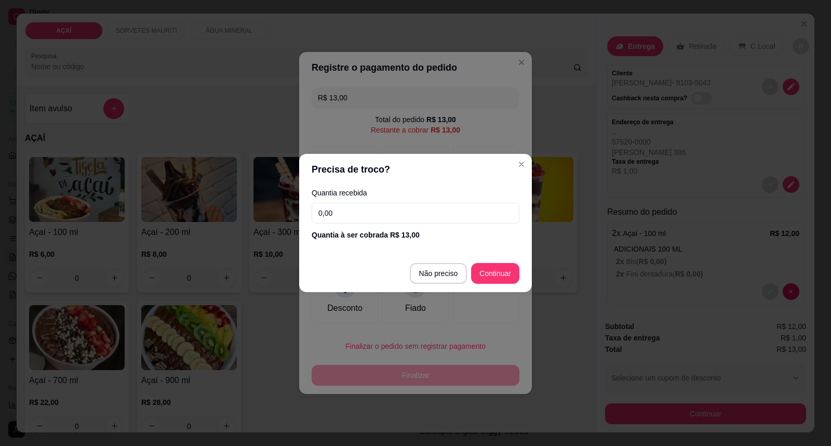
click at [384, 208] on input "0,00" at bounding box center [416, 213] width 208 height 21
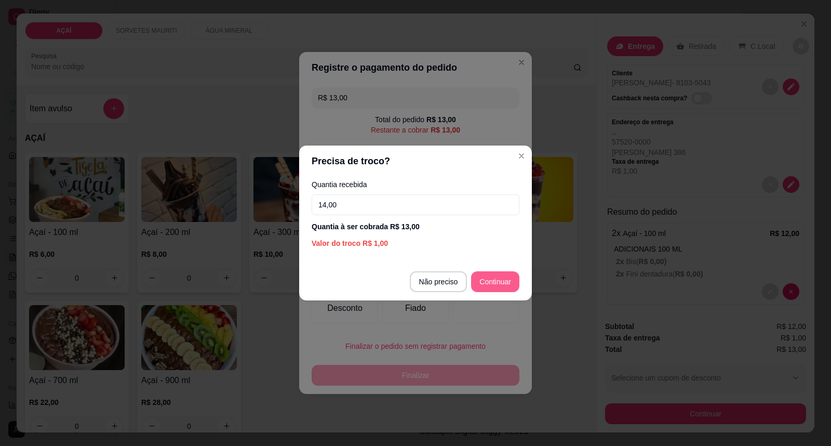
type input "14,00"
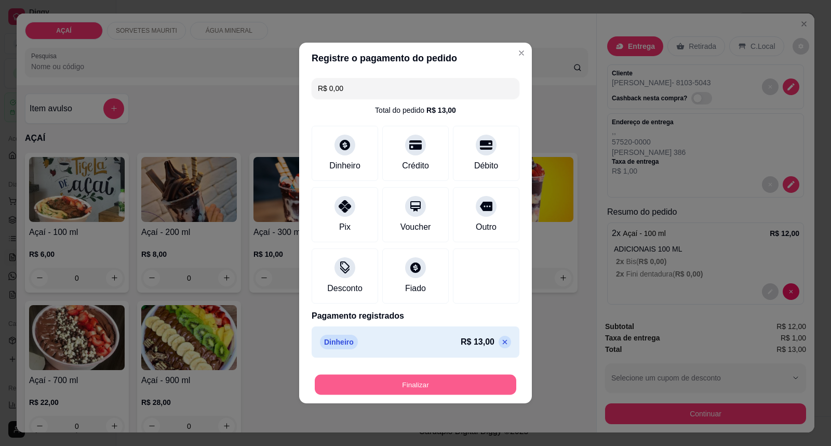
click at [473, 390] on button "Finalizar" at bounding box center [416, 385] width 202 height 20
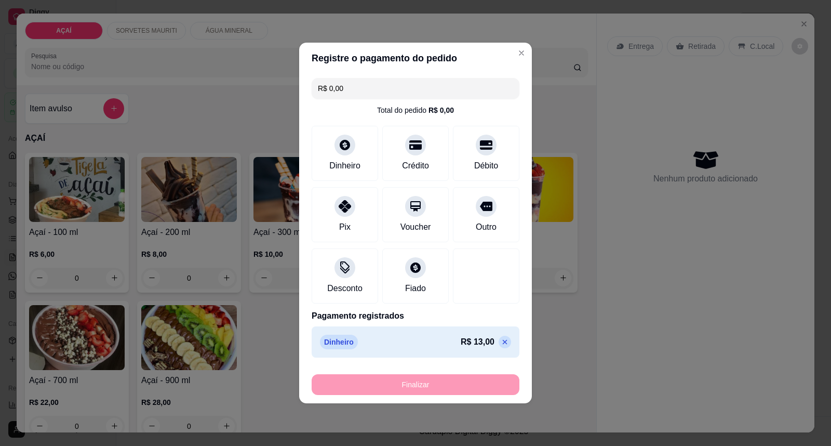
type input "-R$ 13,00"
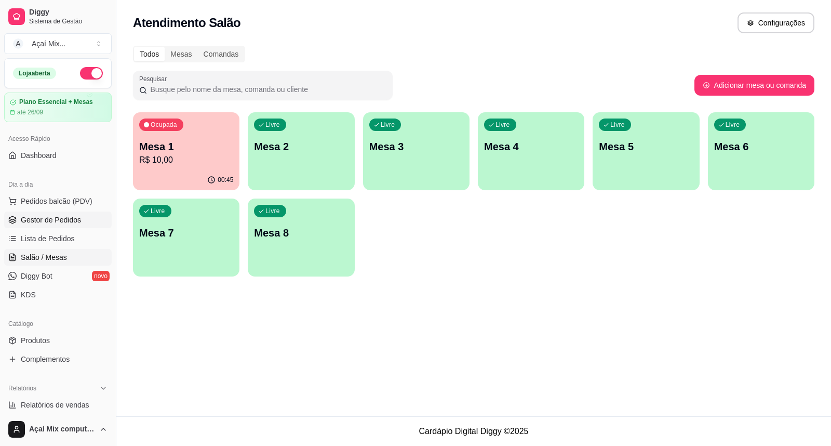
click at [73, 215] on span "Gestor de Pedidos" at bounding box center [51, 220] width 60 height 10
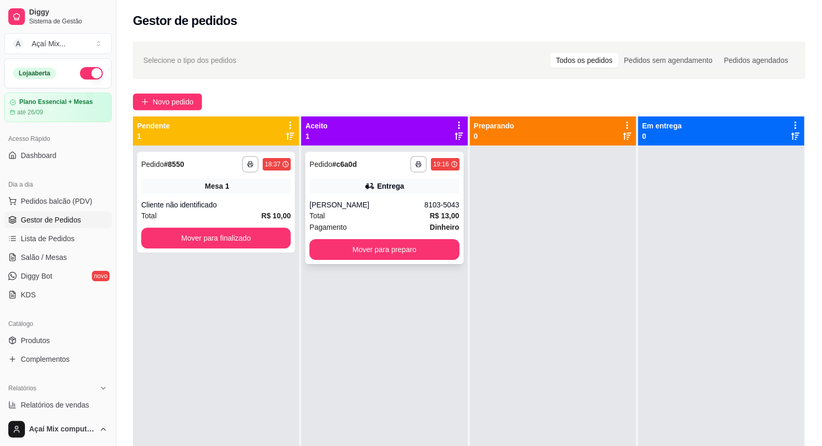
click at [386, 221] on div "Pagamento Dinheiro" at bounding box center [385, 226] width 150 height 11
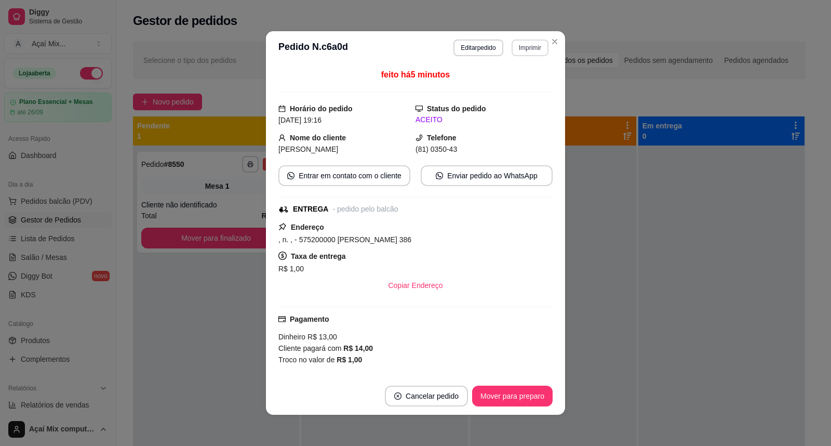
click at [526, 49] on button "Imprimir" at bounding box center [530, 47] width 37 height 17
click at [491, 86] on button "Impressora" at bounding box center [507, 84] width 73 height 16
